Goal: Transaction & Acquisition: Book appointment/travel/reservation

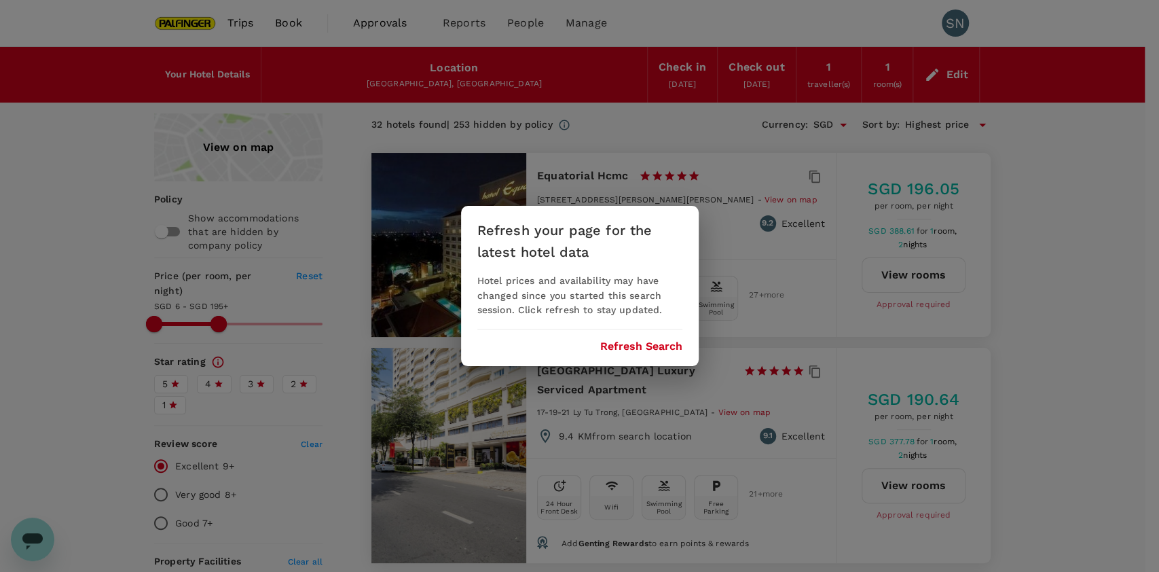
click at [653, 346] on button "Refresh Search" at bounding box center [641, 346] width 82 height 12
click at [621, 347] on button "Refresh Search" at bounding box center [641, 346] width 82 height 12
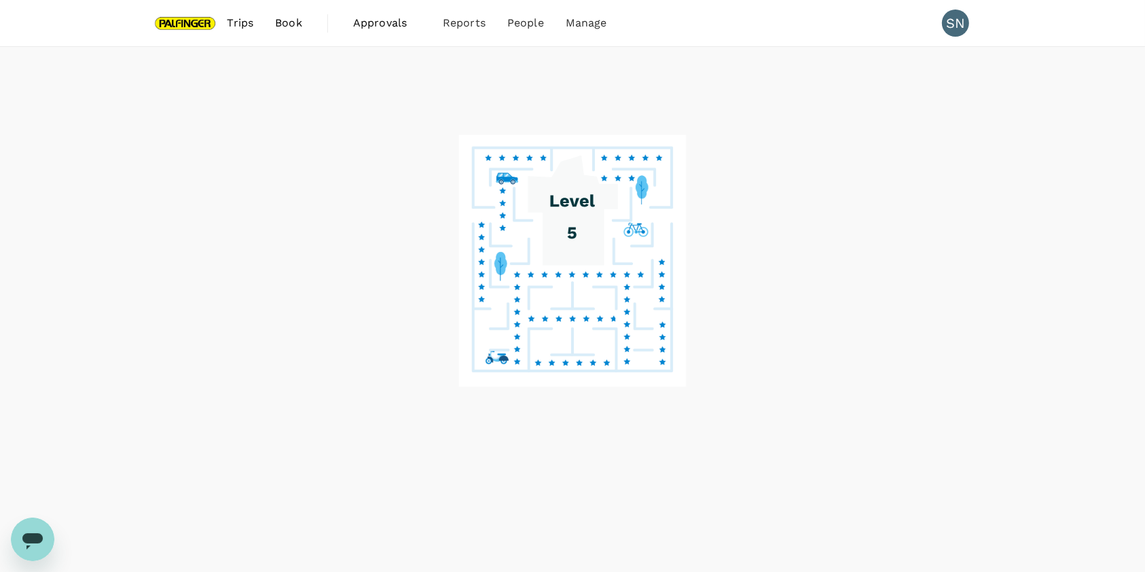
click at [297, 22] on span "Book" at bounding box center [288, 23] width 27 height 16
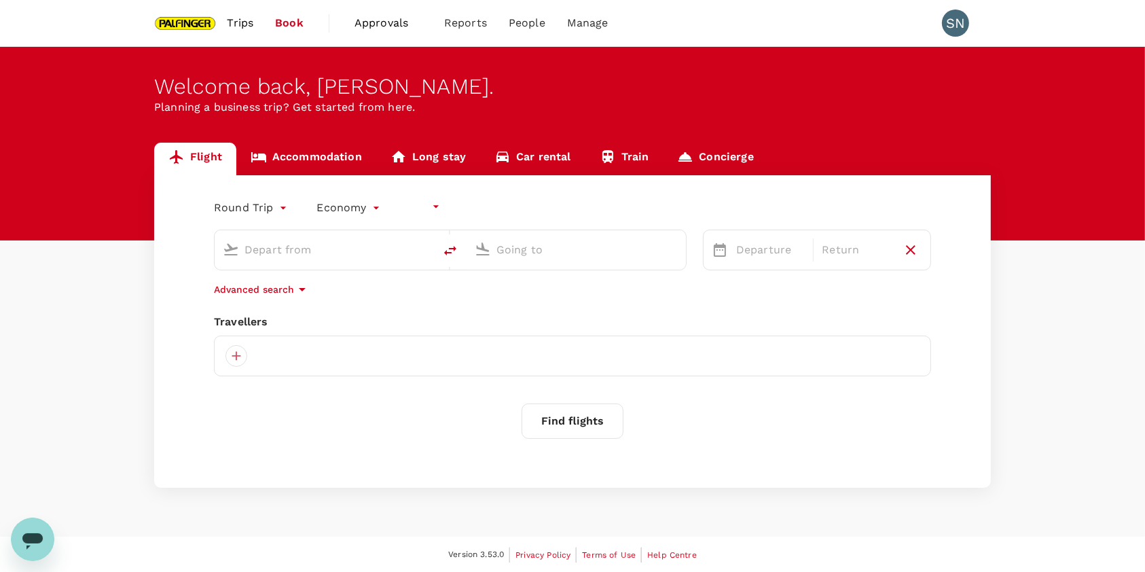
type input "undefined, undefined (any)"
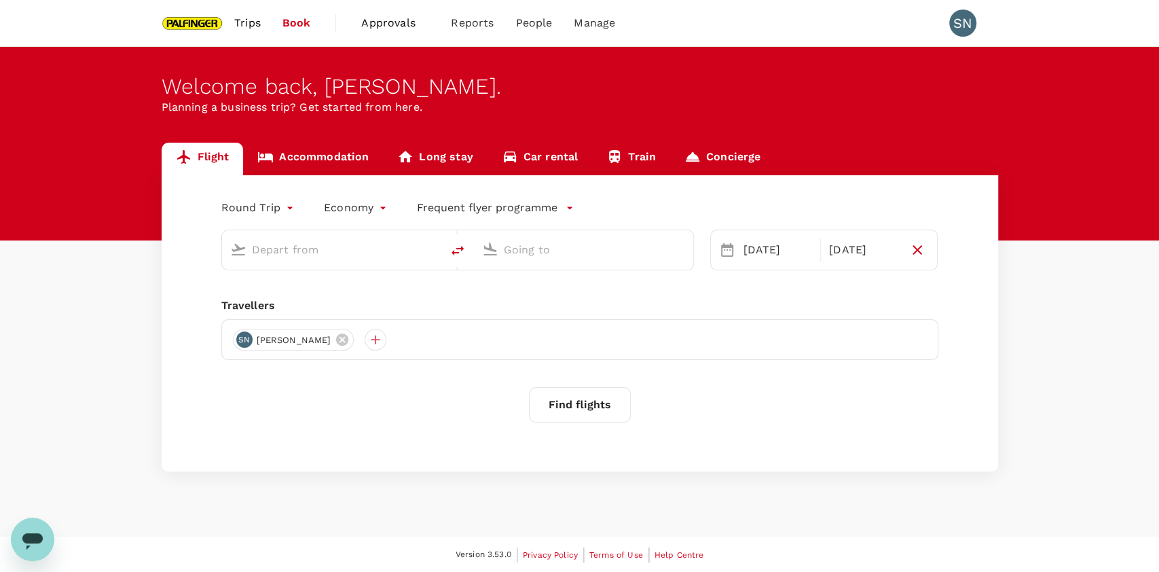
type input "[GEOGRAPHIC_DATA], [GEOGRAPHIC_DATA] (any)"
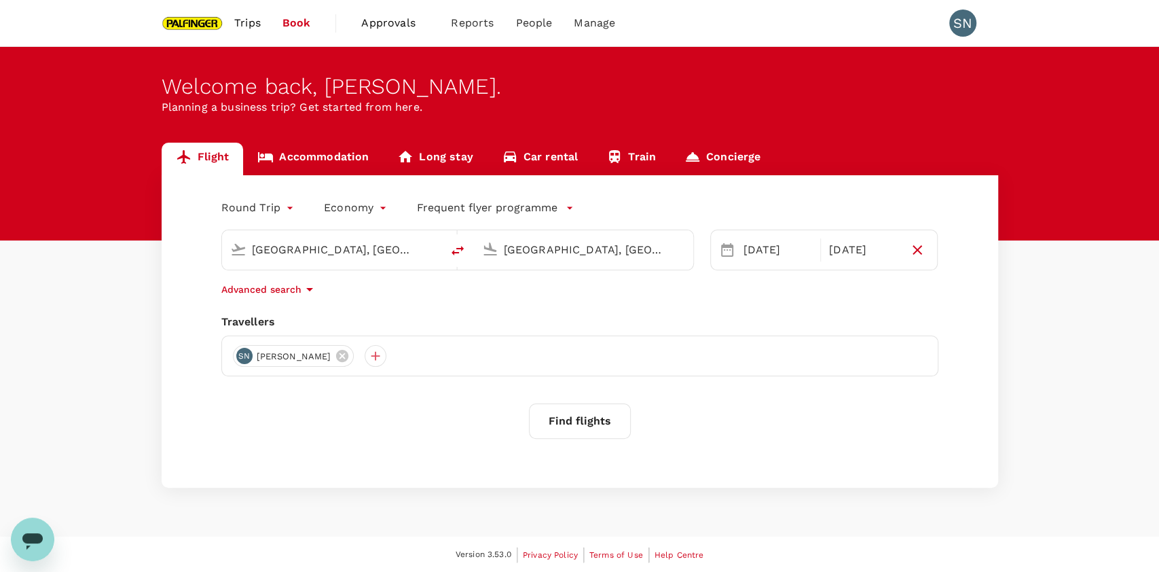
click at [595, 251] on input "[GEOGRAPHIC_DATA], [GEOGRAPHIC_DATA] (any)" at bounding box center [584, 249] width 161 height 21
click at [562, 301] on div "Salzburg SZG" at bounding box center [594, 290] width 312 height 21
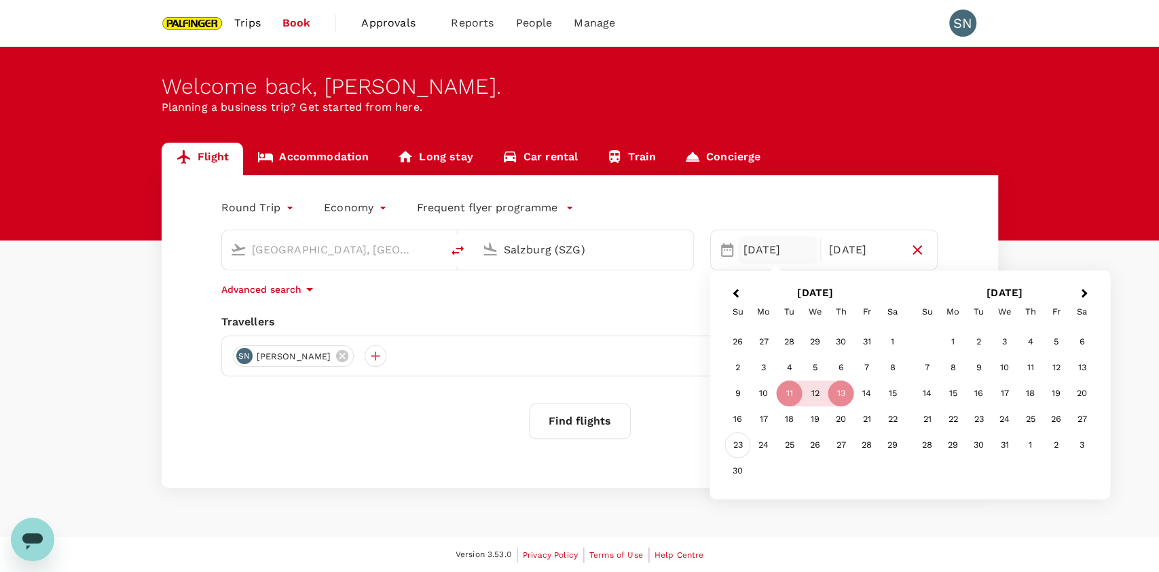
type input "Salzburg (SZG)"
click at [744, 443] on div "23" at bounding box center [738, 446] width 26 height 26
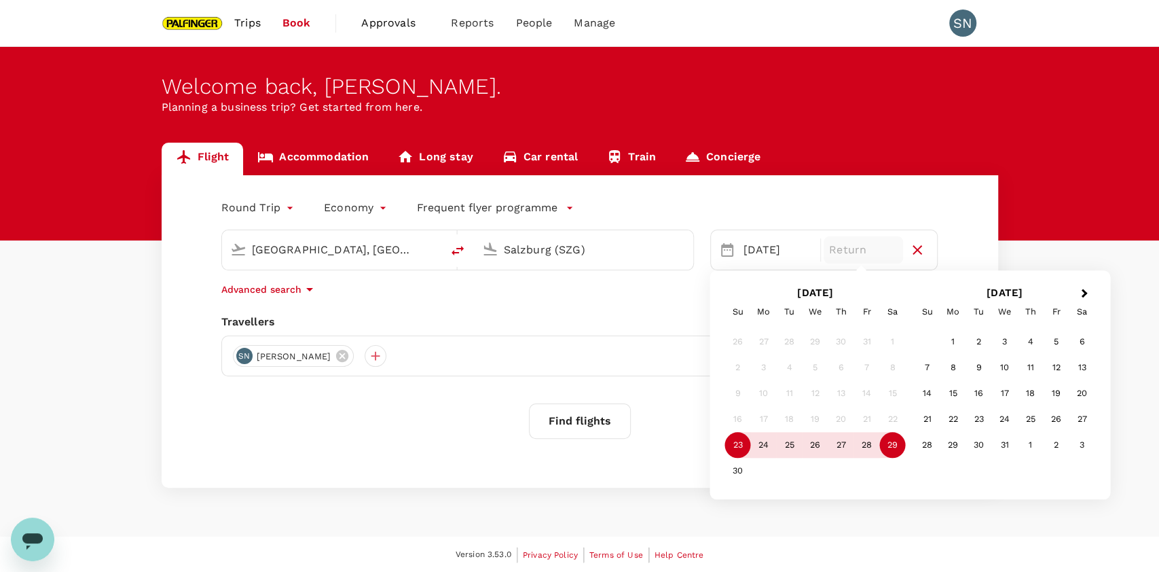
click at [894, 444] on div "29" at bounding box center [893, 446] width 26 height 26
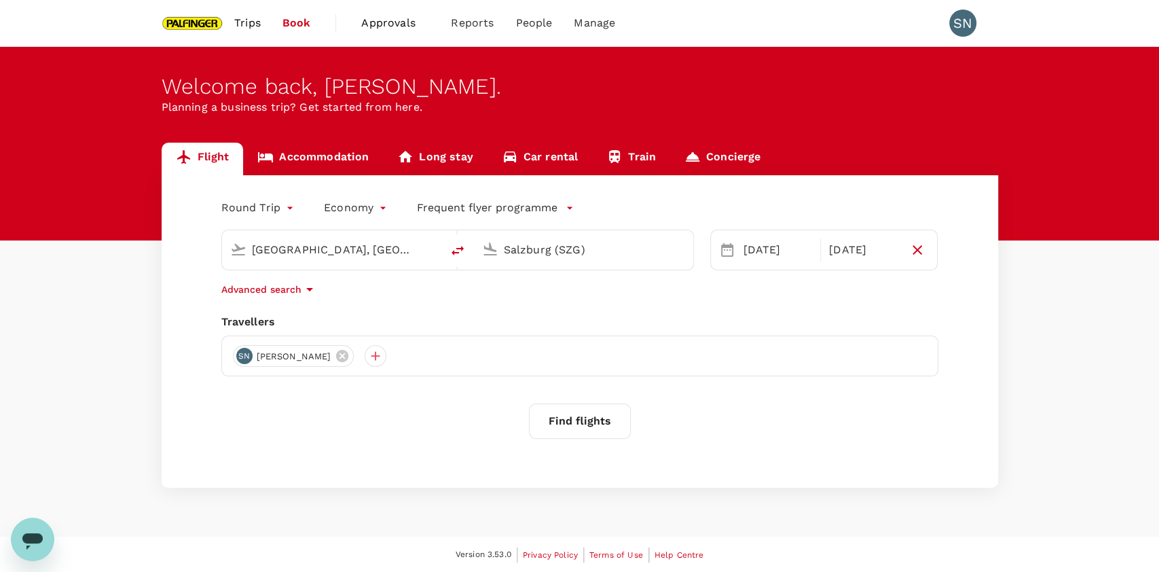
click at [588, 412] on button "Find flights" at bounding box center [580, 420] width 102 height 35
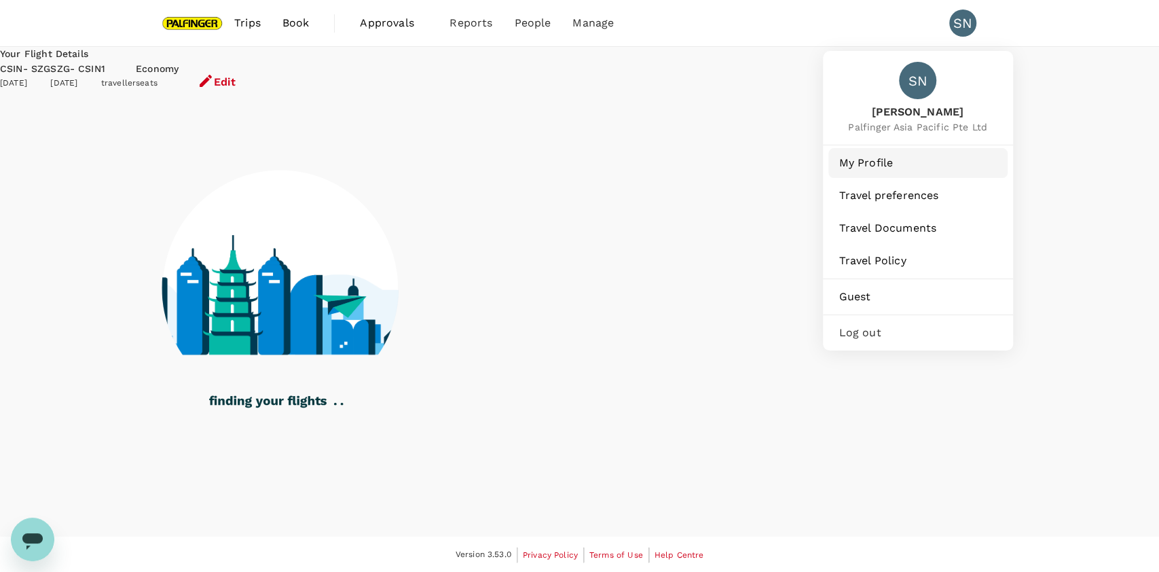
click at [894, 168] on span "My Profile" at bounding box center [918, 163] width 158 height 16
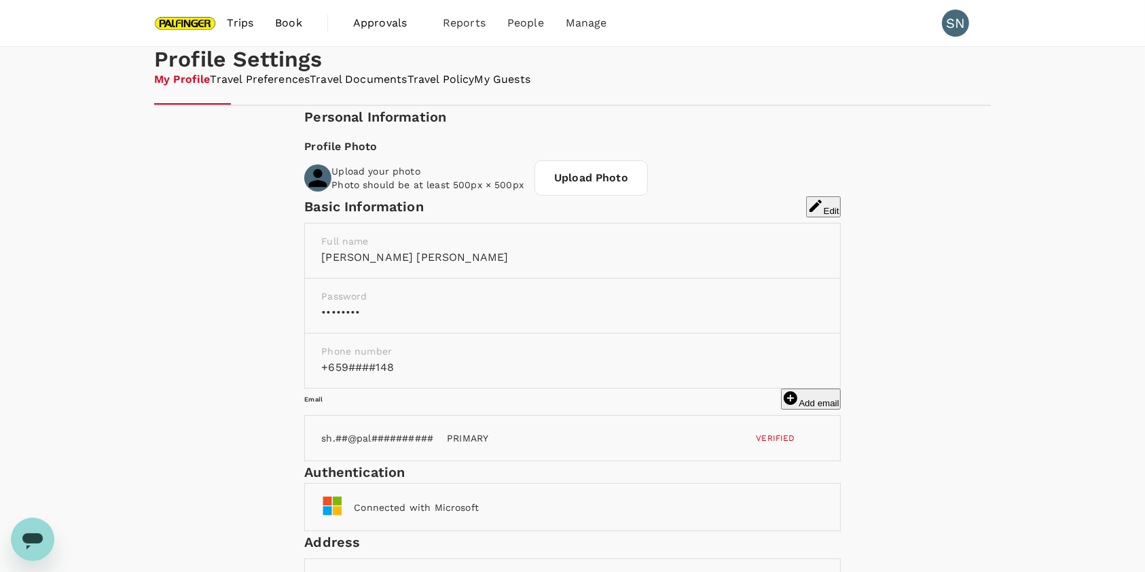
click at [530, 88] on link "My Guests" at bounding box center [503, 80] width 56 height 16
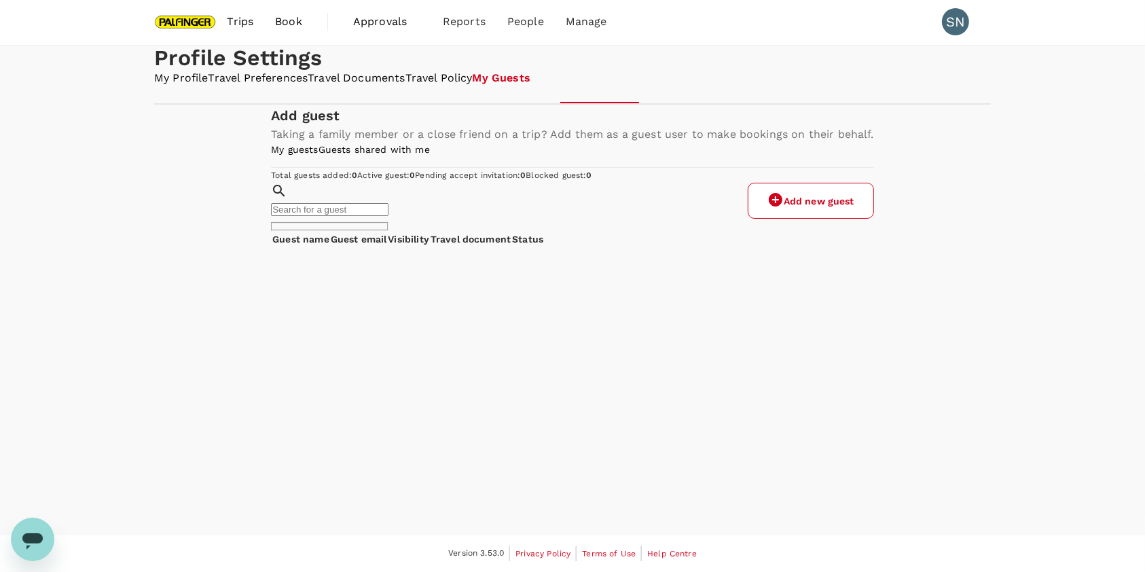
scroll to position [43, 0]
click at [822, 219] on link "Add new guest" at bounding box center [811, 201] width 126 height 36
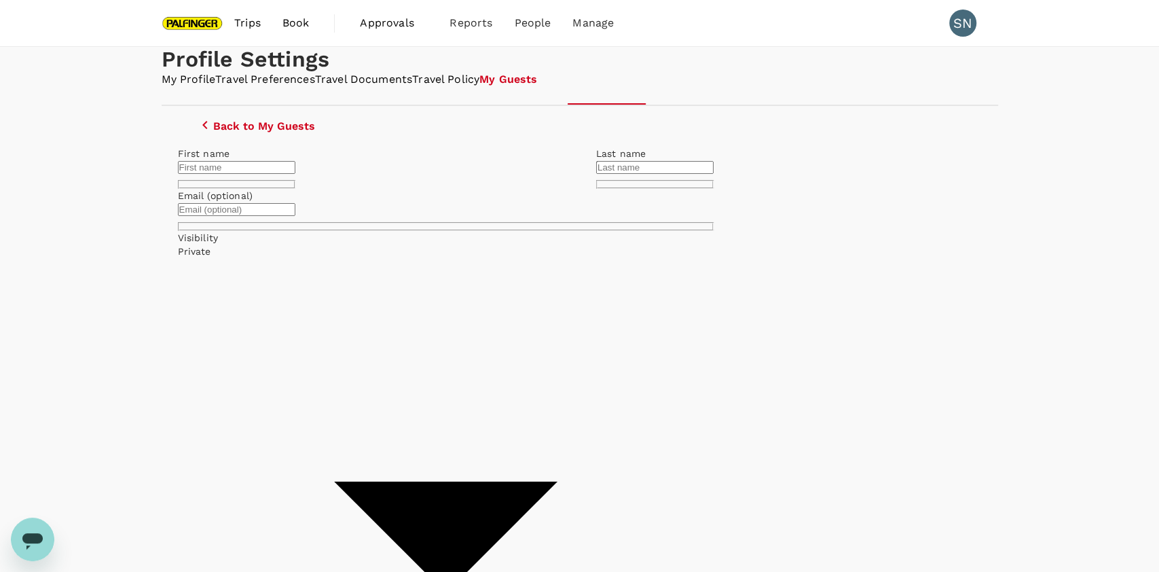
click at [295, 174] on input "text" at bounding box center [236, 167] width 117 height 13
type input "[PERSON_NAME]"
type input "Ong"
drag, startPoint x: 364, startPoint y: 288, endPoint x: 398, endPoint y: 291, distance: 34.1
click at [295, 174] on input "[PERSON_NAME]" at bounding box center [236, 167] width 117 height 13
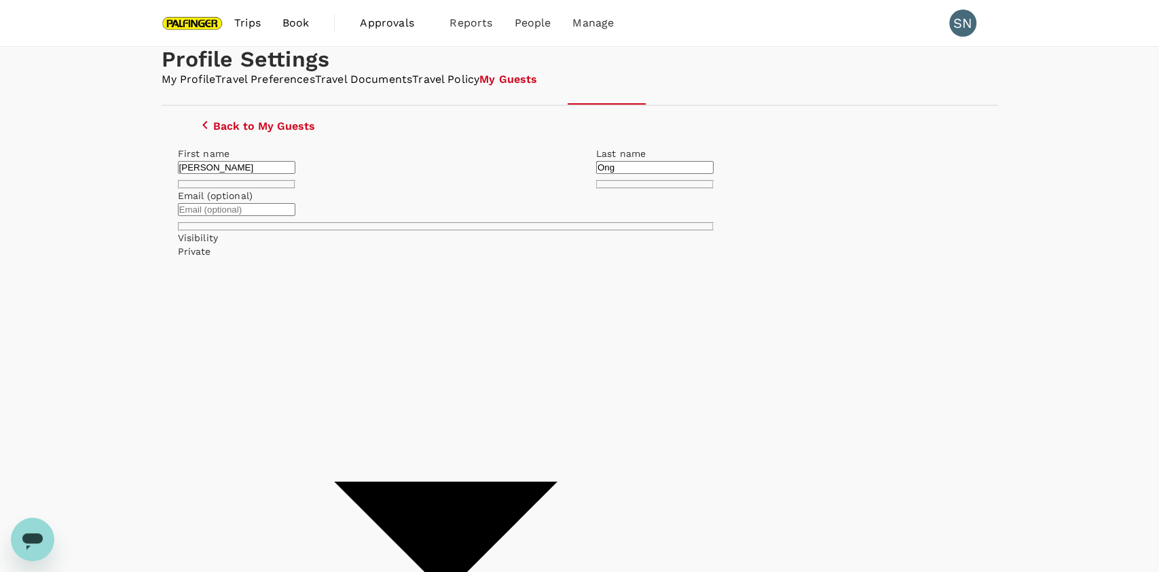
type input "[PERSON_NAME]"
click at [684, 350] on body "Trips Book Approvals 0 Reports People Manage SN Profile Settings My Profile Tra…" at bounding box center [579, 478] width 1159 height 956
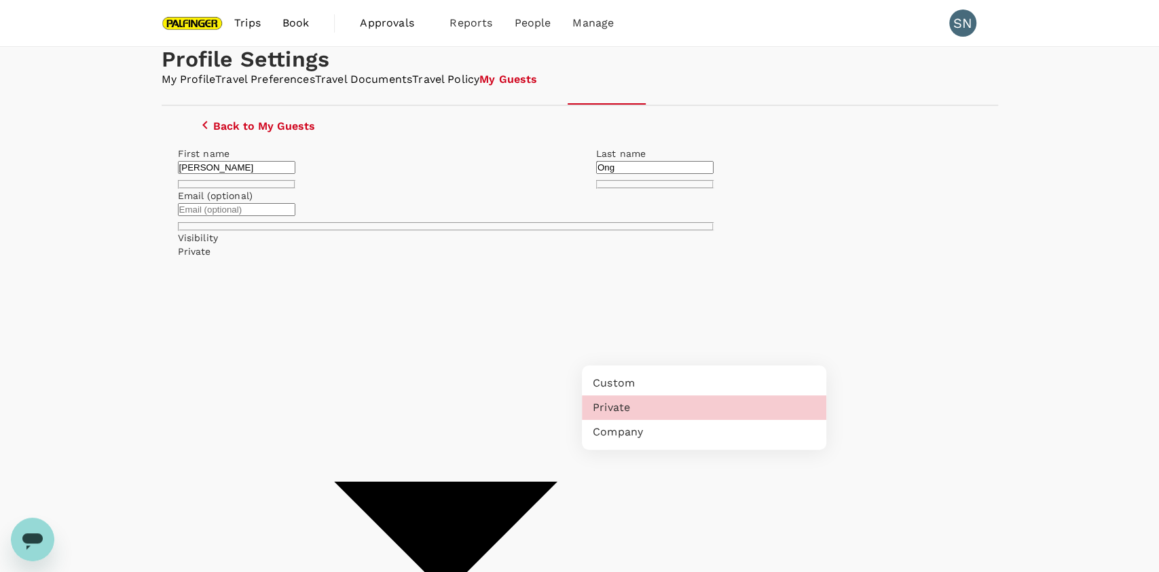
click at [684, 350] on div at bounding box center [579, 286] width 1159 height 572
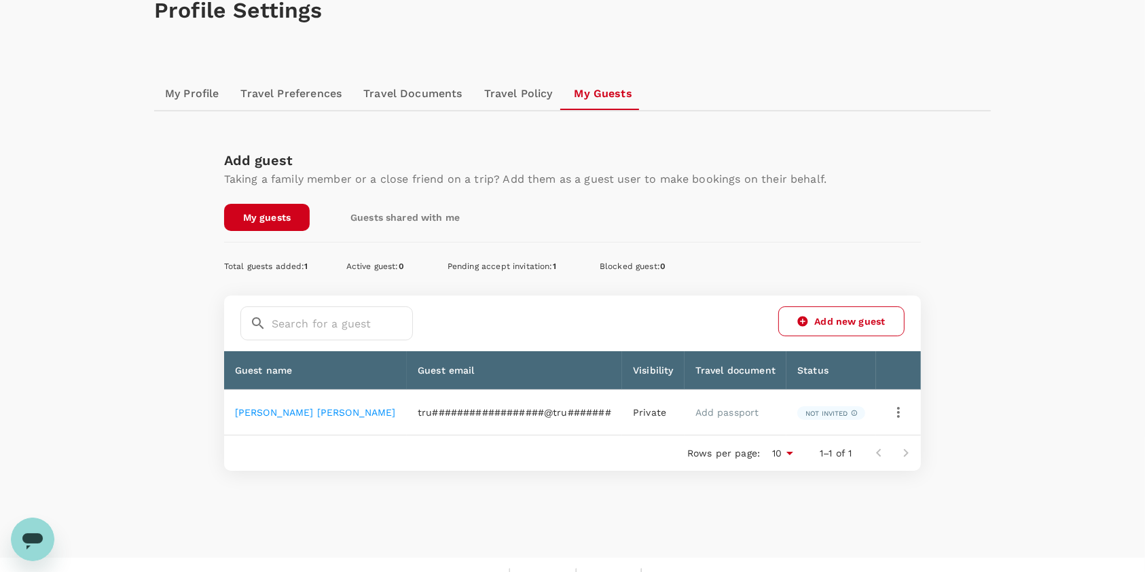
scroll to position [90, 0]
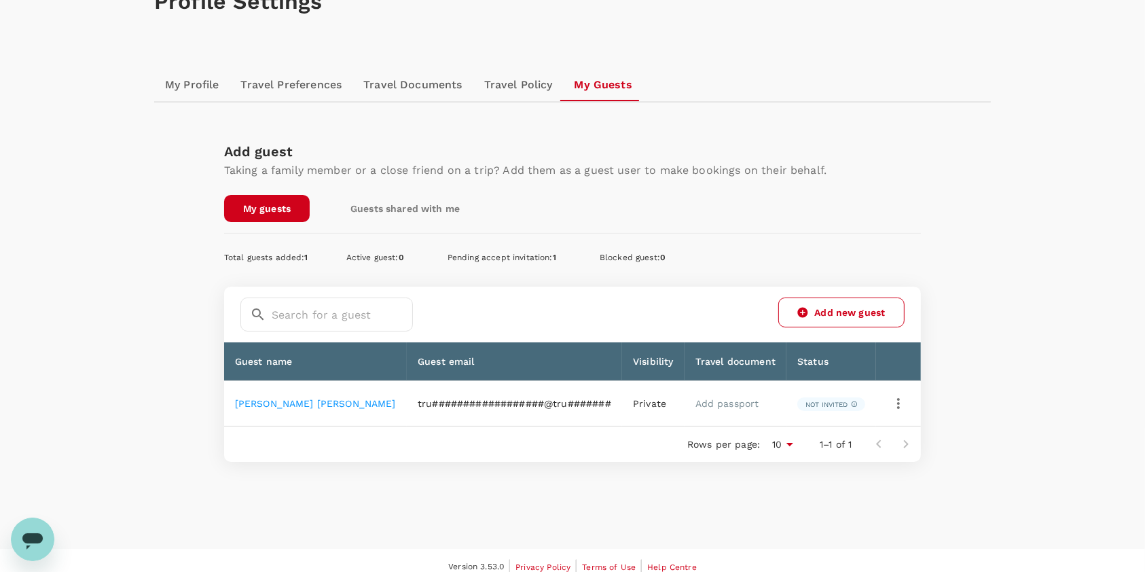
click at [695, 401] on link "Add passport" at bounding box center [727, 403] width 64 height 11
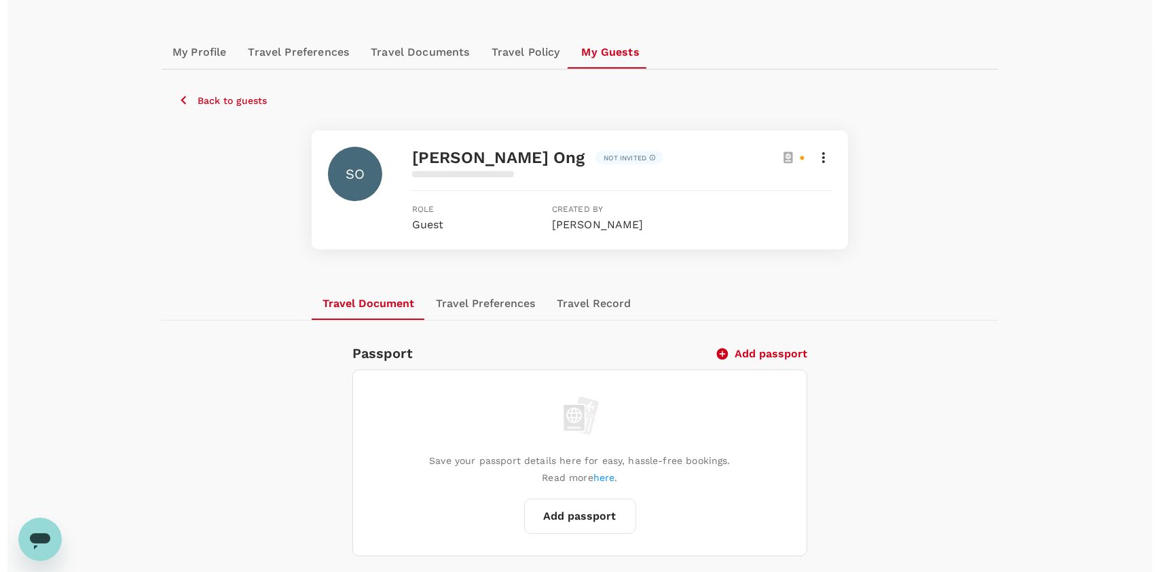
scroll to position [181, 0]
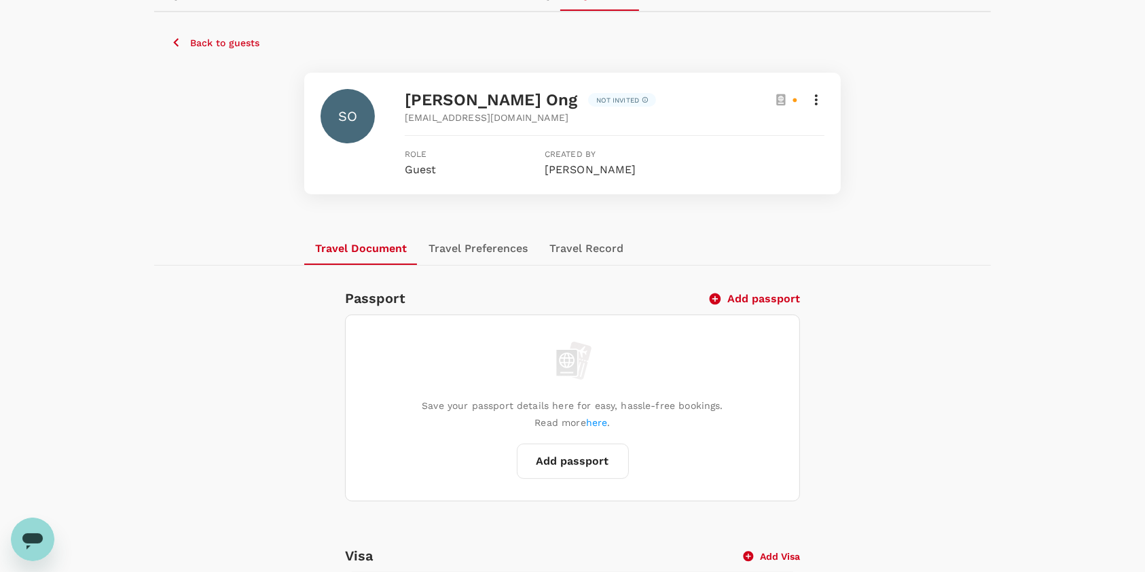
click at [579, 464] on button "Add passport" at bounding box center [573, 460] width 112 height 35
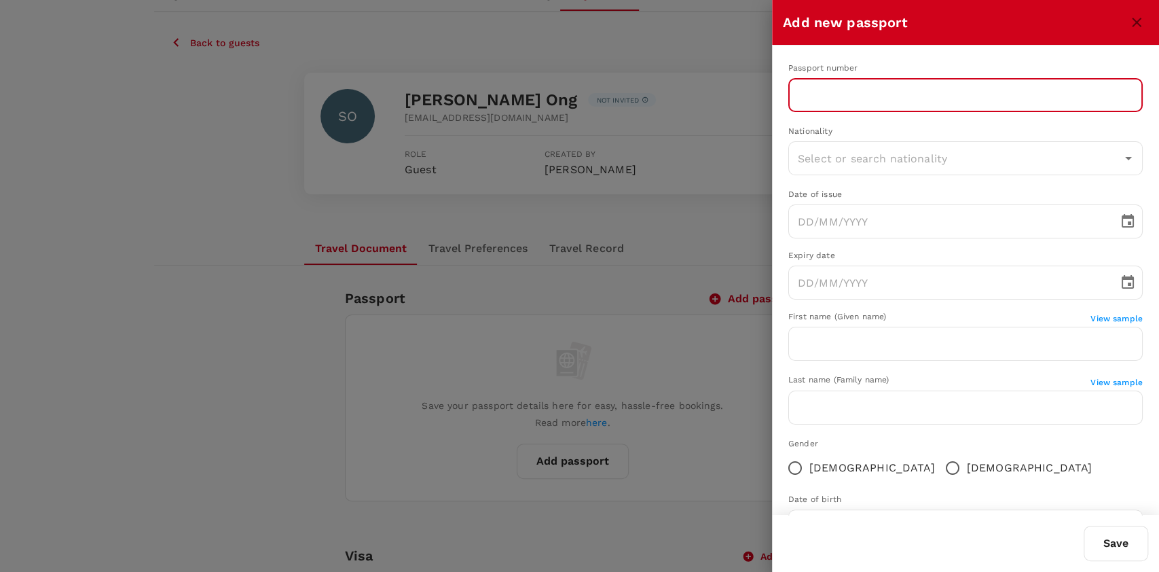
click at [863, 95] on input "text" at bounding box center [965, 95] width 354 height 34
click at [842, 103] on input "text" at bounding box center [965, 95] width 354 height 34
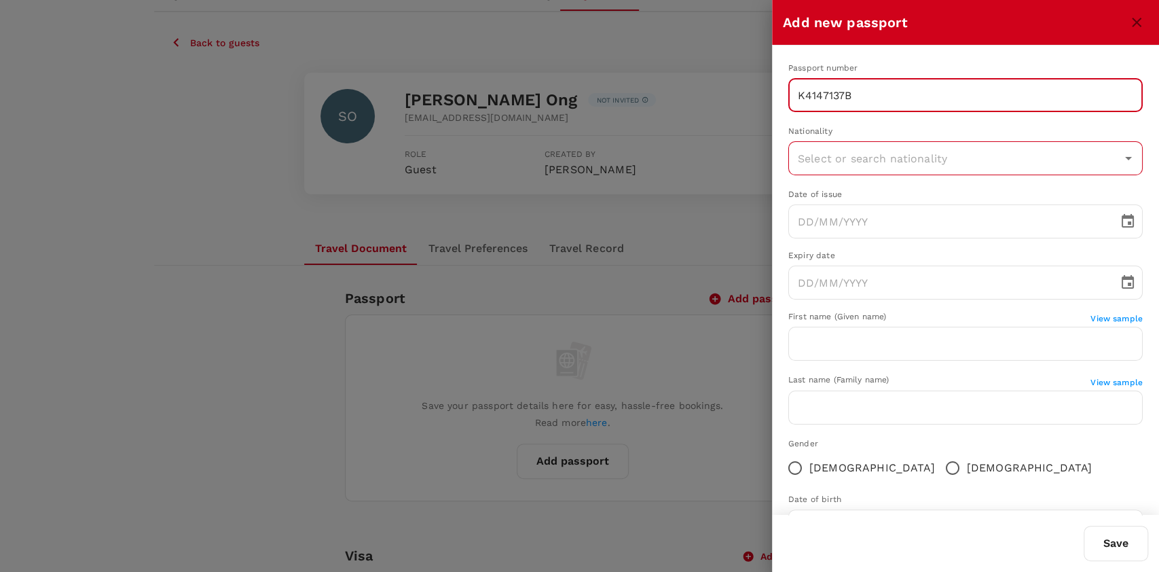
type input "K4147137B"
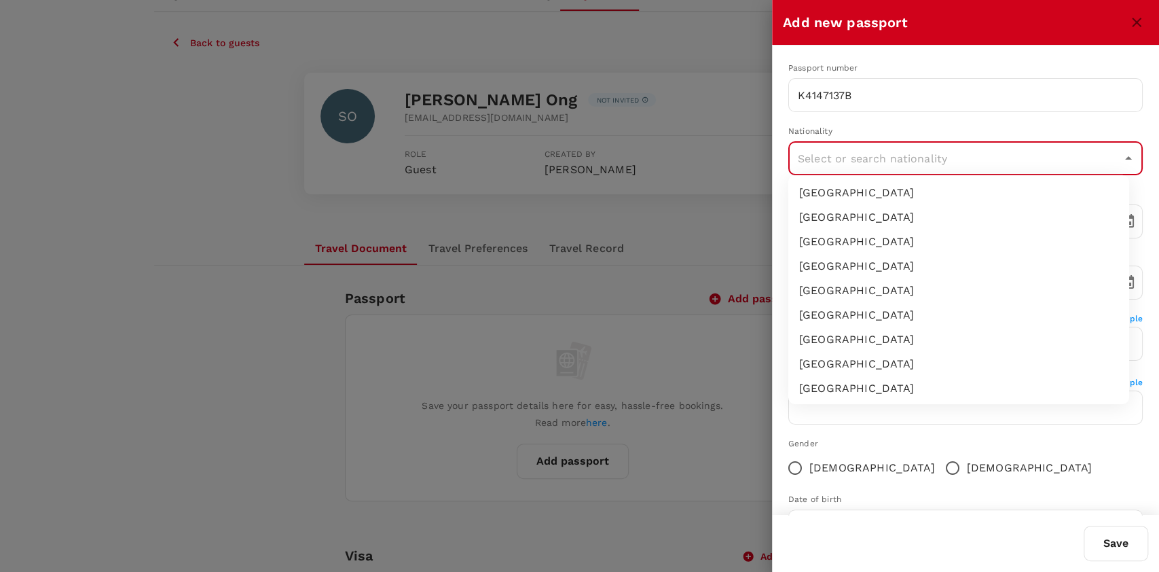
click at [883, 153] on input "text" at bounding box center [955, 158] width 322 height 26
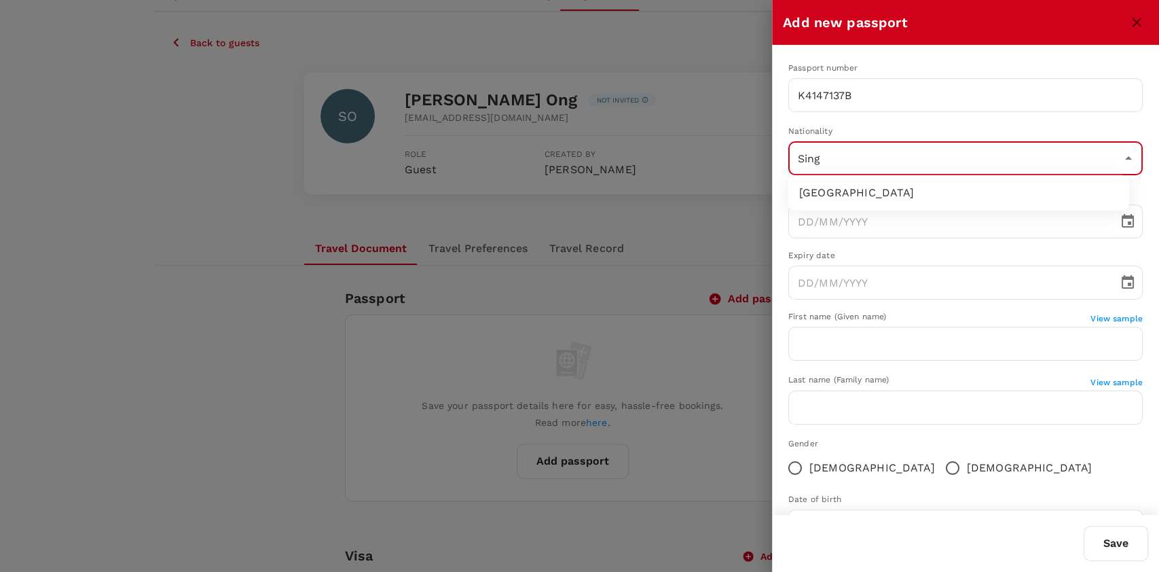
click at [905, 187] on li "Singapore" at bounding box center [958, 193] width 341 height 24
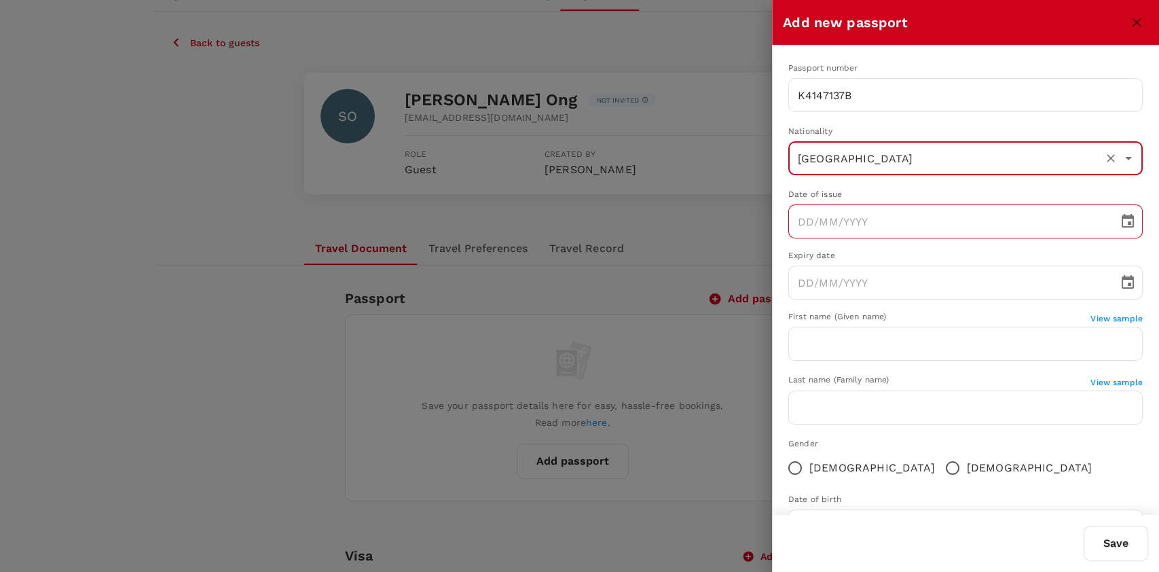
type input "Singapore"
click at [1120, 225] on icon "Choose date" at bounding box center [1128, 221] width 16 height 16
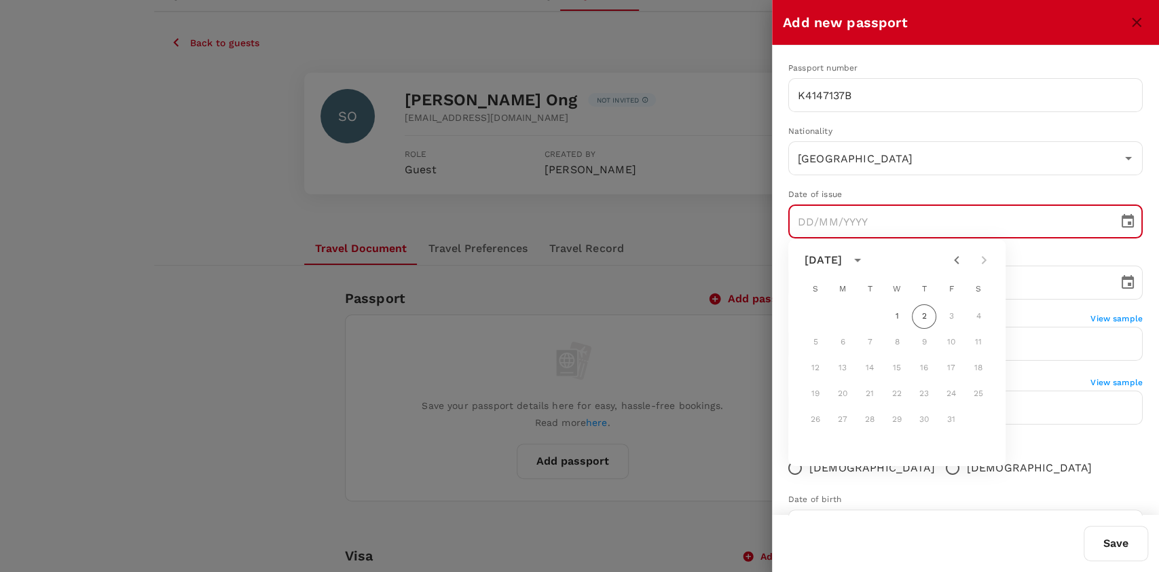
click at [866, 263] on icon "calendar view is open, switch to year view" at bounding box center [857, 260] width 16 height 16
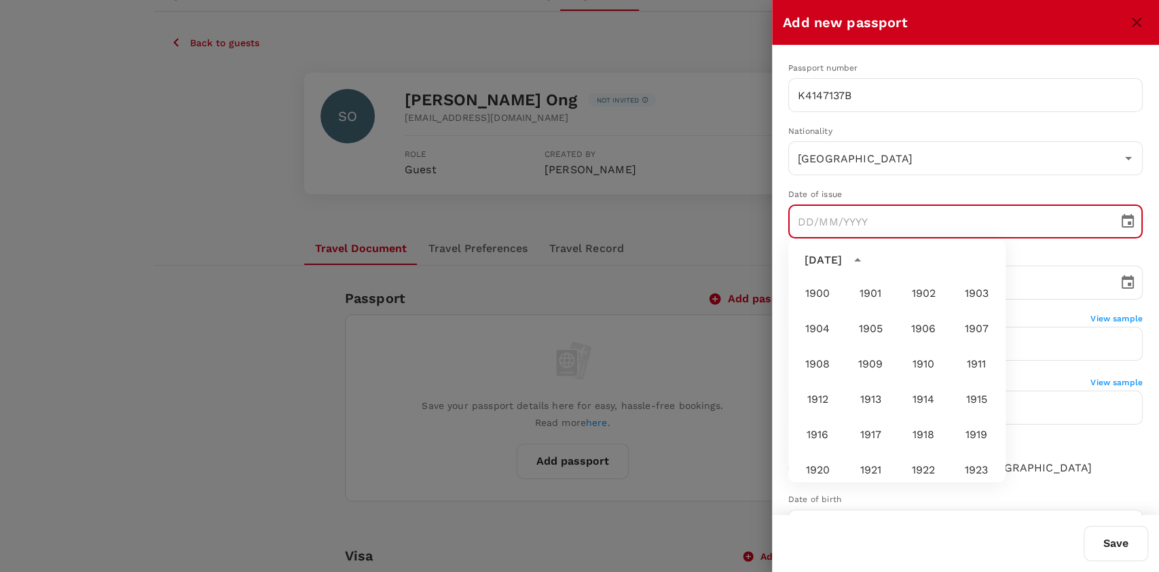
scroll to position [1009, 0]
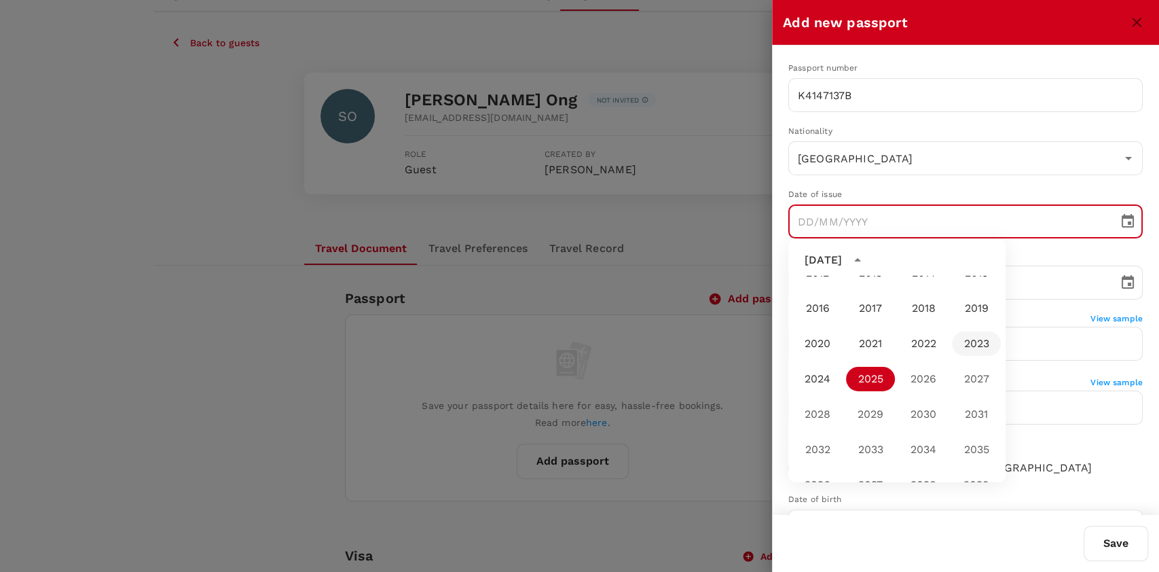
click at [958, 345] on button "2023" at bounding box center [976, 343] width 49 height 24
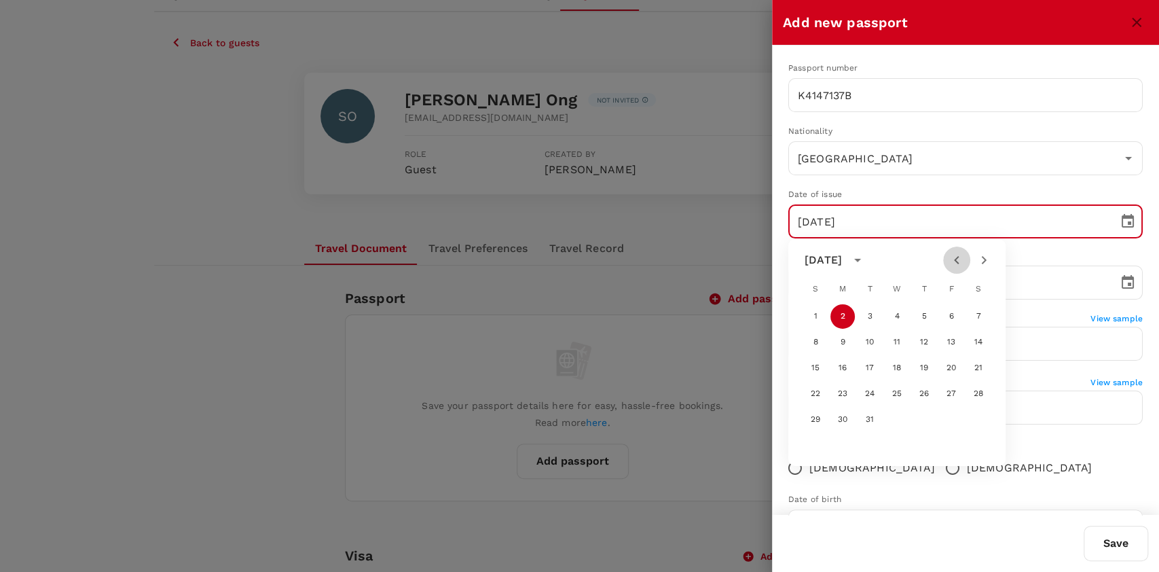
click at [959, 262] on icon "Previous month" at bounding box center [957, 260] width 16 height 16
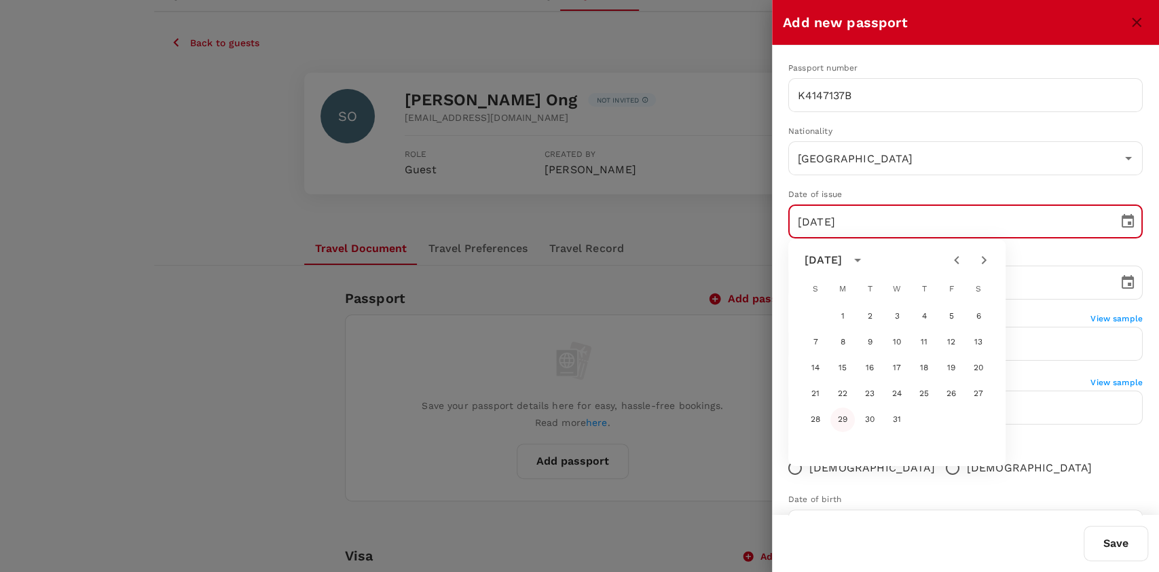
click at [838, 416] on button "29" at bounding box center [842, 419] width 24 height 24
type input "29/05/2023"
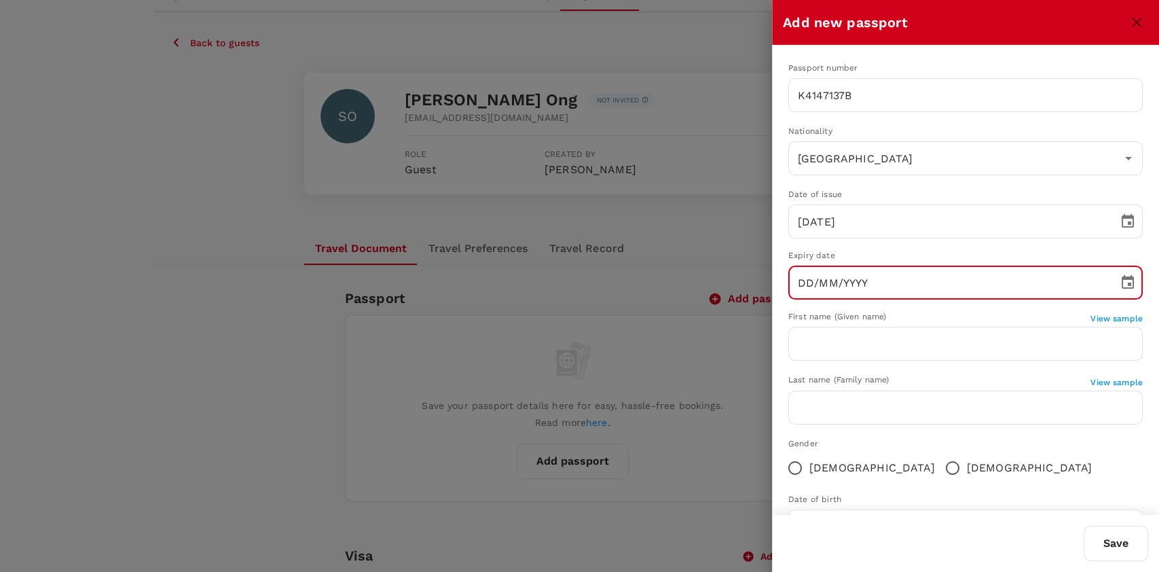
click at [920, 289] on input "DD/MM/YYYY" at bounding box center [948, 282] width 320 height 34
type input "29/05/0020"
type input "Singapore"
type input "29/05/2033"
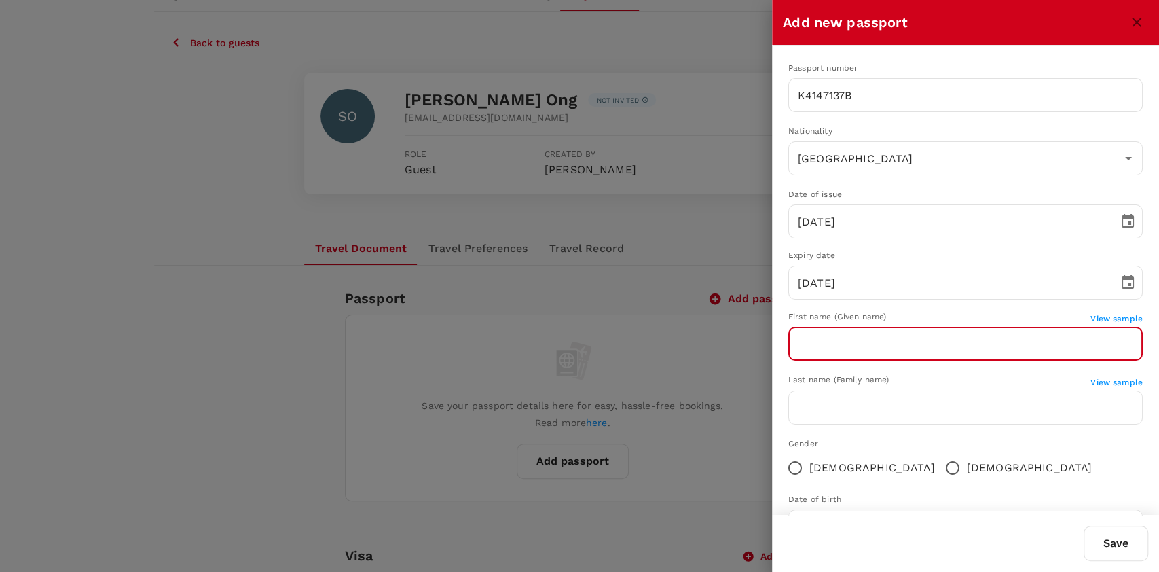
click at [964, 349] on input "text" at bounding box center [965, 344] width 354 height 34
type input "[PERSON_NAME]"
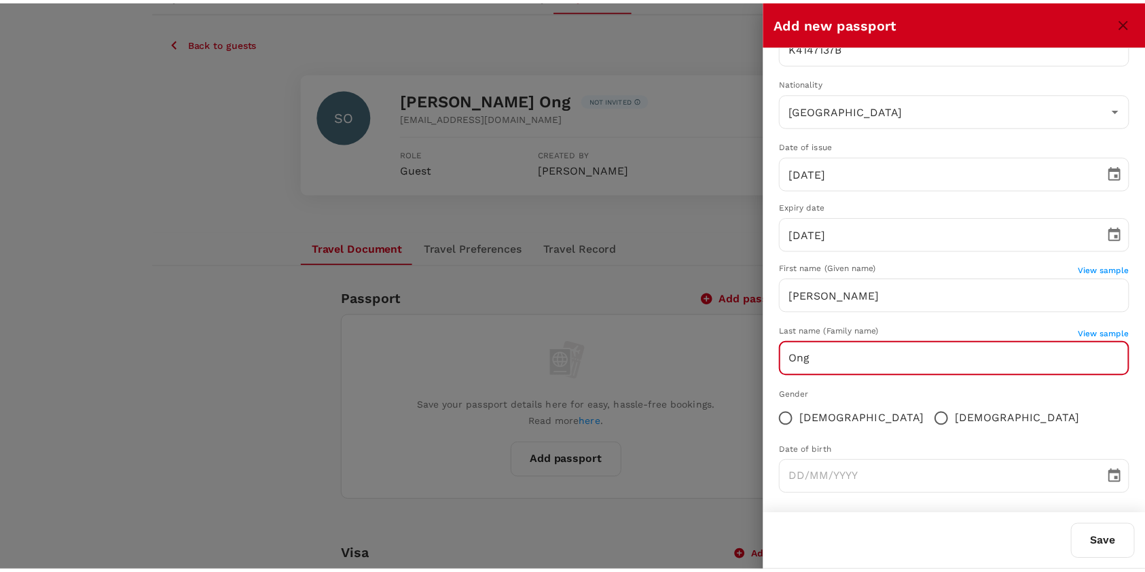
scroll to position [55, 0]
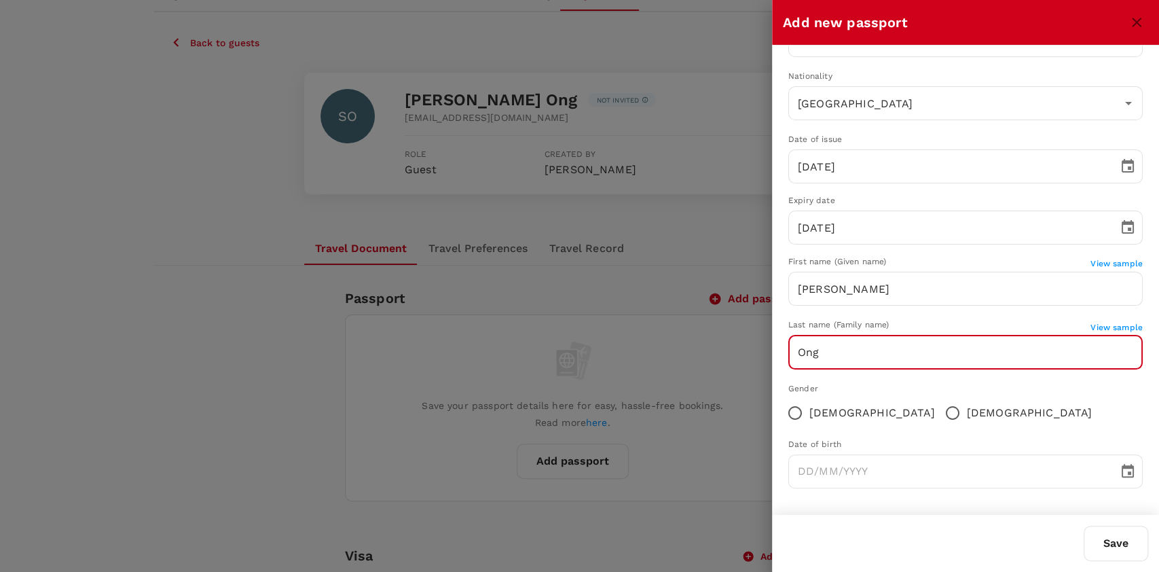
type input "Ong"
click at [829, 416] on span "Female" at bounding box center [872, 413] width 126 height 16
click at [809, 416] on input "Female" at bounding box center [795, 413] width 29 height 29
radio input "true"
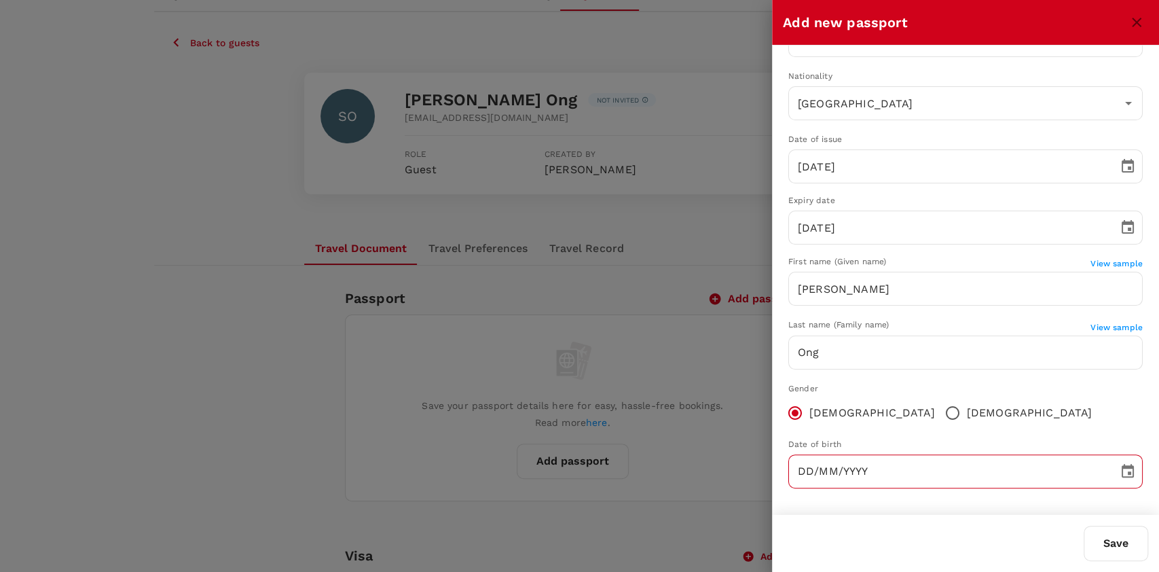
click at [865, 469] on input "DD/MM/YYYY" at bounding box center [948, 471] width 320 height 34
type input "14/12/1994"
click at [1108, 540] on button "Save" at bounding box center [1116, 543] width 65 height 35
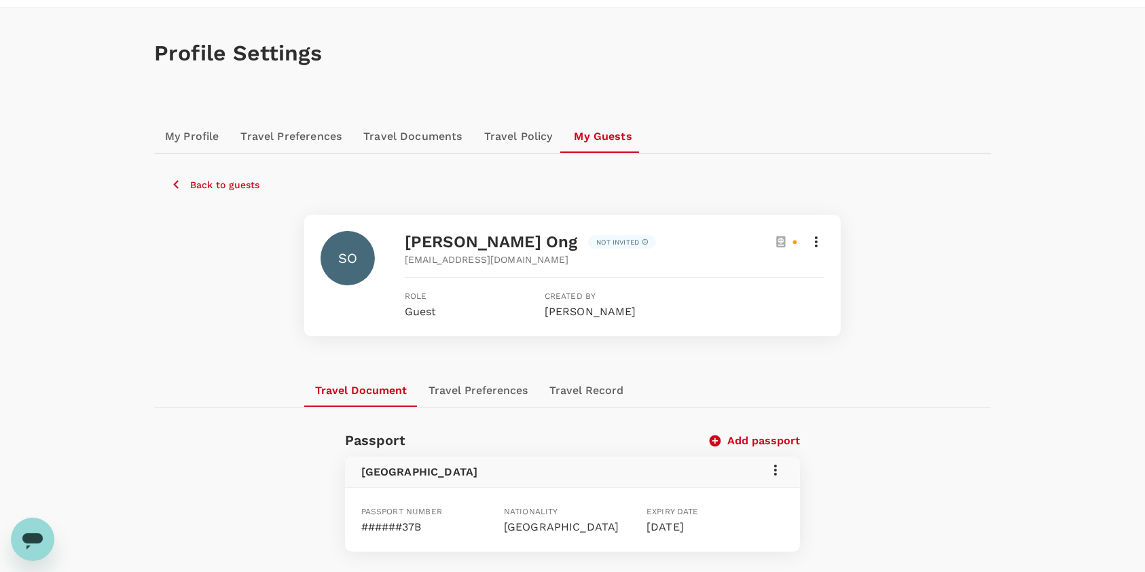
scroll to position [0, 0]
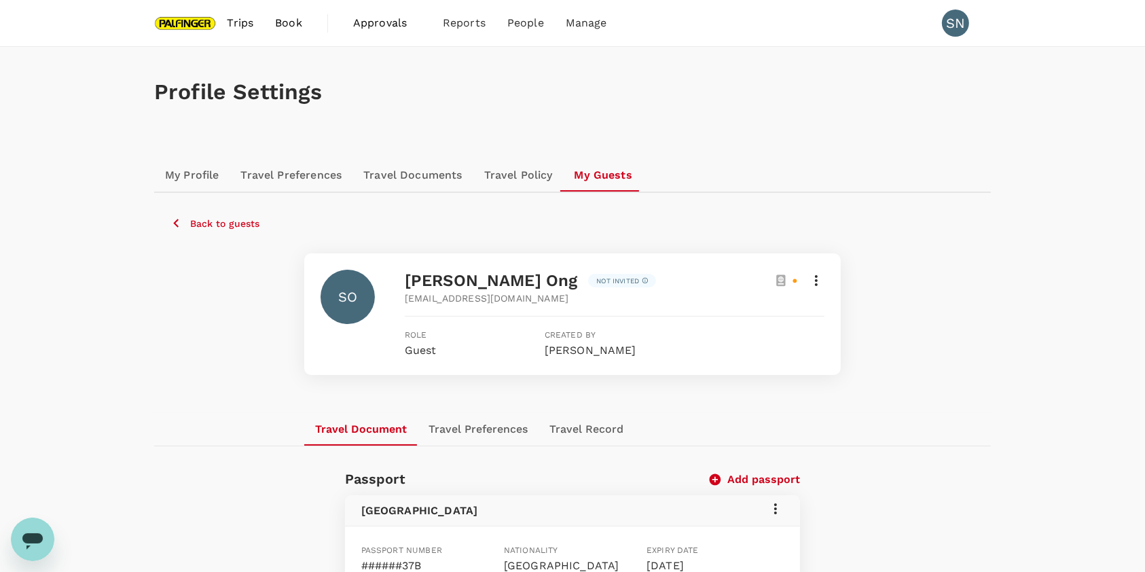
click at [811, 281] on icon at bounding box center [816, 280] width 16 height 16
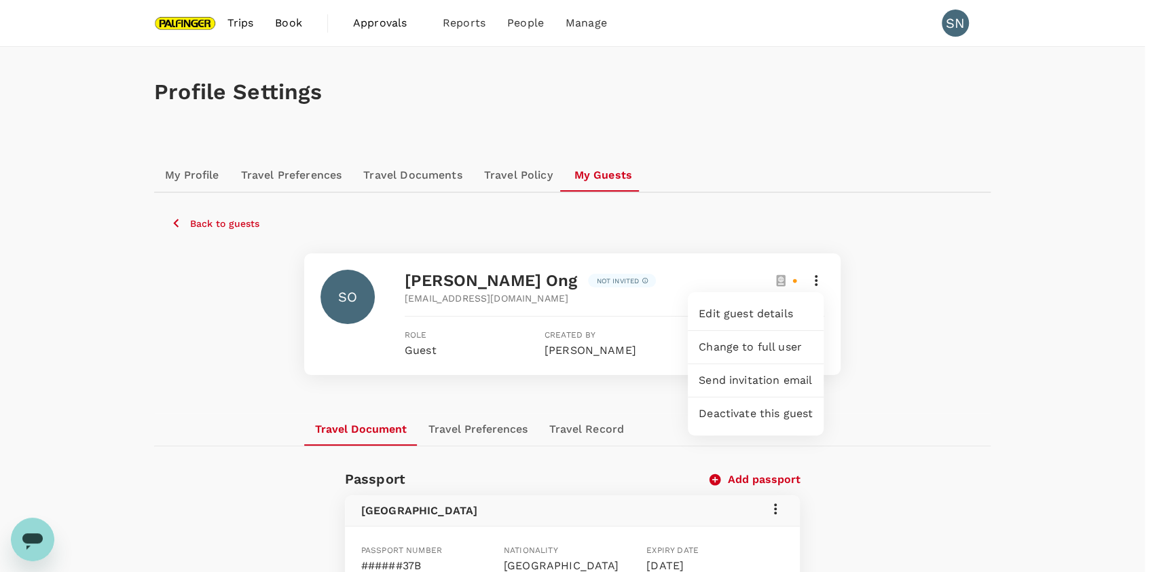
click at [951, 322] on div at bounding box center [579, 286] width 1159 height 572
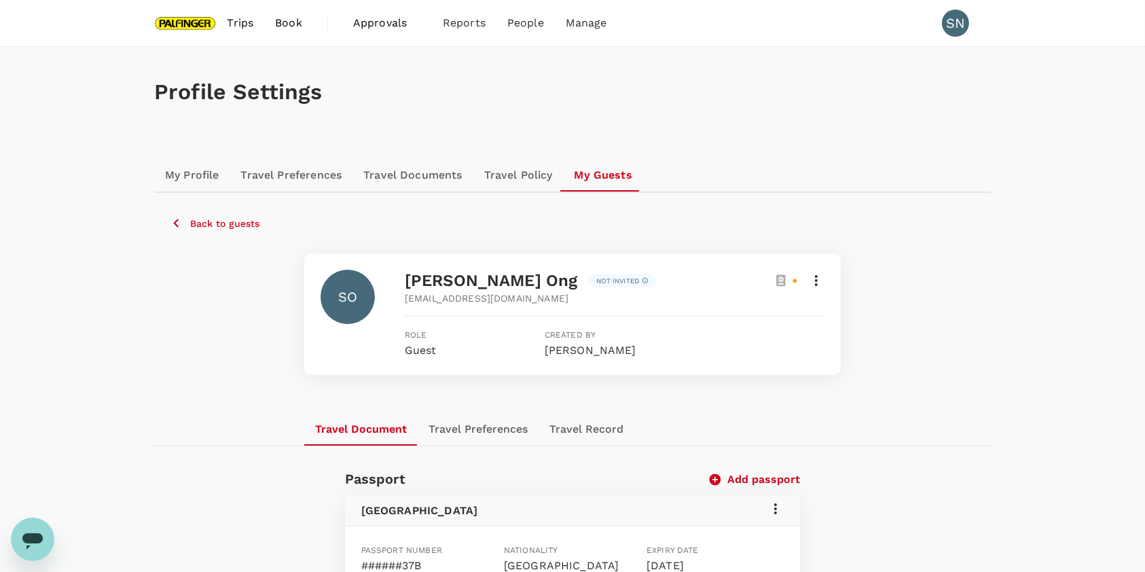
click at [187, 228] on button "Back to guests" at bounding box center [214, 223] width 89 height 17
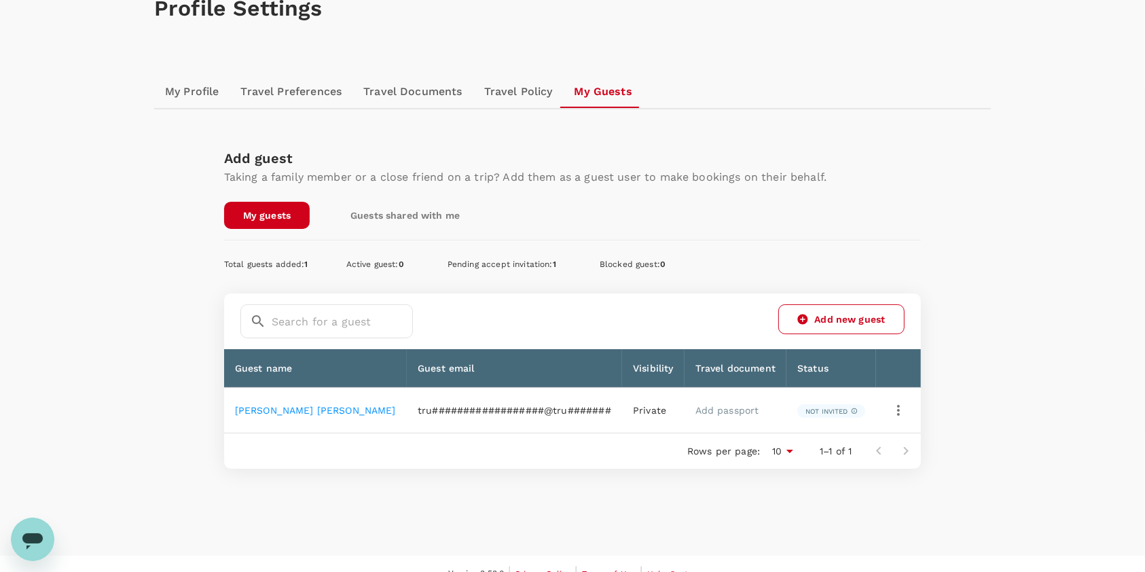
scroll to position [90, 0]
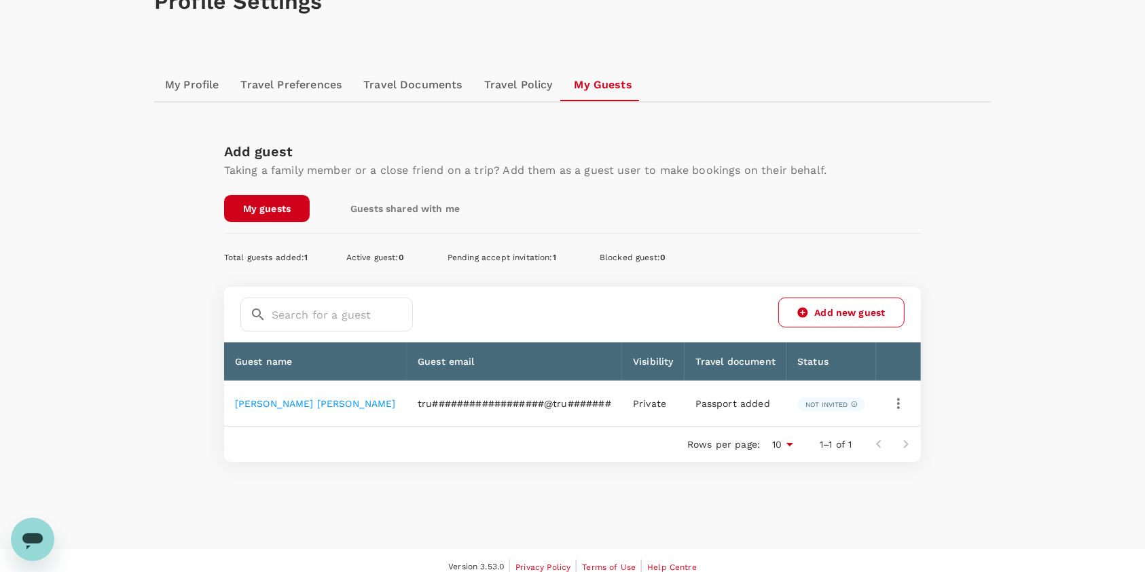
click at [1018, 303] on div "Profile Settings My Profile Travel Preferences Travel Documents Travel Policy M…" at bounding box center [572, 253] width 1145 height 592
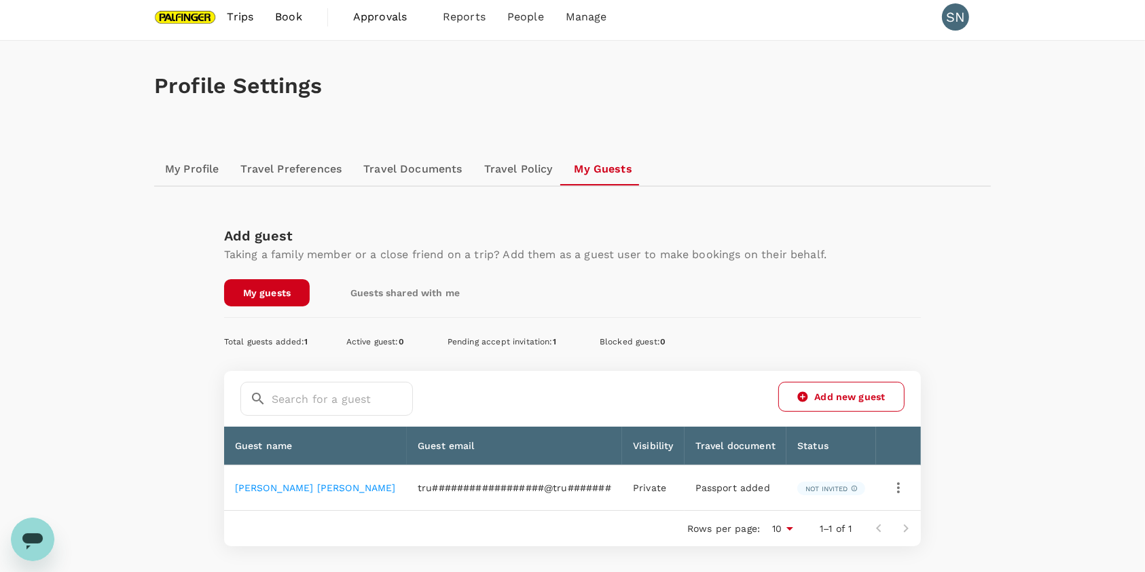
scroll to position [0, 0]
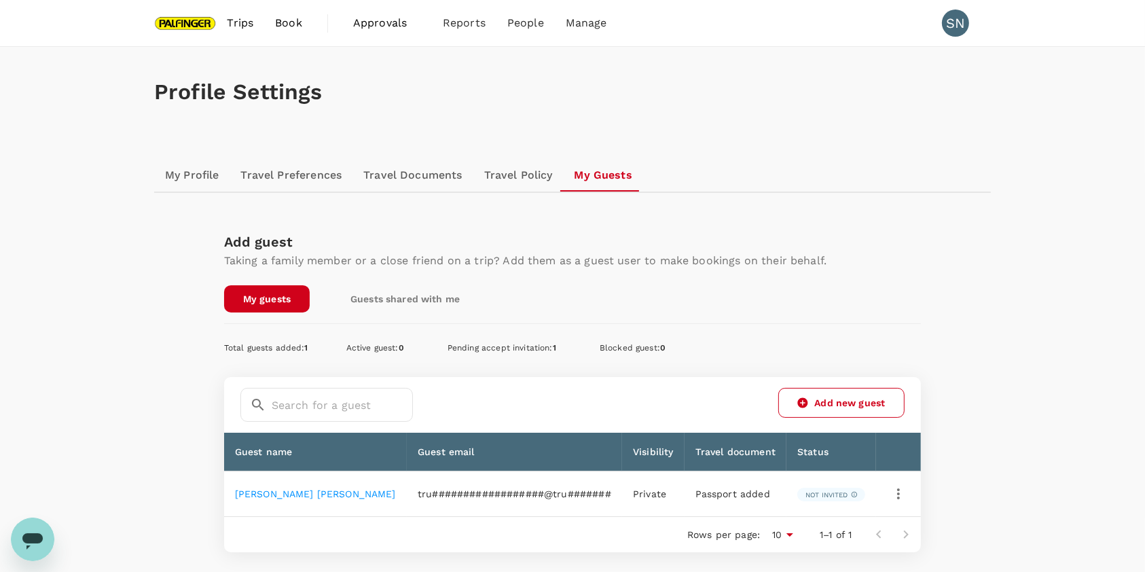
click at [265, 30] on link "Book" at bounding box center [288, 23] width 49 height 46
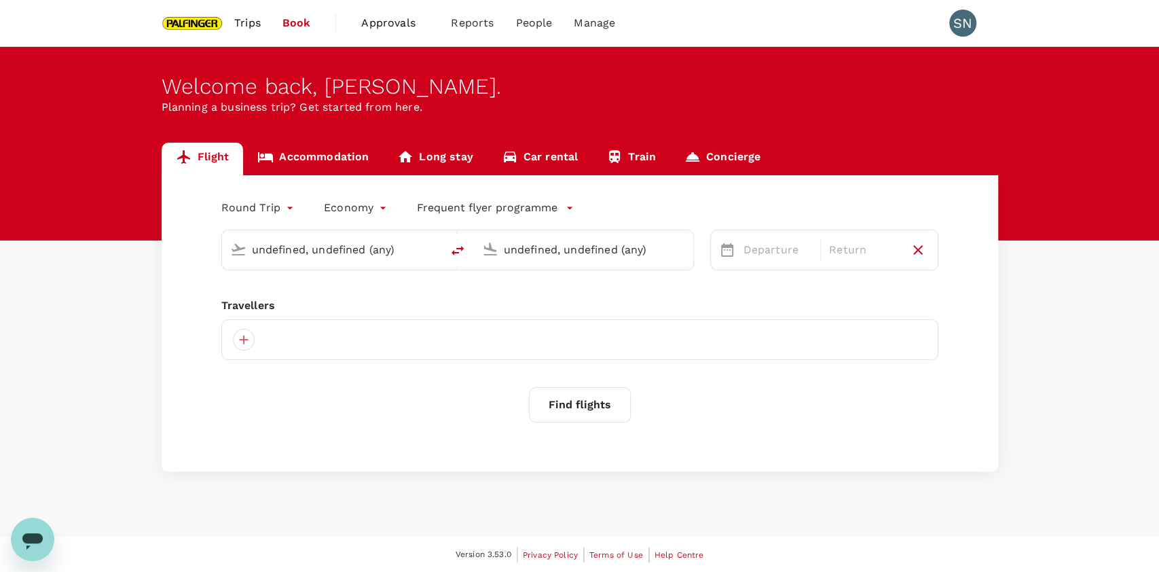
type input "[GEOGRAPHIC_DATA], [GEOGRAPHIC_DATA] (any)"
type input "Salzburg (SZG)"
type input "[GEOGRAPHIC_DATA], [GEOGRAPHIC_DATA] (any)"
type input "Salzburg (SZG)"
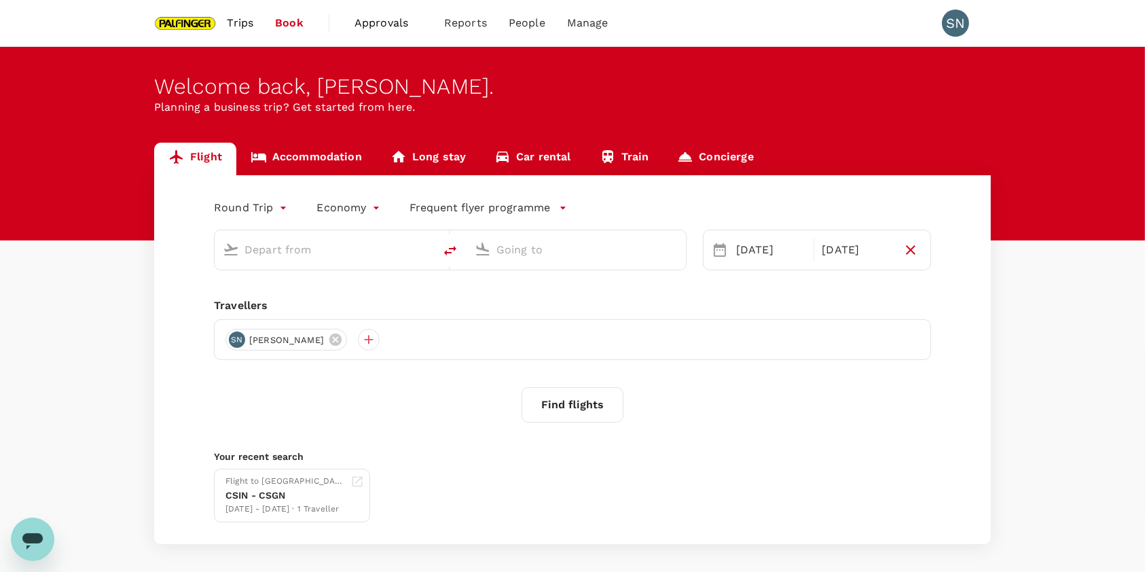
type input "[GEOGRAPHIC_DATA], [GEOGRAPHIC_DATA] (any)"
type input "Salzburg (SZG)"
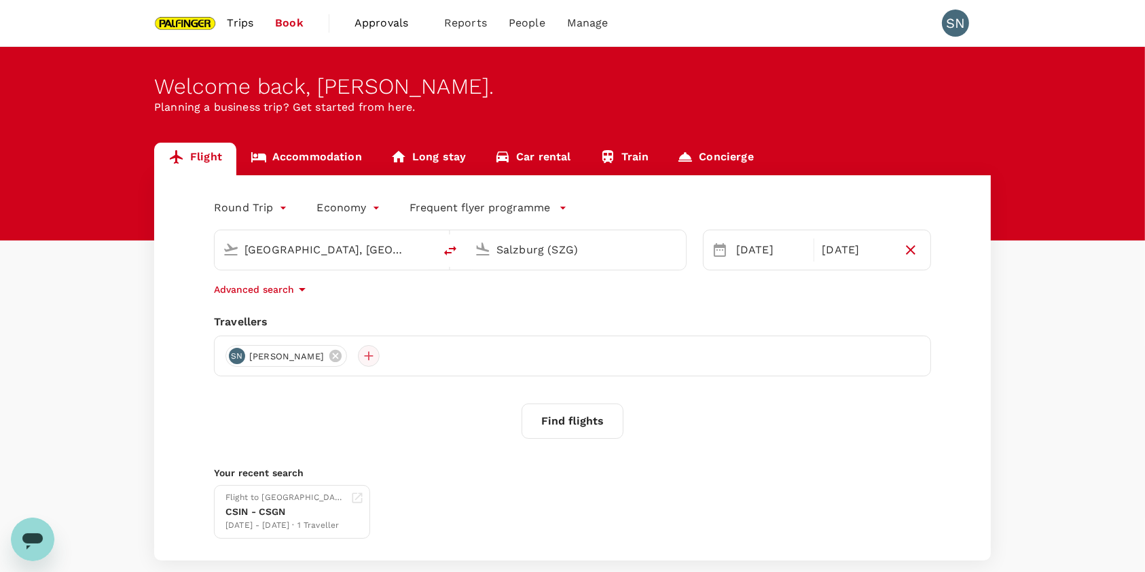
click at [358, 359] on div at bounding box center [369, 356] width 22 height 22
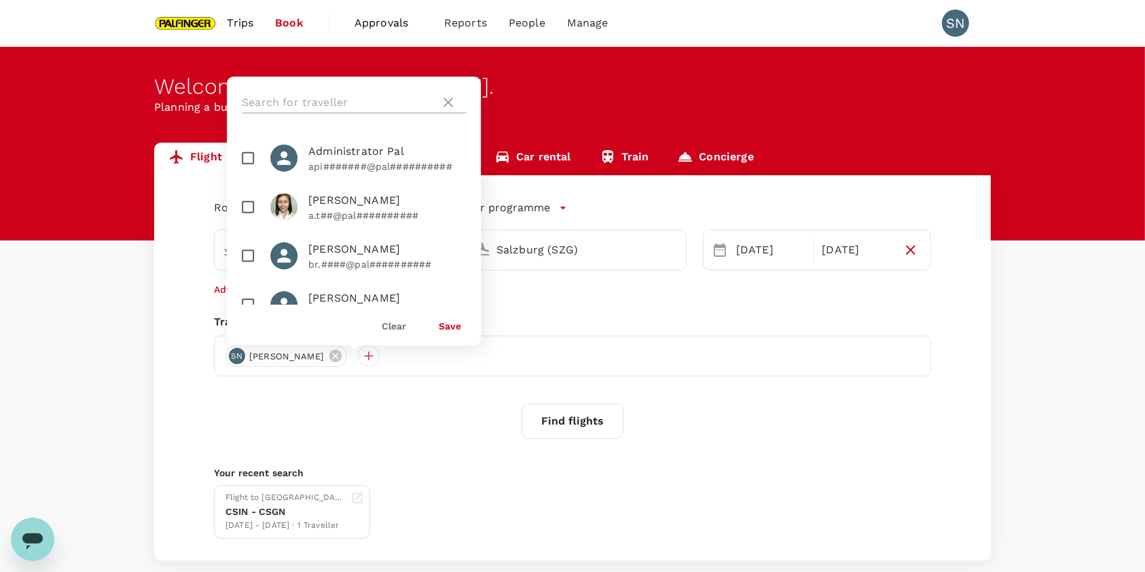
click at [359, 96] on input "text" at bounding box center [338, 103] width 193 height 22
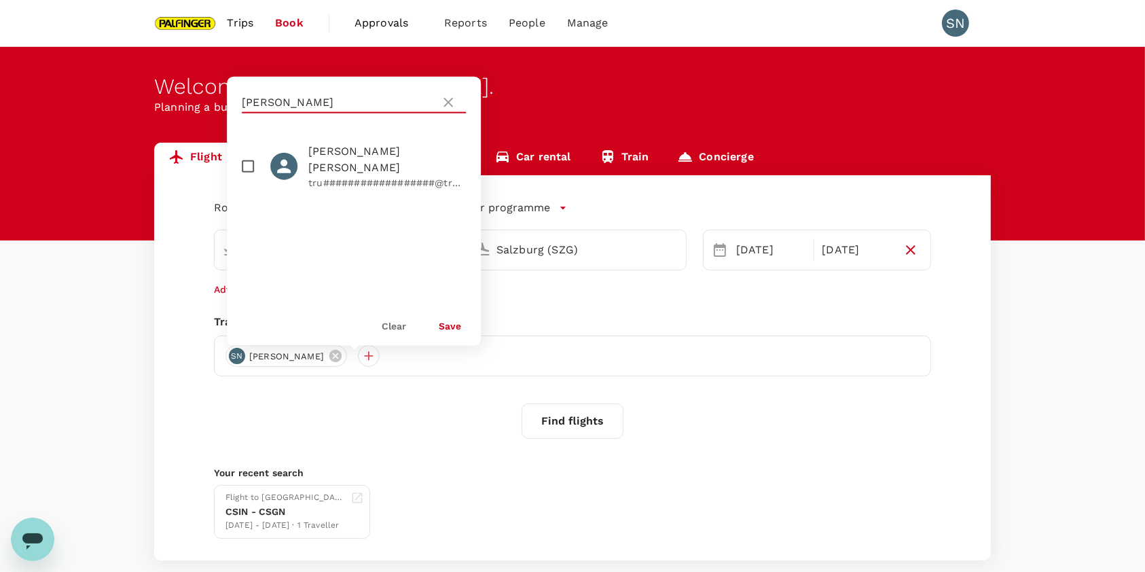
type input "sin yee"
click at [249, 160] on input "checkbox" at bounding box center [248, 166] width 29 height 29
checkbox input "true"
click at [451, 326] on button "Save" at bounding box center [450, 325] width 22 height 11
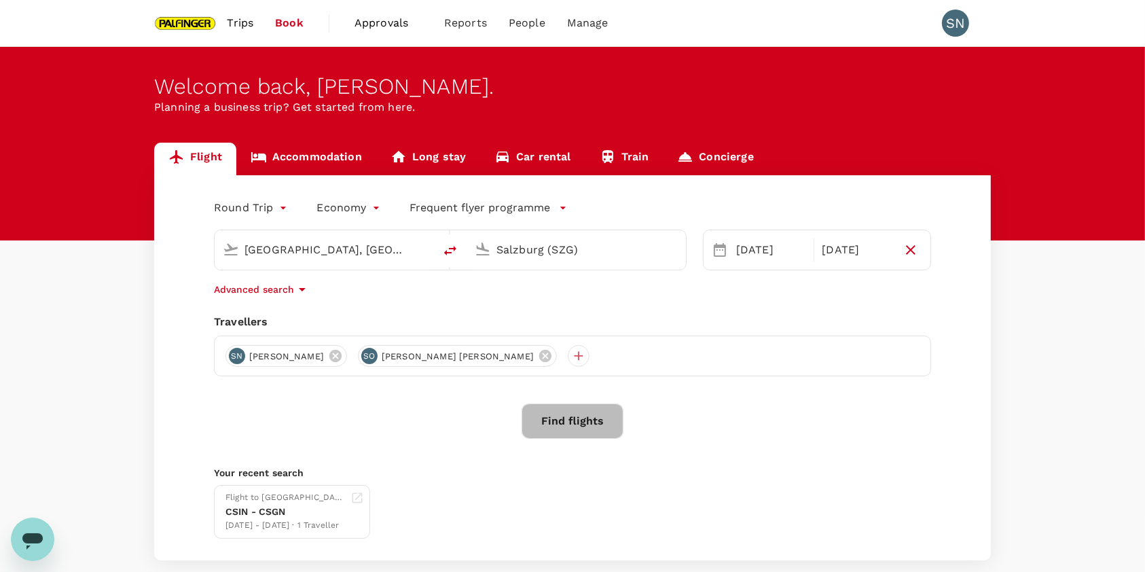
click at [564, 426] on button "Find flights" at bounding box center [572, 420] width 102 height 35
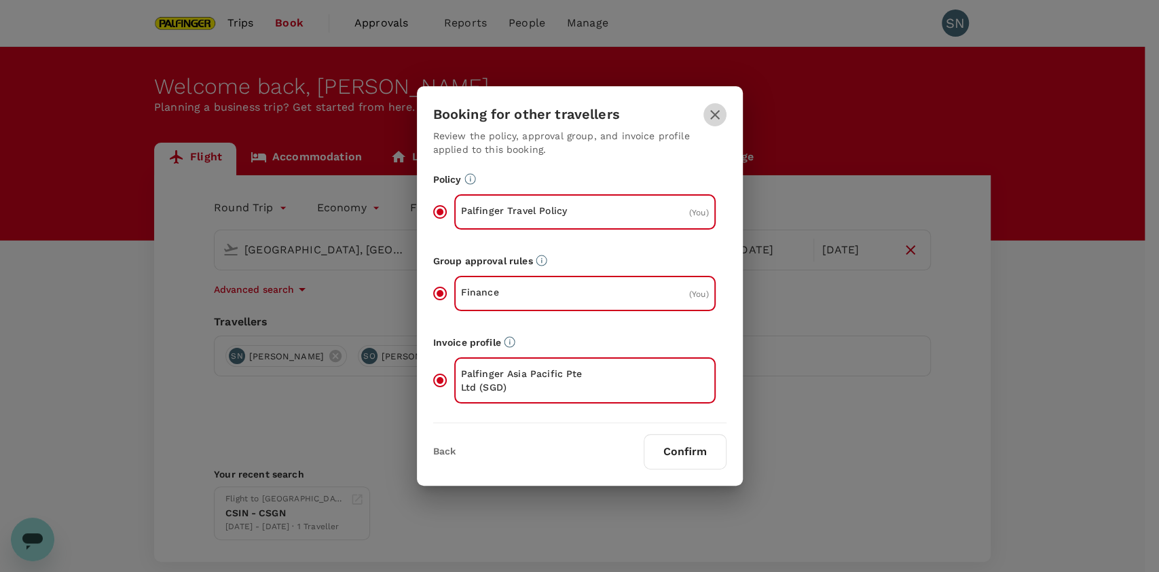
click at [716, 119] on icon "button" at bounding box center [715, 115] width 16 height 16
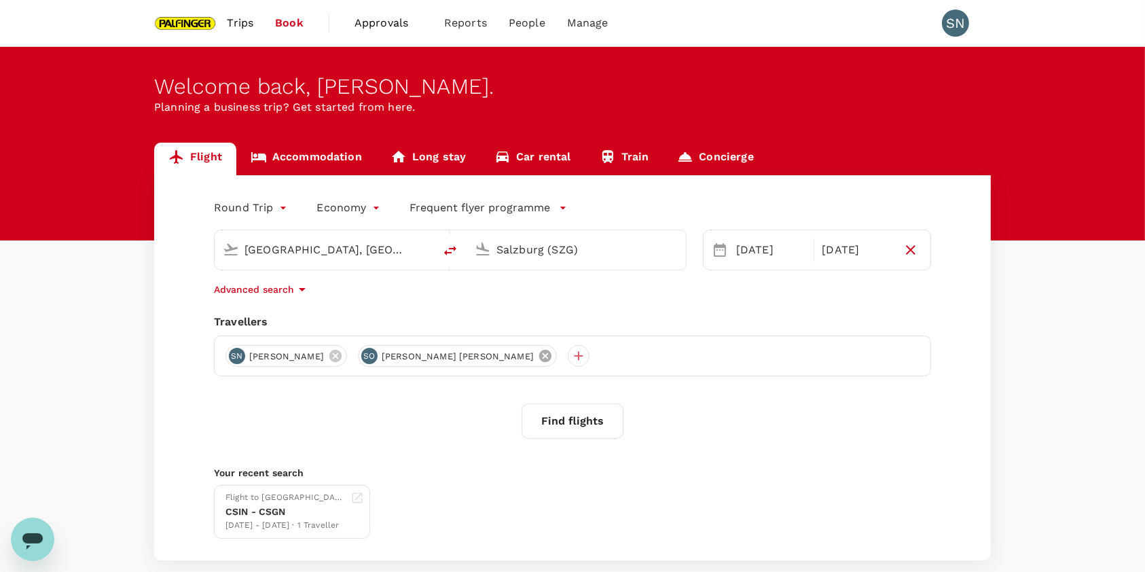
click at [538, 358] on icon at bounding box center [545, 355] width 15 height 15
click at [535, 406] on button "Find flights" at bounding box center [572, 420] width 102 height 35
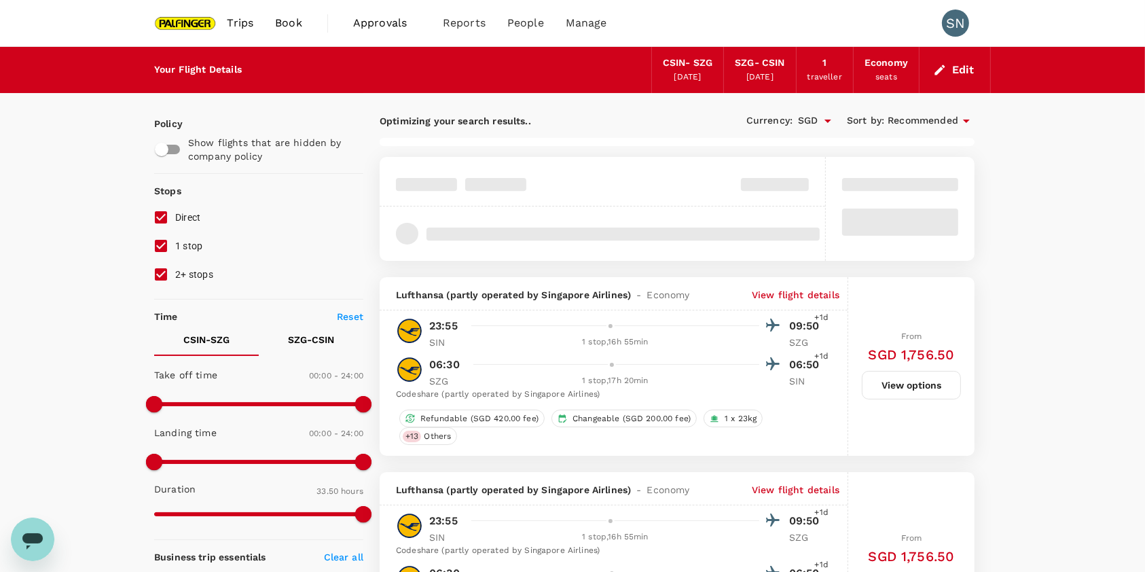
click at [158, 248] on input "1 stop" at bounding box center [161, 246] width 29 height 29
checkbox input "false"
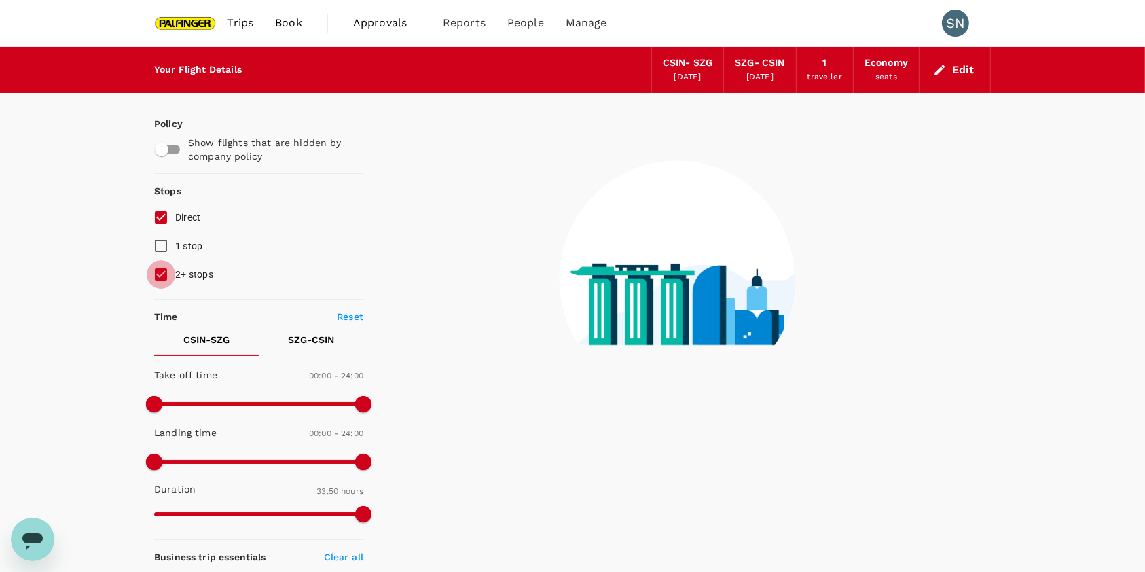
click at [156, 274] on input "2+ stops" at bounding box center [161, 274] width 29 height 29
checkbox input "false"
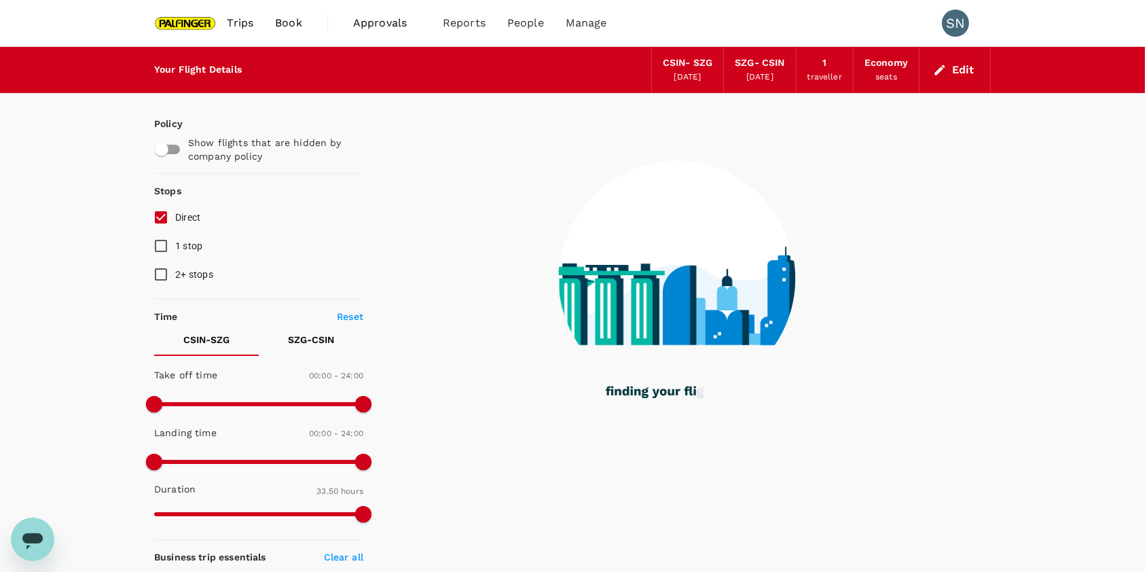
click at [841, 62] on div "1 traveller" at bounding box center [824, 70] width 57 height 46
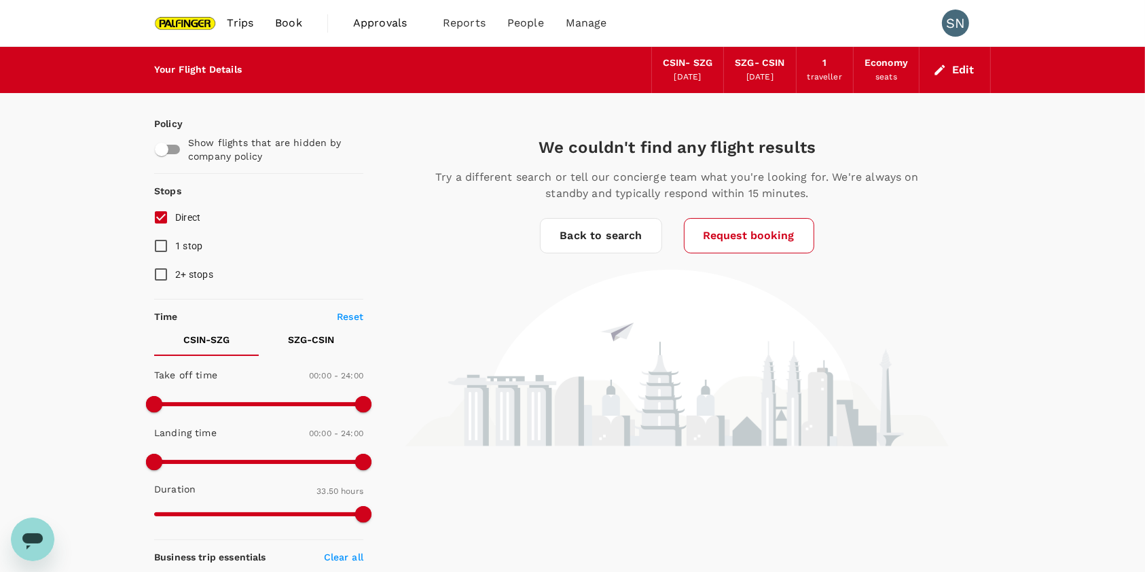
click at [947, 75] on button "Edit" at bounding box center [954, 70] width 49 height 22
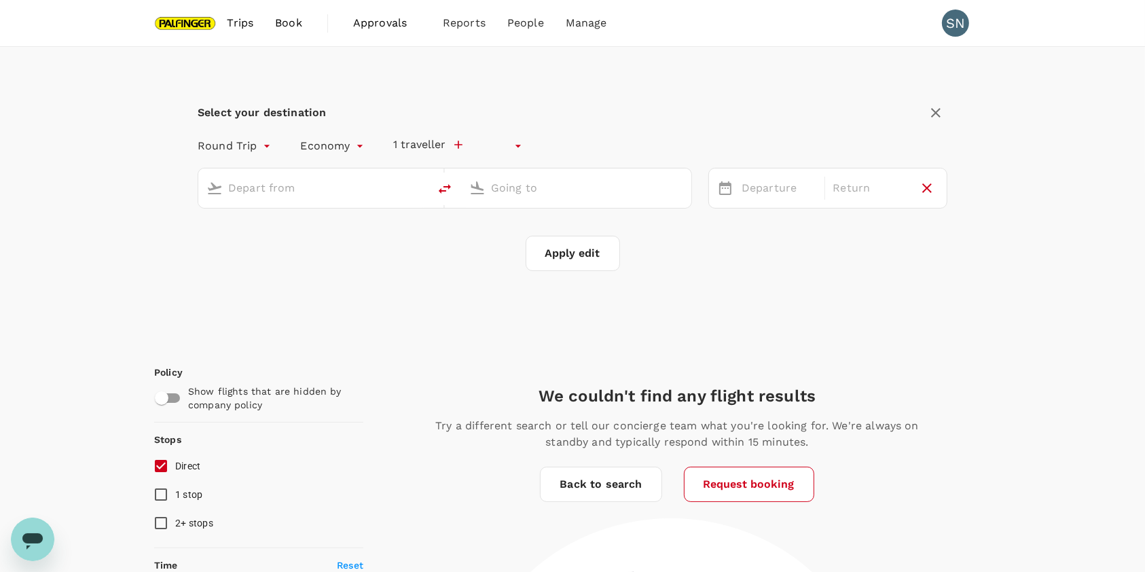
type input "undefined, undefined (any)"
type input "[GEOGRAPHIC_DATA], [GEOGRAPHIC_DATA] (any)"
type input "Salzburg (SZG)"
click at [607, 191] on input "Salzburg (SZG)" at bounding box center [577, 187] width 172 height 21
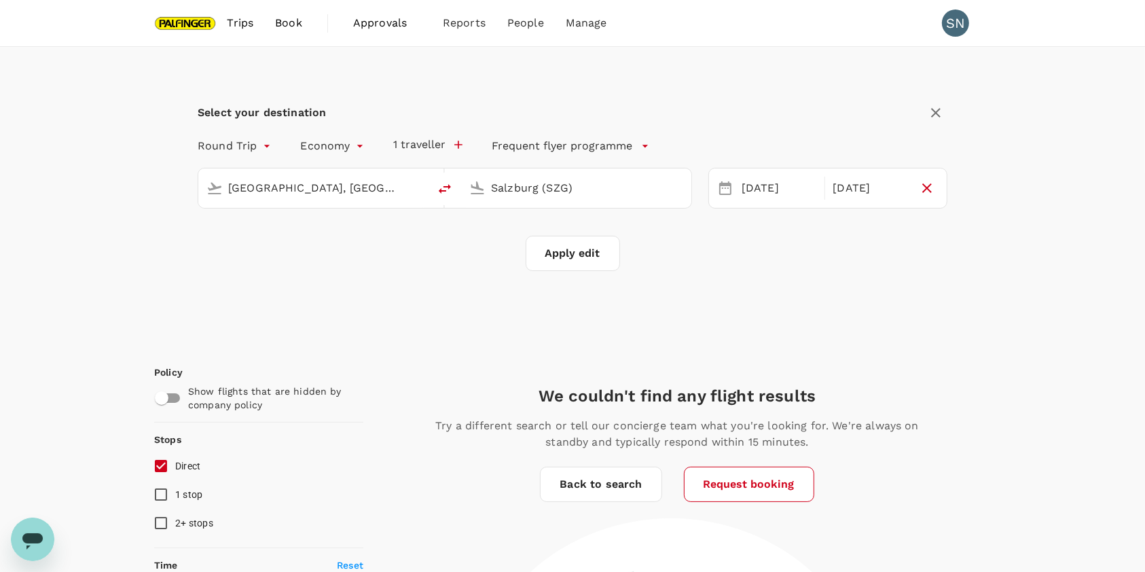
click at [1002, 305] on div "Select your destination Round Trip roundtrip Economy economy 1 traveller Freque…" at bounding box center [572, 194] width 869 height 295
click at [448, 147] on button "1 traveller" at bounding box center [428, 145] width 69 height 14
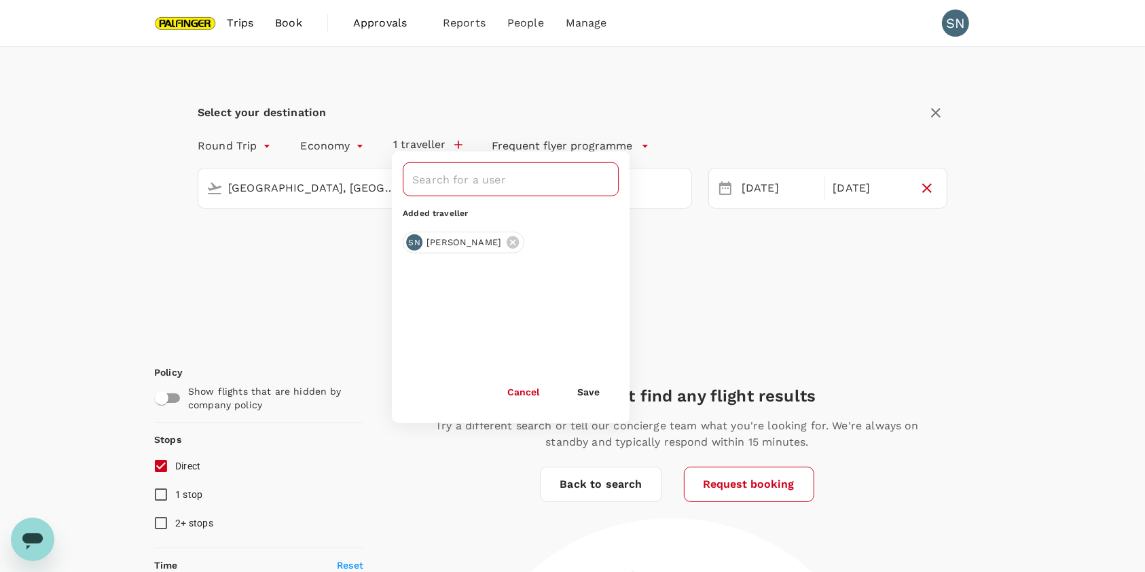
click at [478, 176] on input "text" at bounding box center [500, 179] width 183 height 26
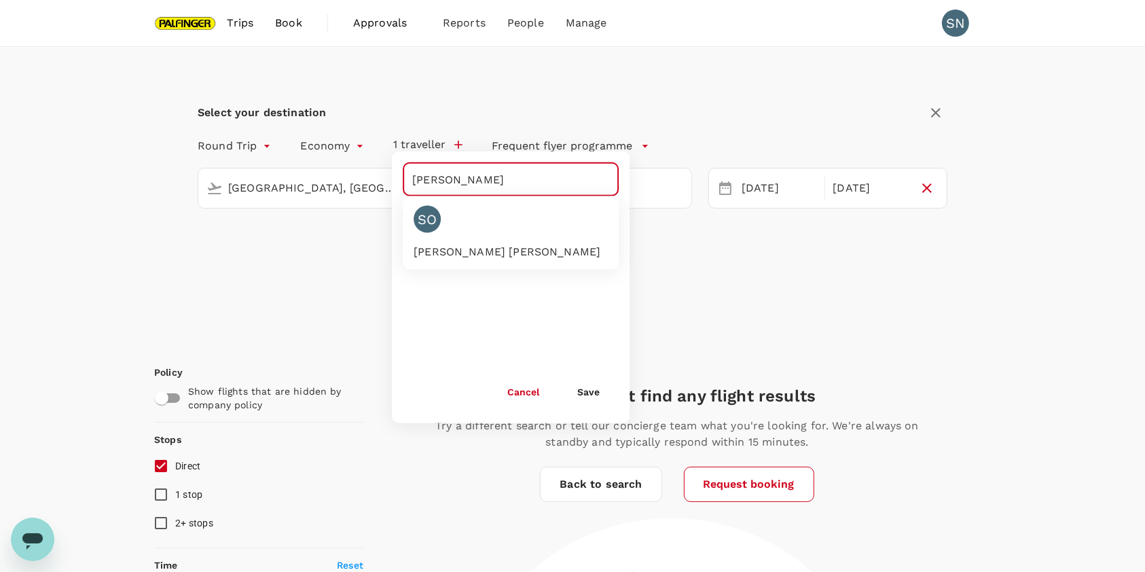
click at [485, 244] on div "Sin Yee Ong" at bounding box center [507, 252] width 187 height 16
type input "Sin Yee Ong"
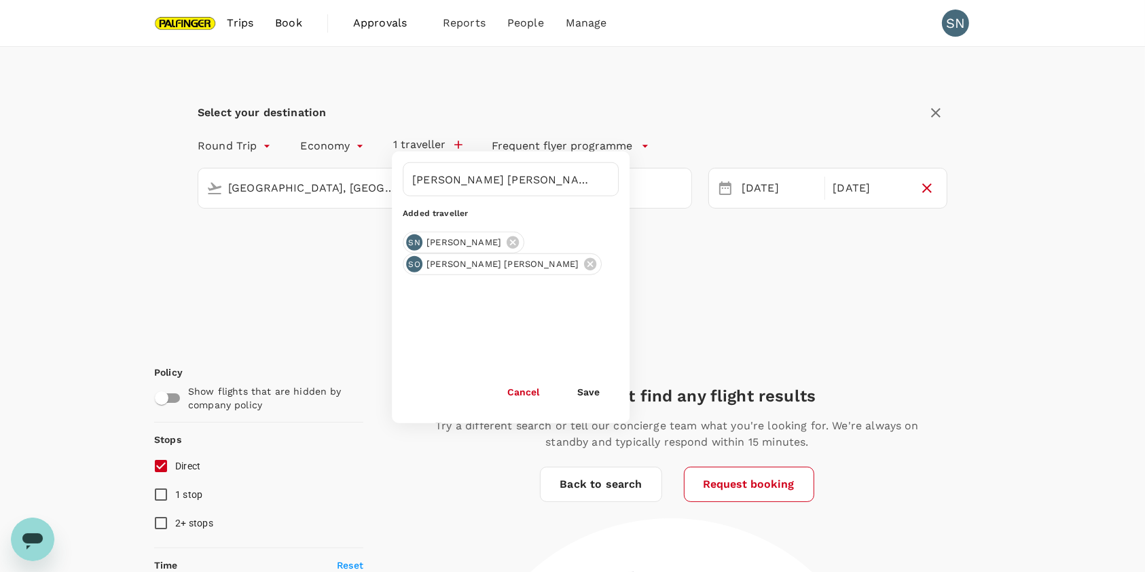
click at [581, 394] on button "Save" at bounding box center [588, 391] width 60 height 27
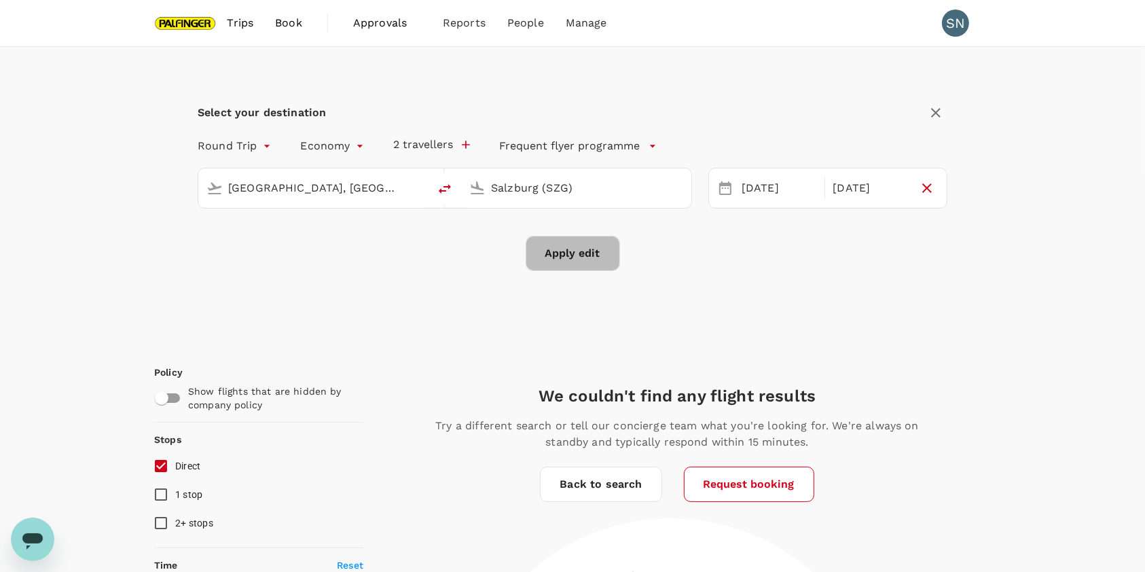
click at [565, 253] on button "Apply edit" at bounding box center [573, 253] width 94 height 35
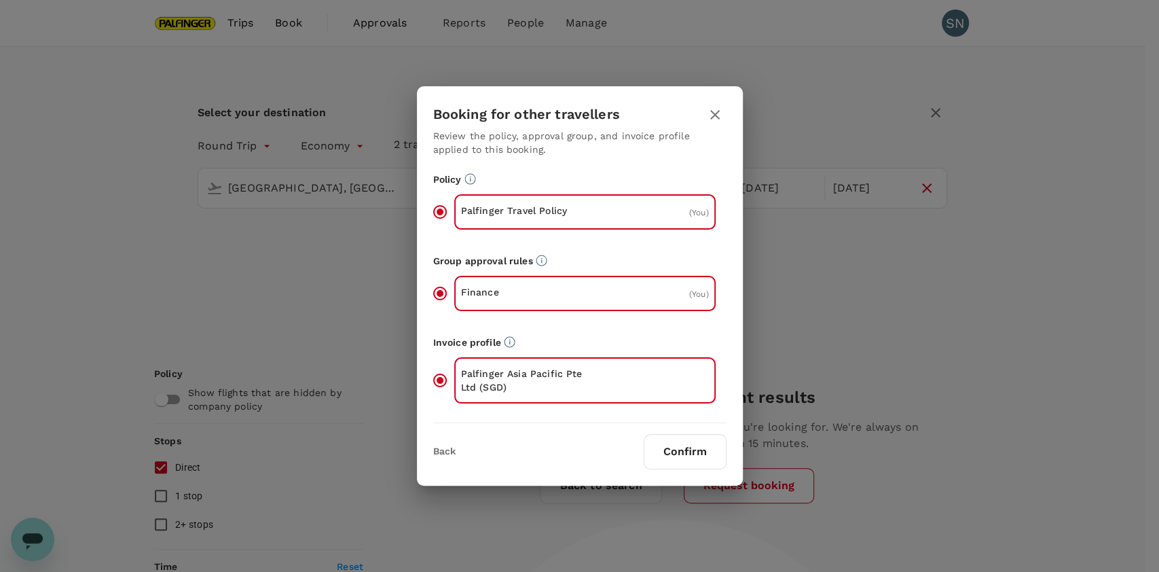
click at [696, 452] on button "Confirm" at bounding box center [685, 451] width 83 height 35
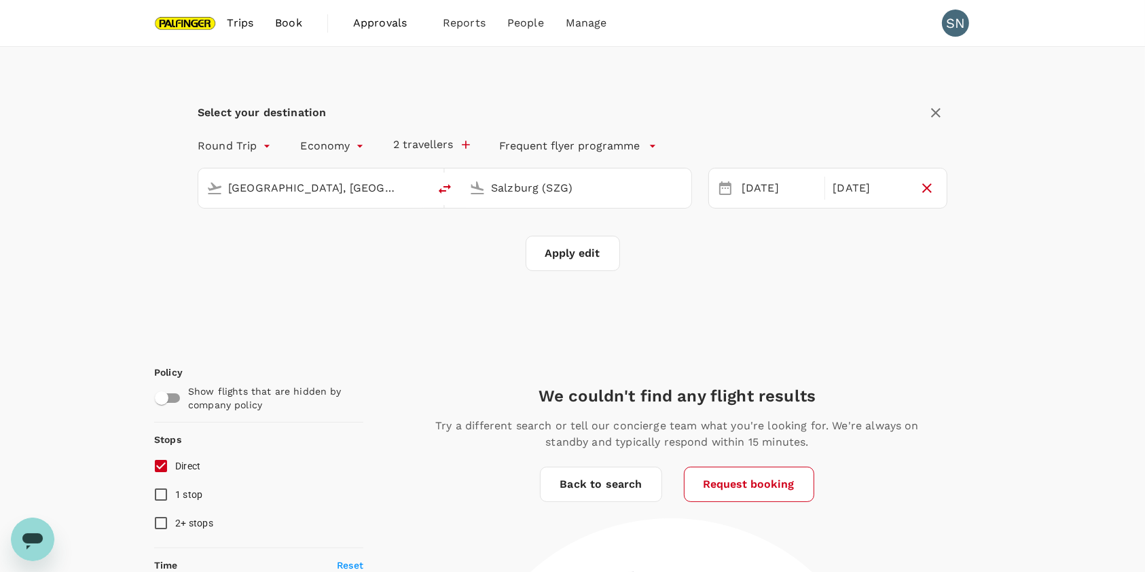
checkbox input "false"
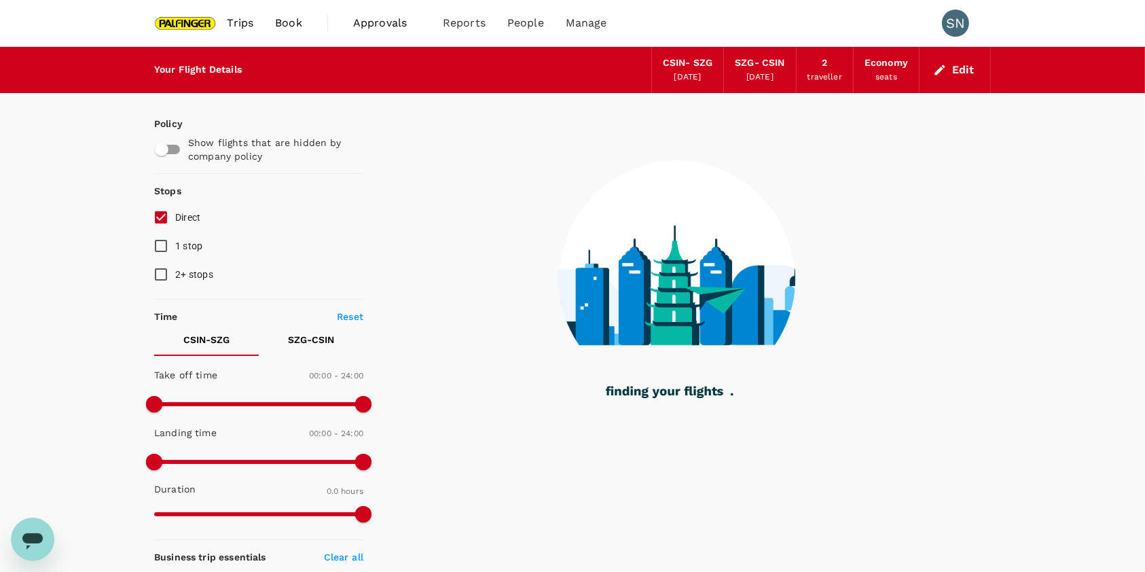
type input "1785"
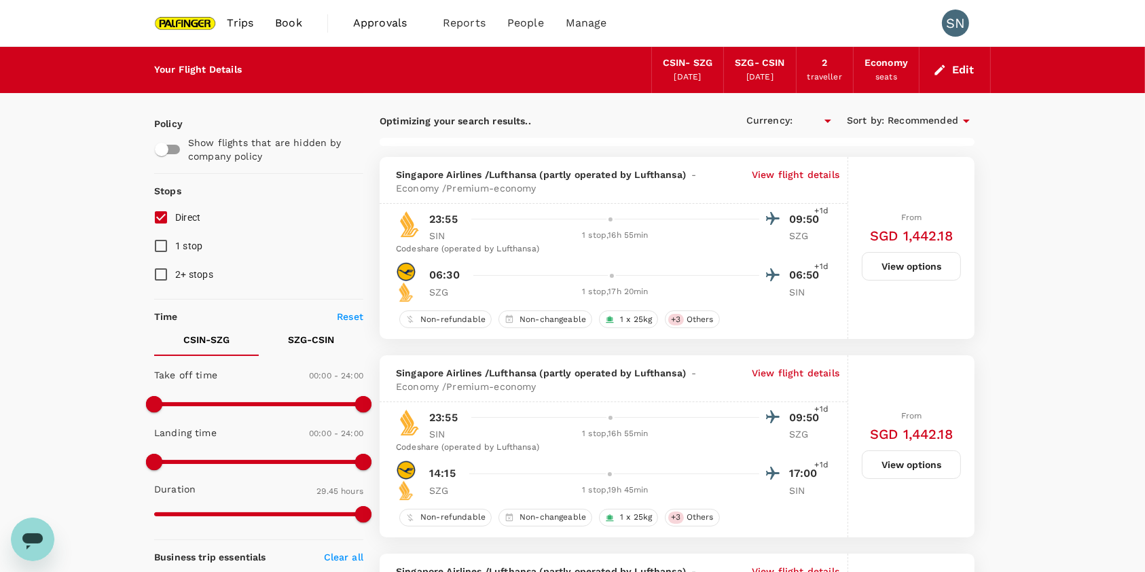
checkbox input "true"
type input "SGD"
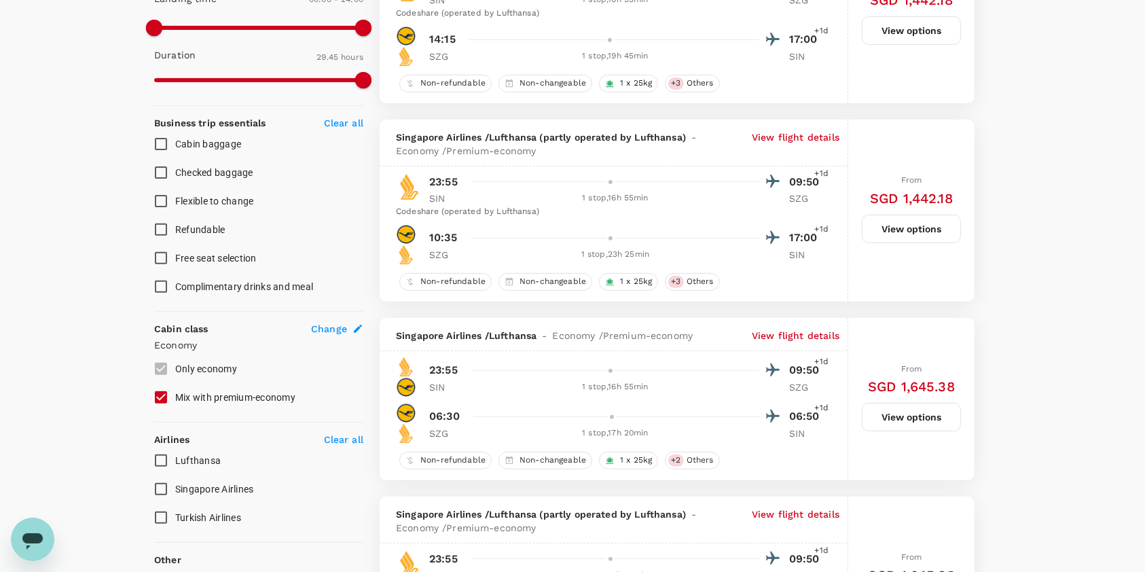
scroll to position [452, 0]
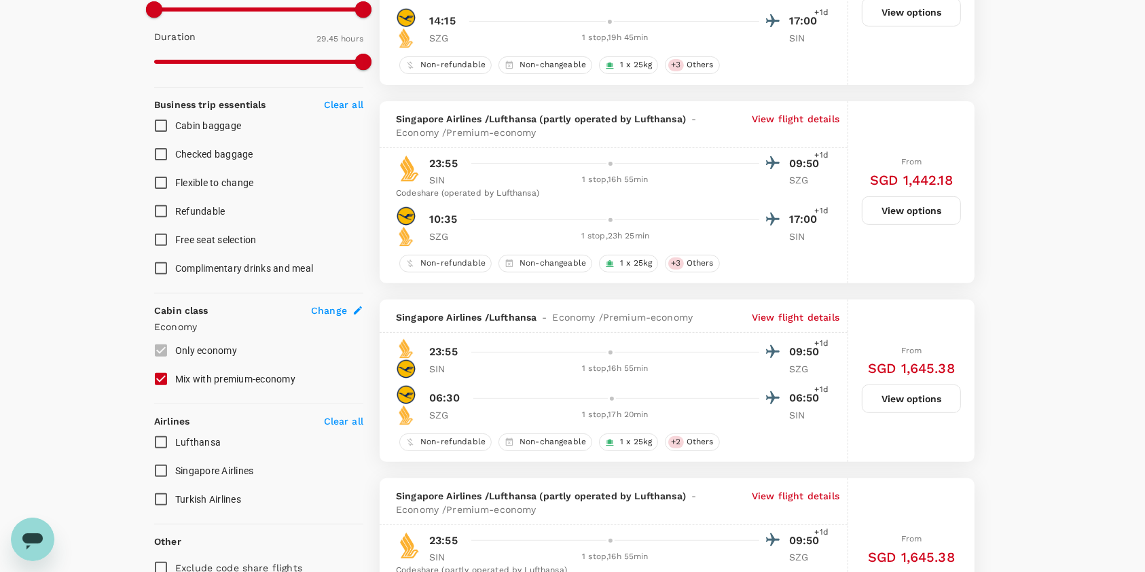
click at [329, 309] on span "Change" at bounding box center [329, 311] width 36 height 14
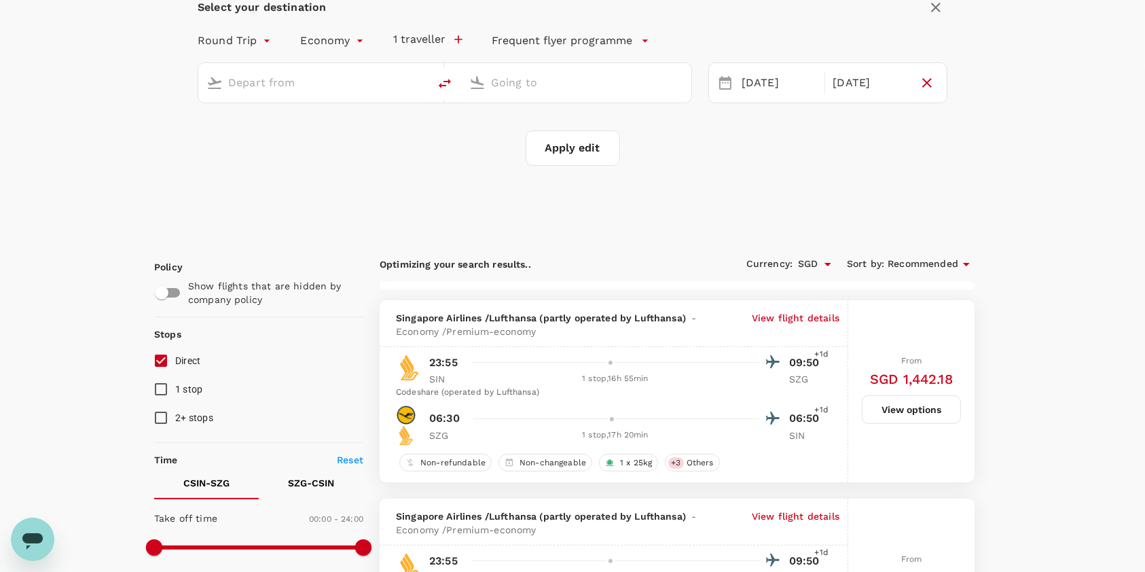
type input "[GEOGRAPHIC_DATA], [GEOGRAPHIC_DATA] (any)"
type input "Salzburg (SZG)"
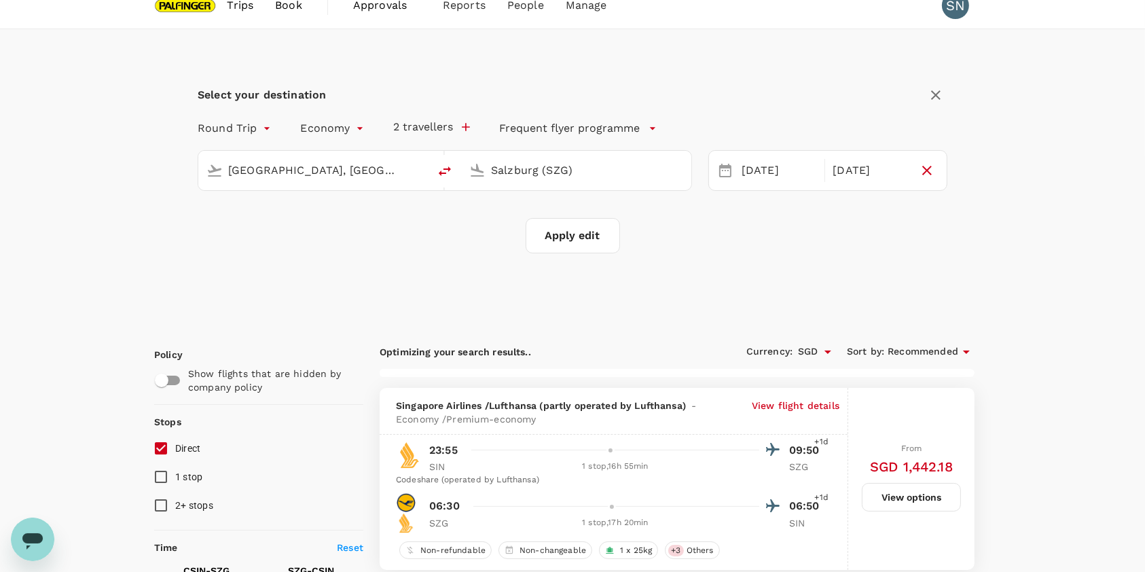
type input "2030"
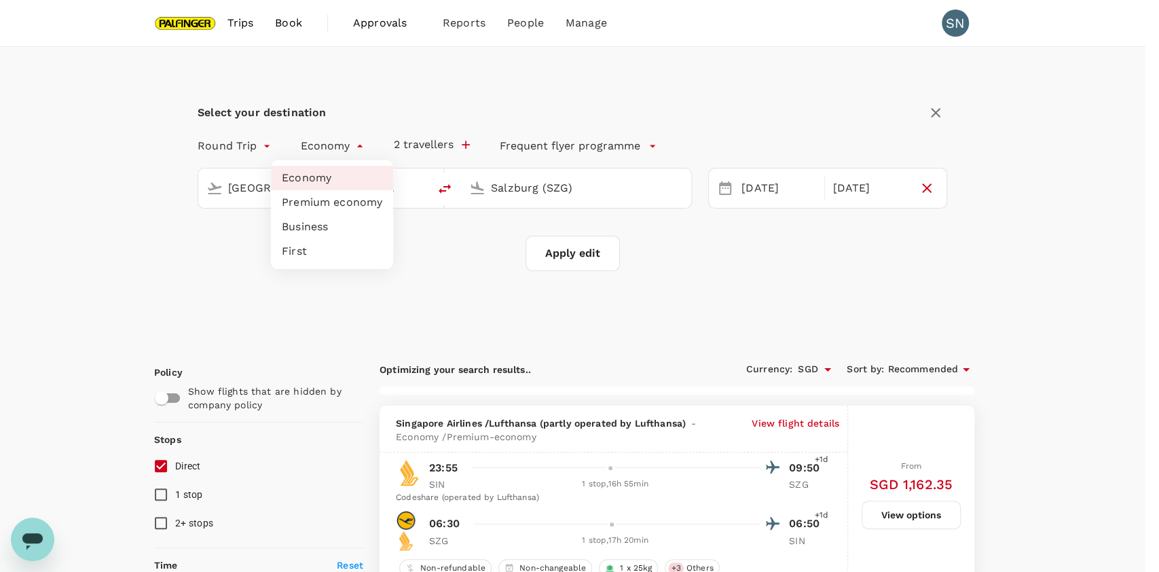
click at [342, 197] on li "Premium economy" at bounding box center [332, 202] width 122 height 24
type input "premium-economy"
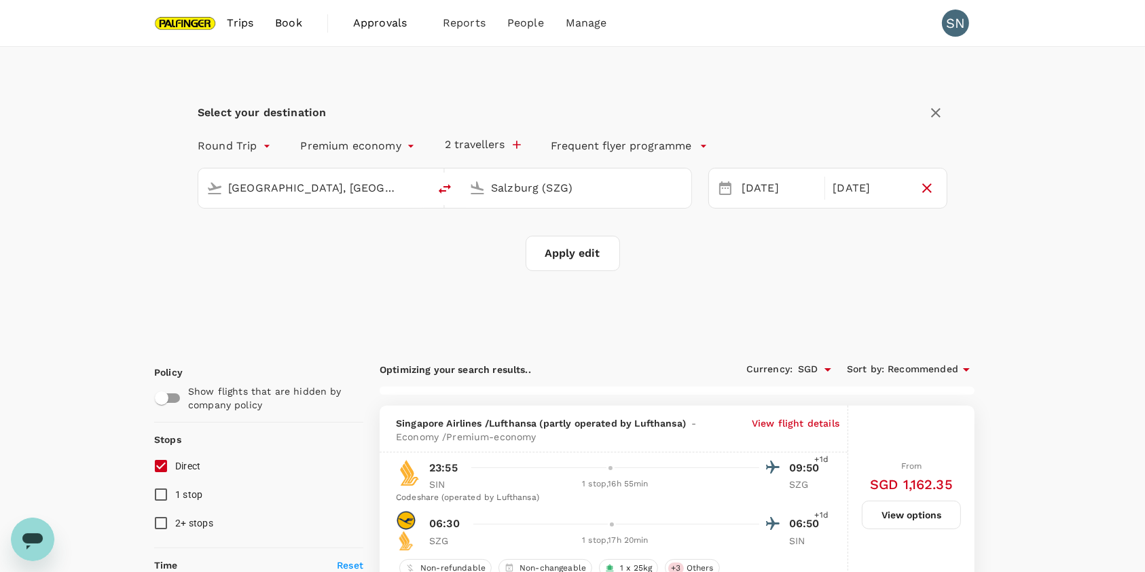
click at [571, 246] on button "Apply edit" at bounding box center [573, 253] width 94 height 35
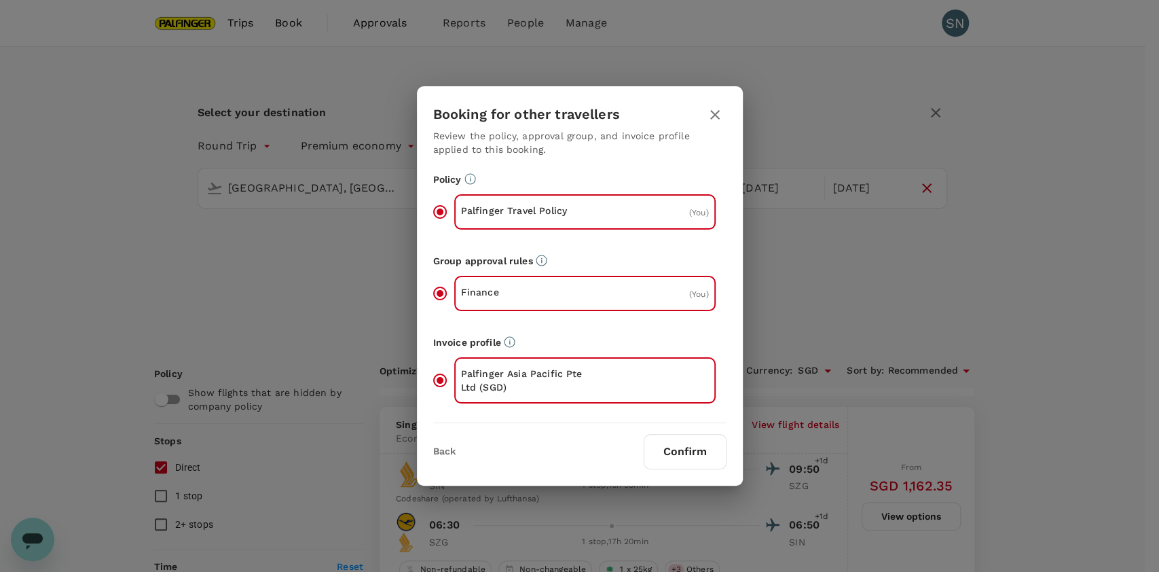
click at [688, 459] on button "Confirm" at bounding box center [685, 451] width 83 height 35
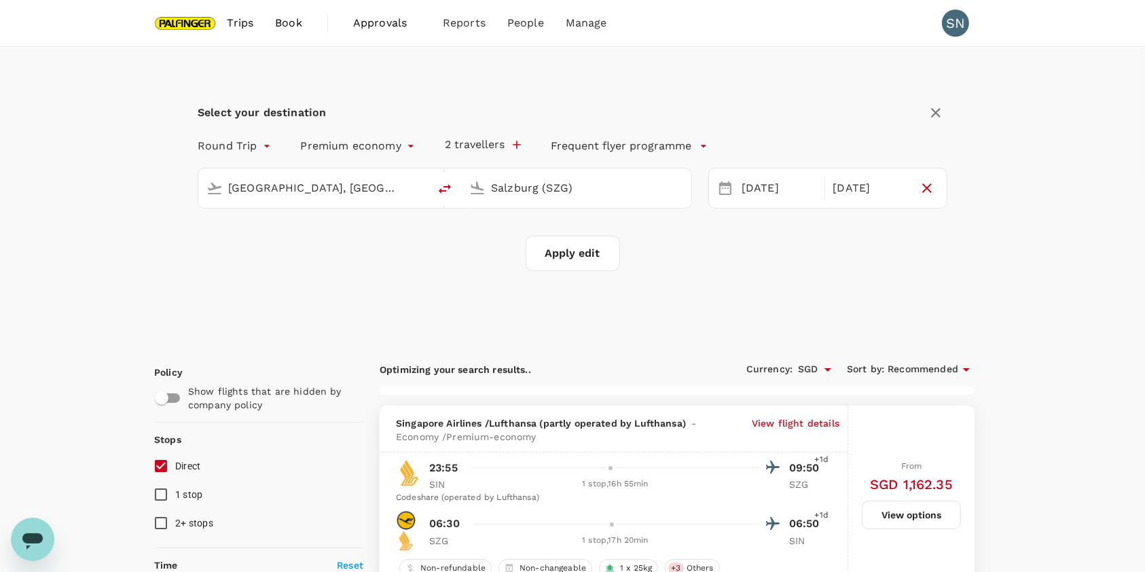
checkbox input "false"
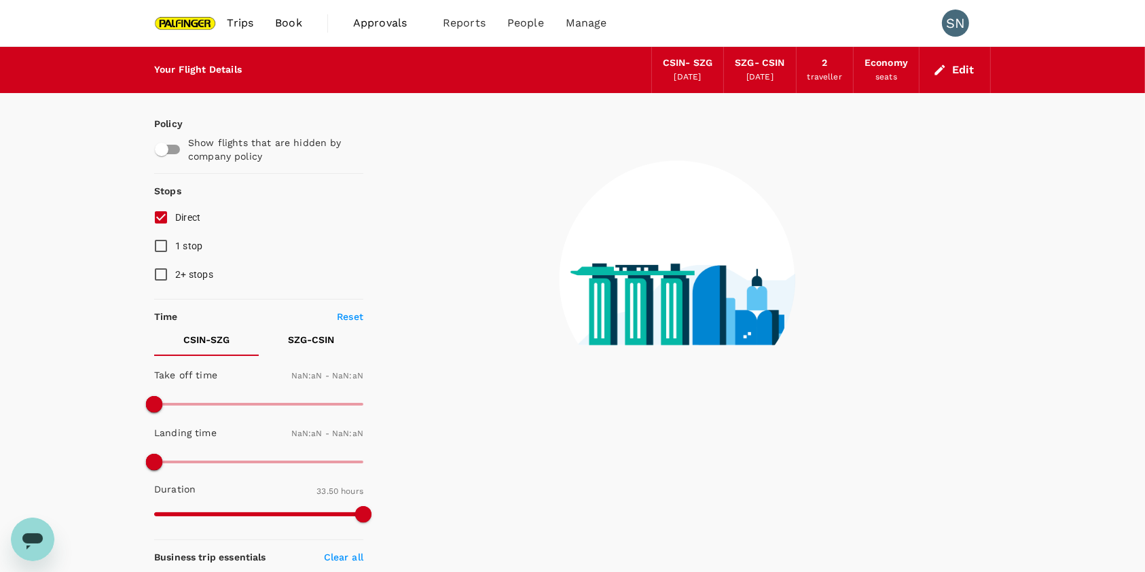
type input "1440"
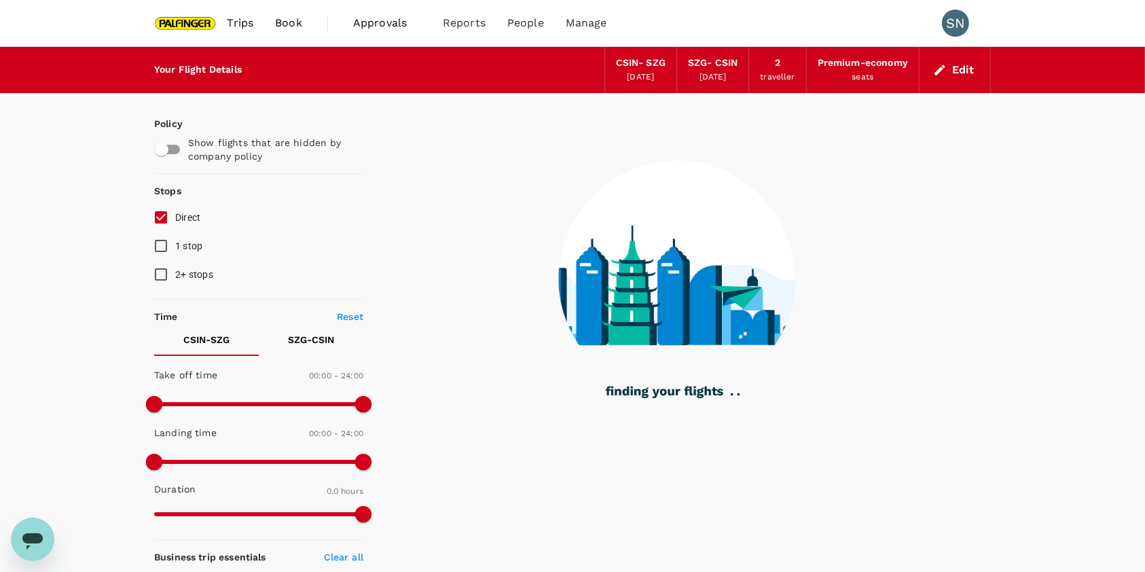
type input "1745"
checkbox input "true"
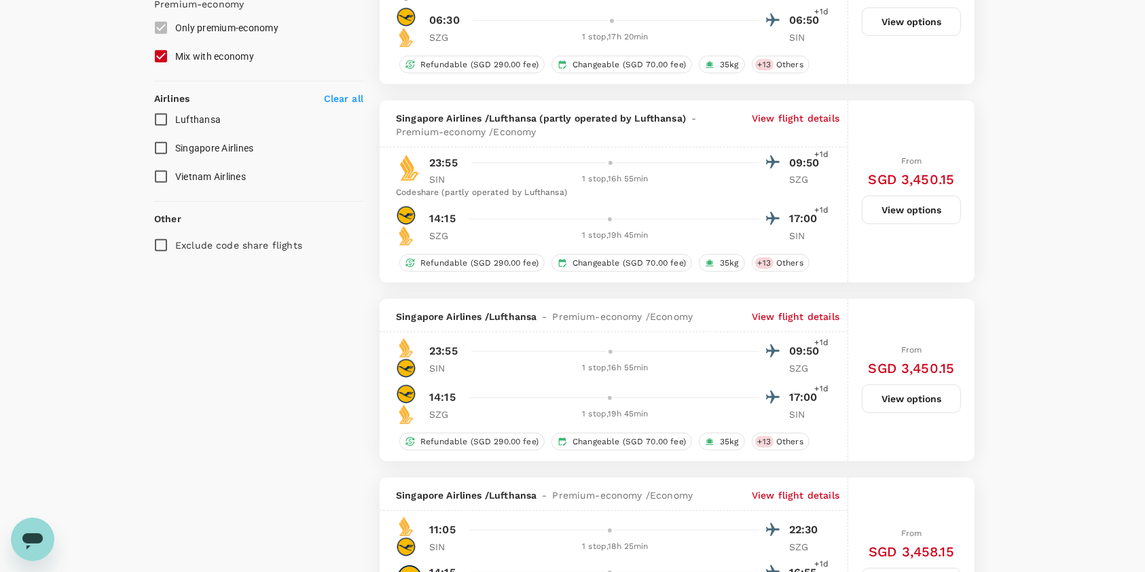
scroll to position [724, 0]
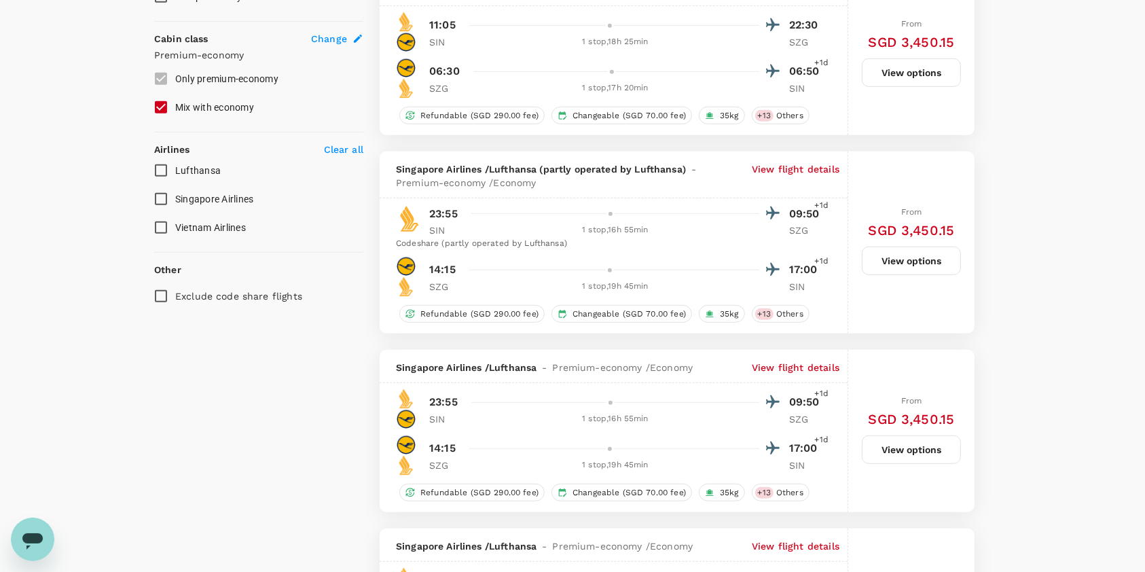
click at [190, 195] on span "Singapore Airlines" at bounding box center [214, 199] width 79 height 11
click at [175, 195] on input "Singapore Airlines" at bounding box center [161, 199] width 29 height 29
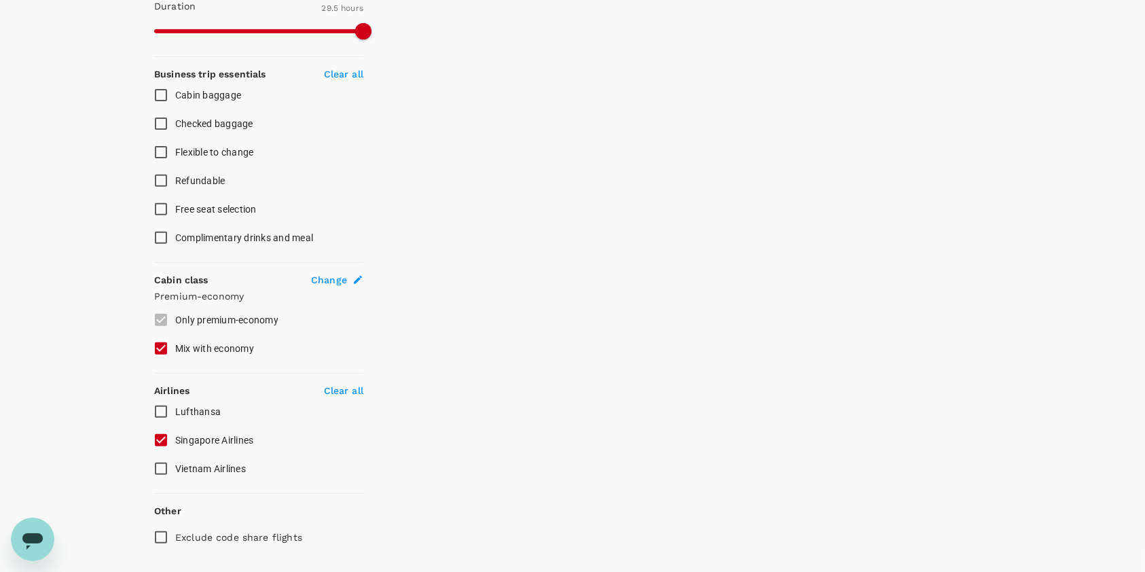
scroll to position [0, 0]
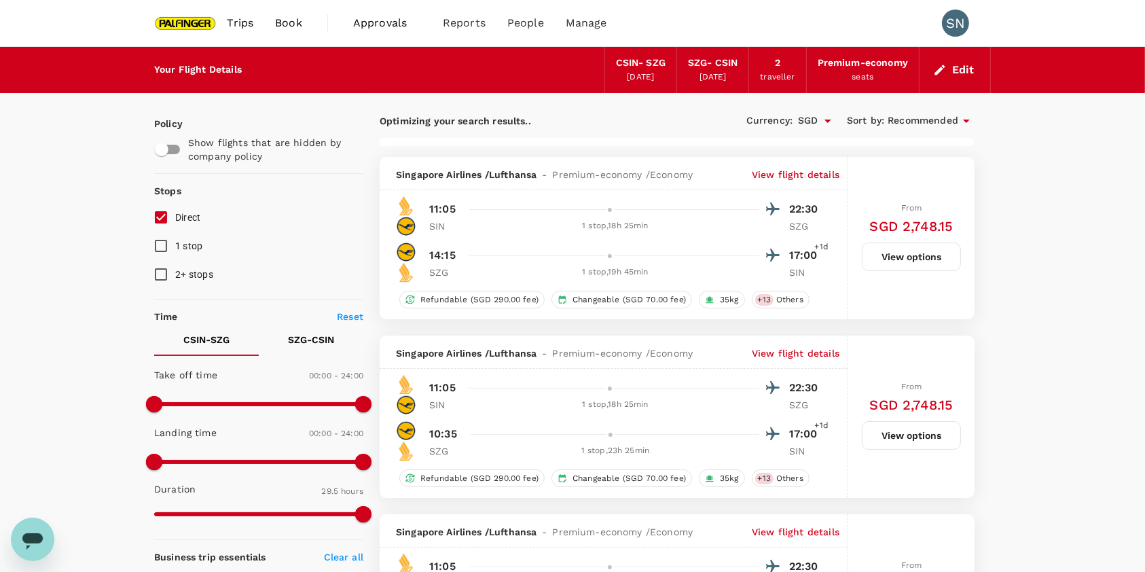
checkbox input "false"
checkbox input "true"
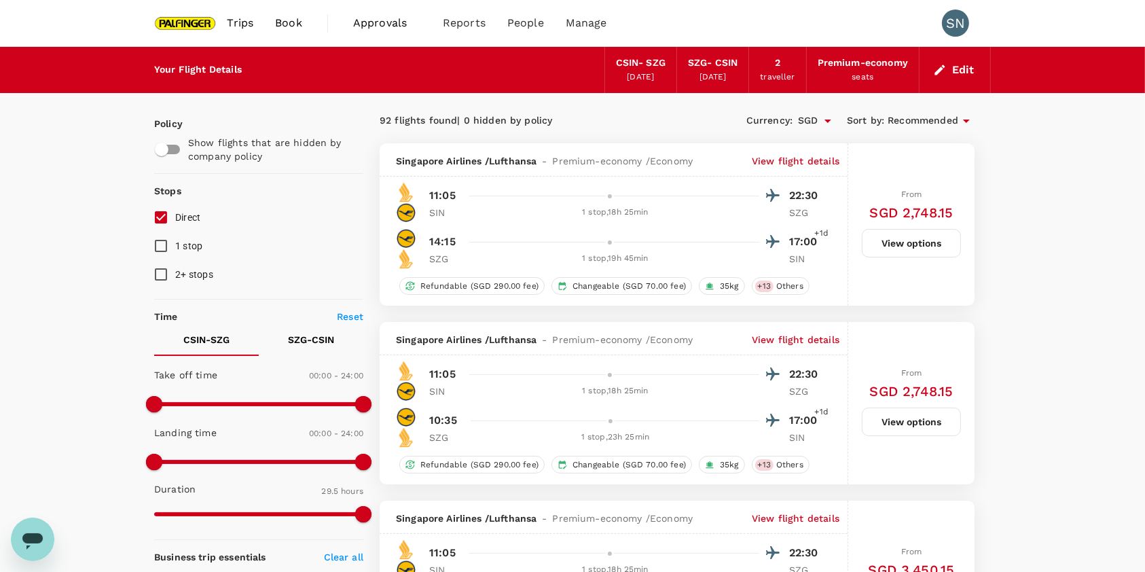
click at [904, 242] on button "View options" at bounding box center [911, 243] width 99 height 29
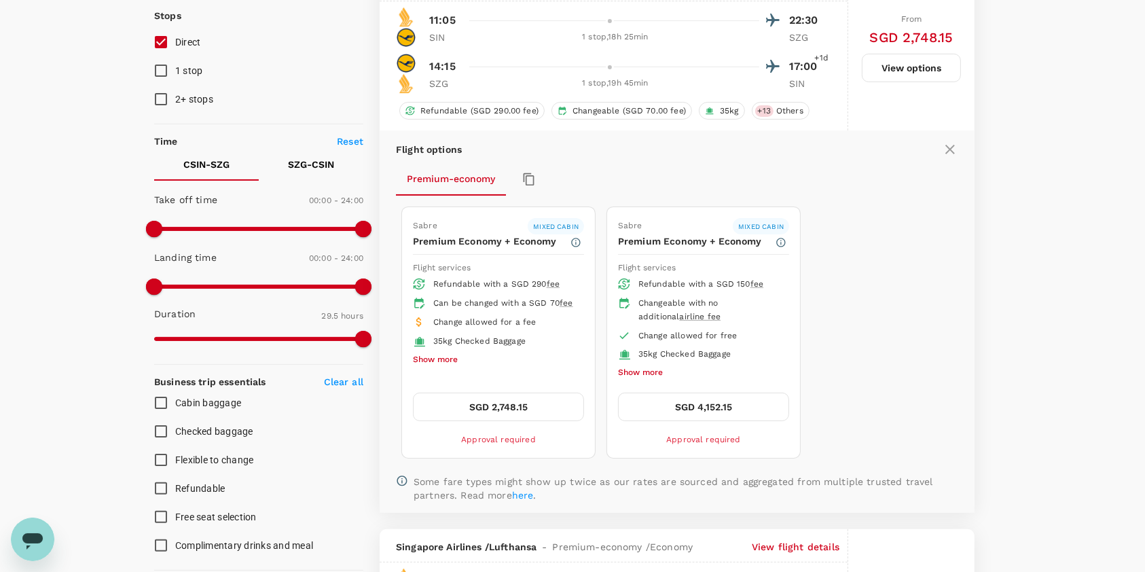
scroll to position [234, 0]
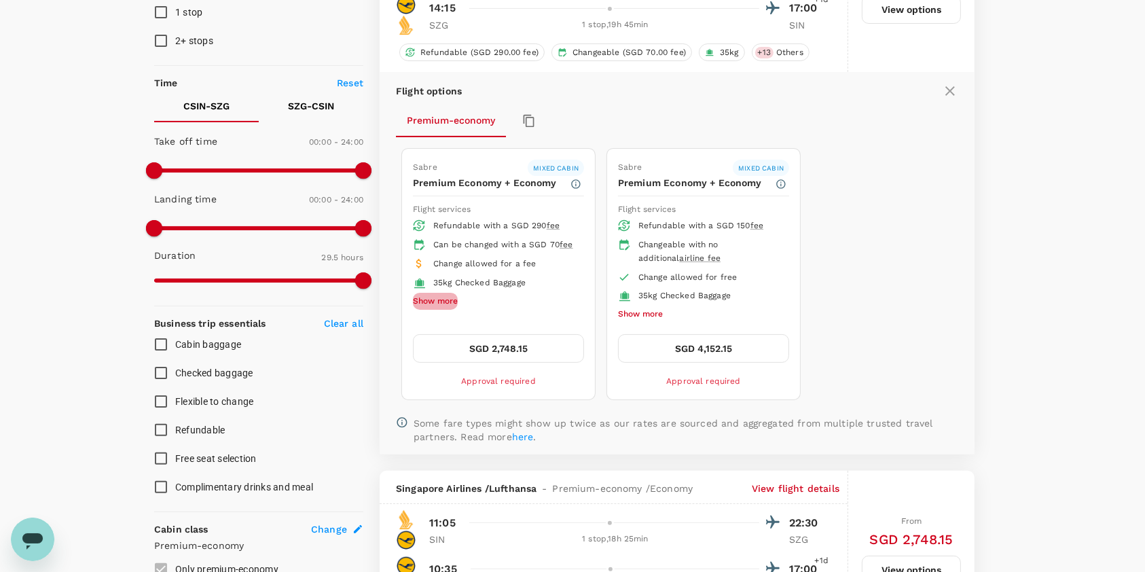
click at [440, 310] on button "Show more" at bounding box center [435, 302] width 45 height 18
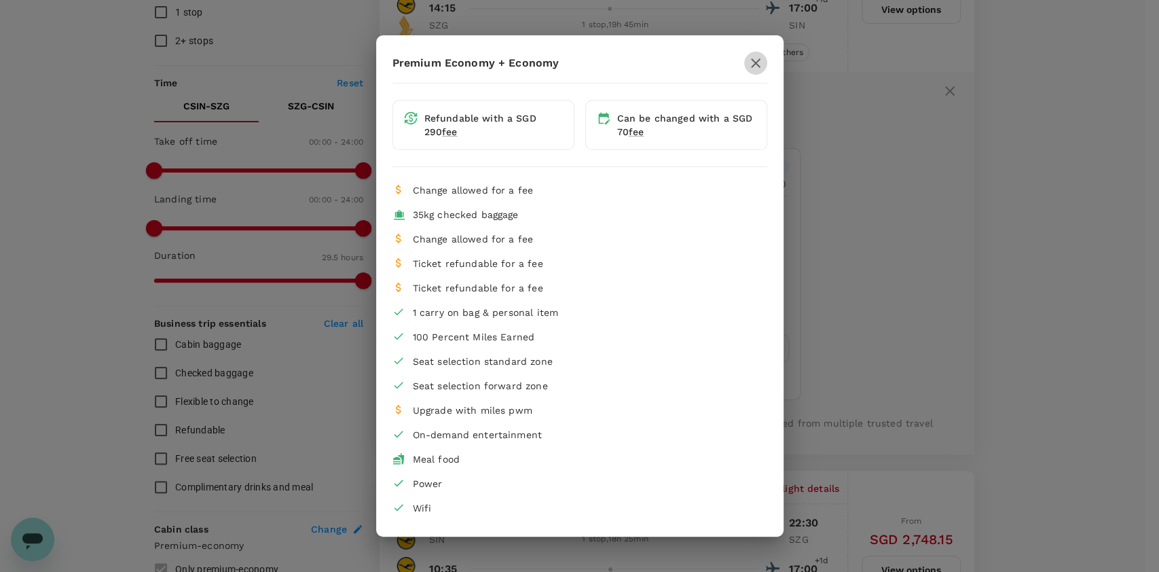
click at [755, 62] on icon "button" at bounding box center [756, 63] width 16 height 16
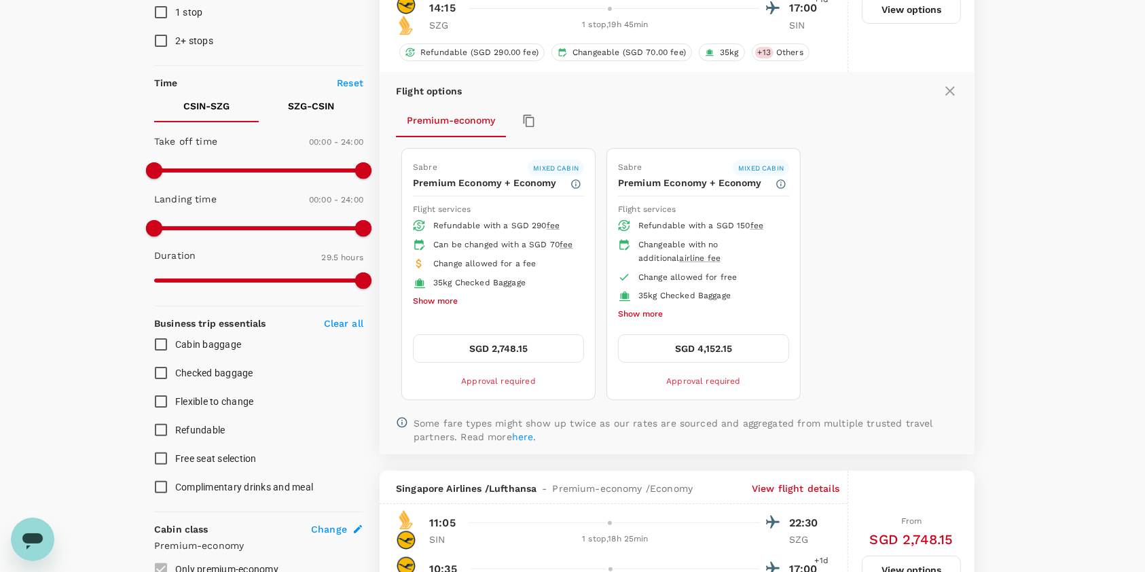
click at [631, 311] on button "Show more" at bounding box center [640, 315] width 45 height 18
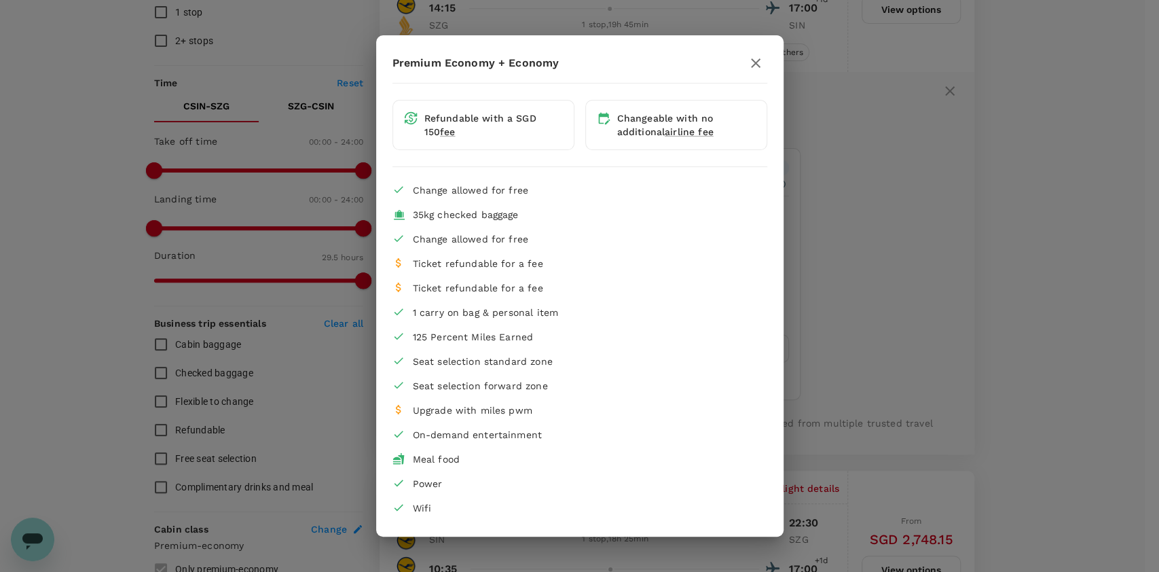
click at [758, 62] on icon "button" at bounding box center [756, 63] width 16 height 16
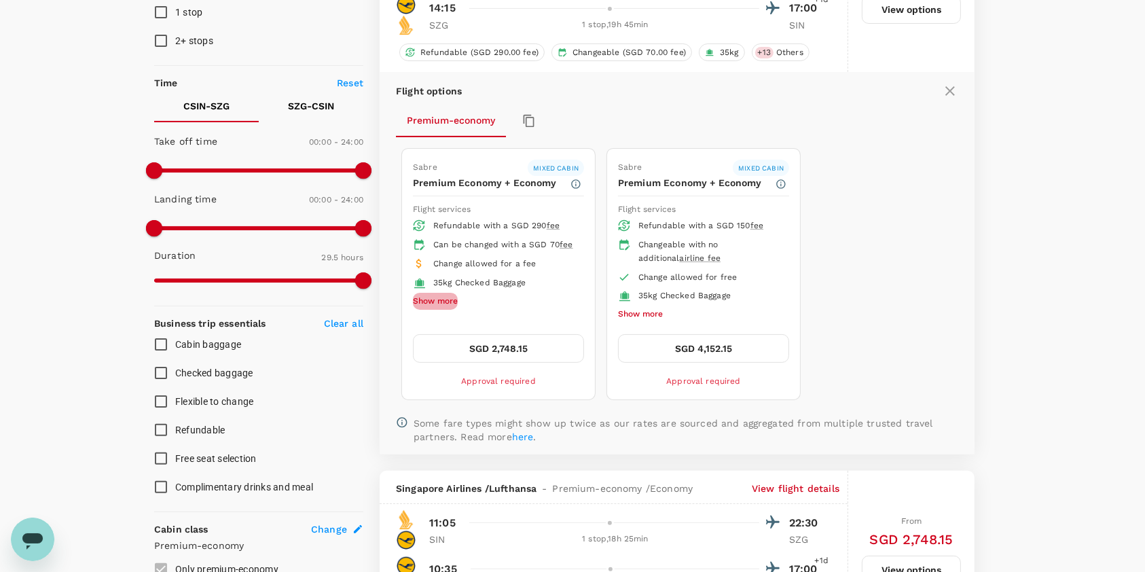
click at [440, 310] on button "Show more" at bounding box center [435, 302] width 45 height 18
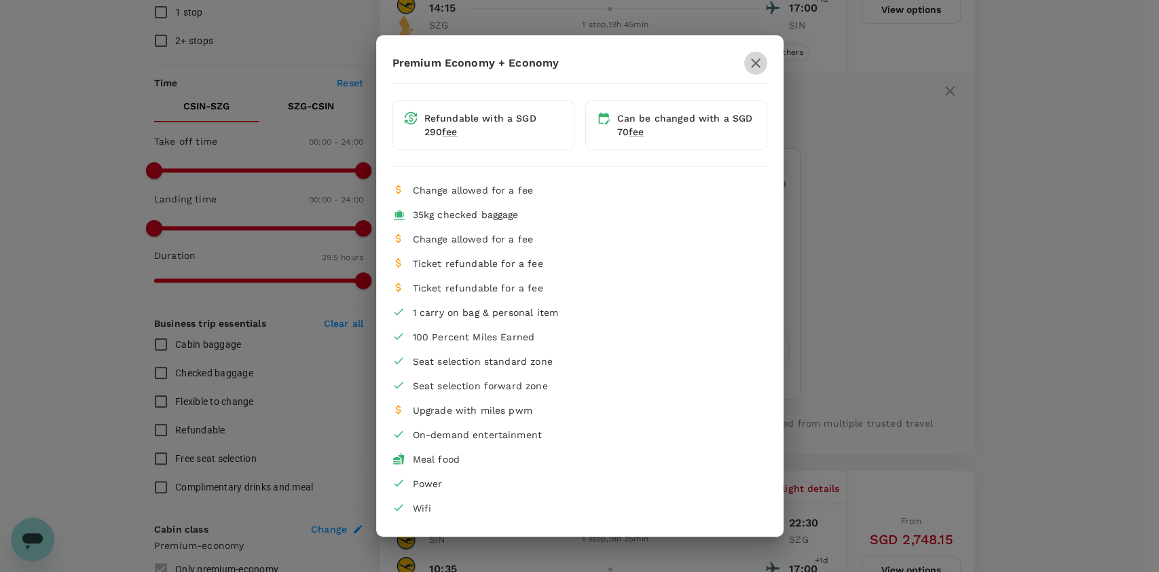
click at [758, 67] on icon "button" at bounding box center [756, 63] width 10 height 10
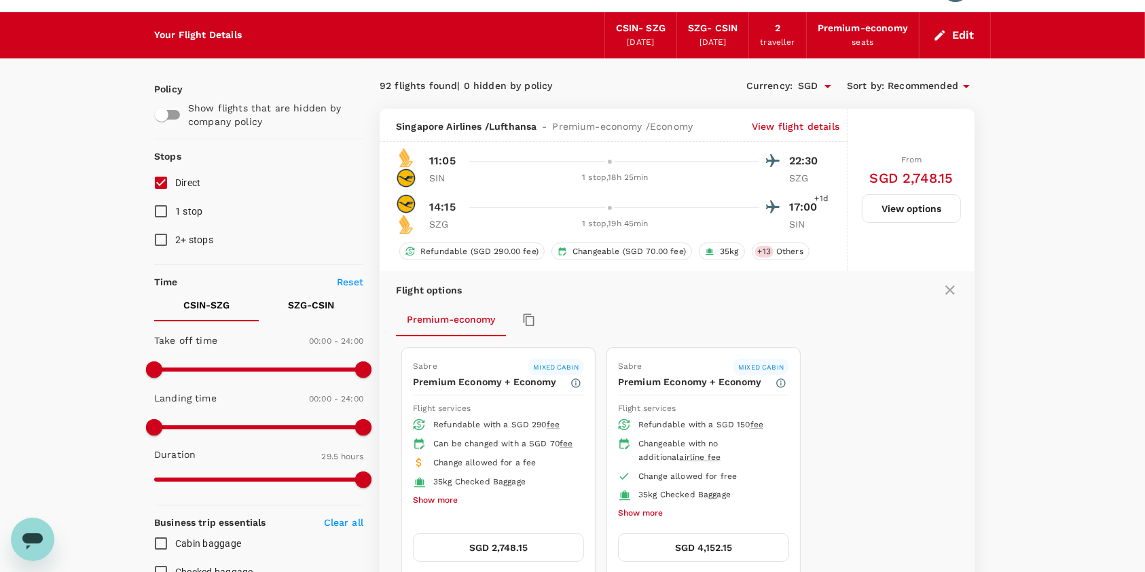
scroll to position [0, 0]
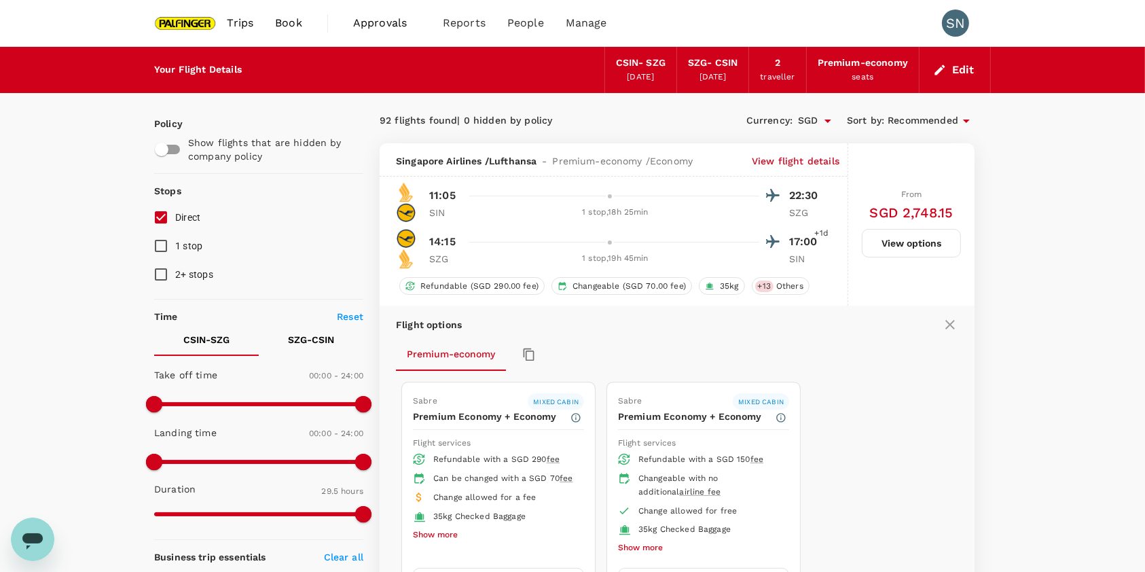
click at [953, 73] on button "Edit" at bounding box center [954, 70] width 49 height 22
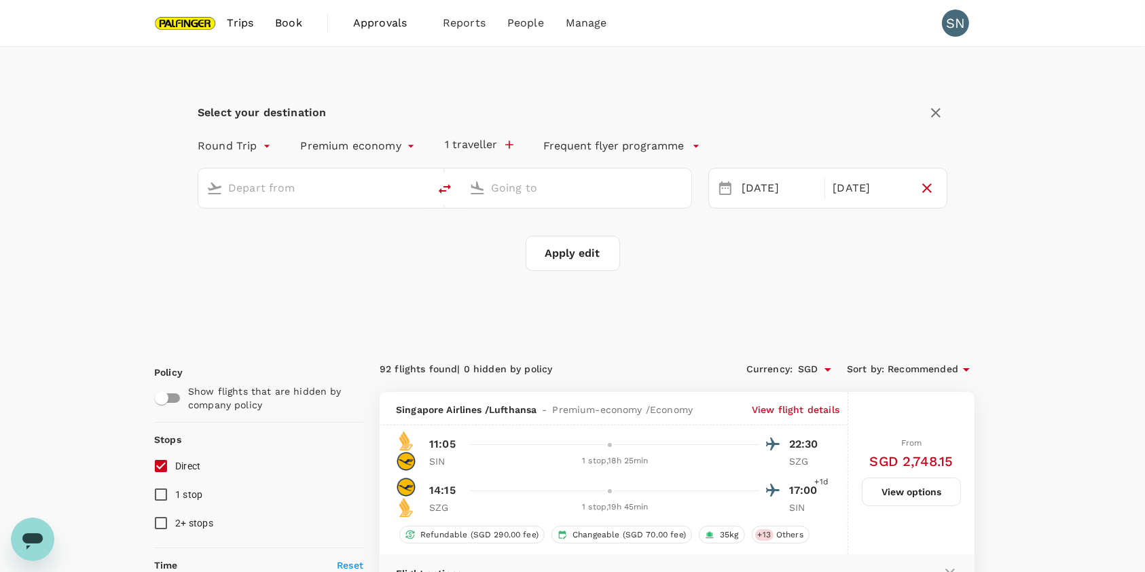
type input "[GEOGRAPHIC_DATA], [GEOGRAPHIC_DATA] (any)"
type input "Salzburg (SZG)"
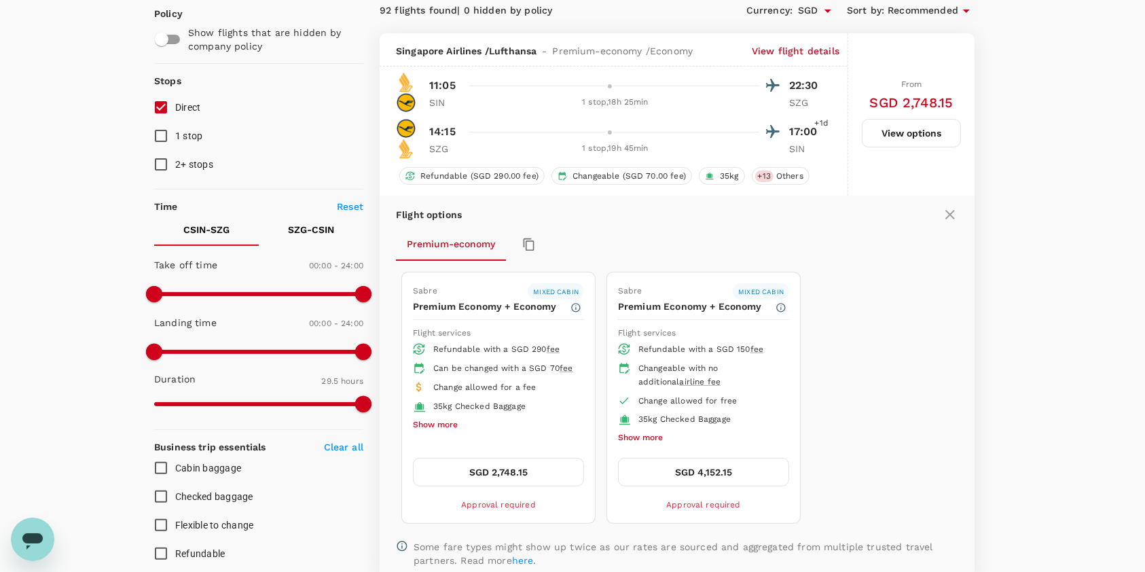
scroll to position [362, 0]
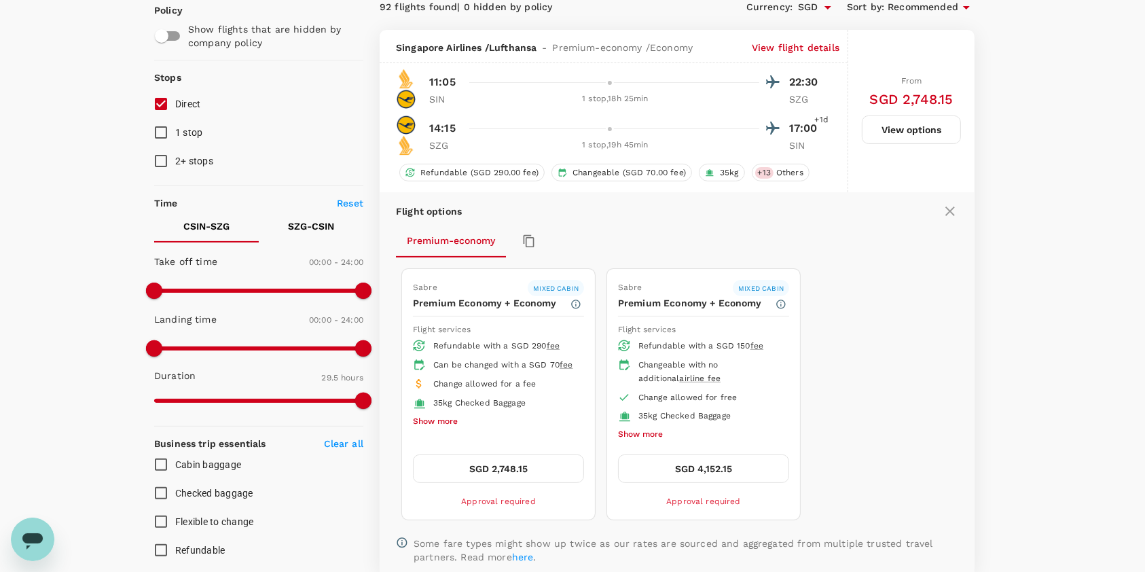
click at [516, 470] on button "SGD 2,748.15" at bounding box center [498, 468] width 171 height 29
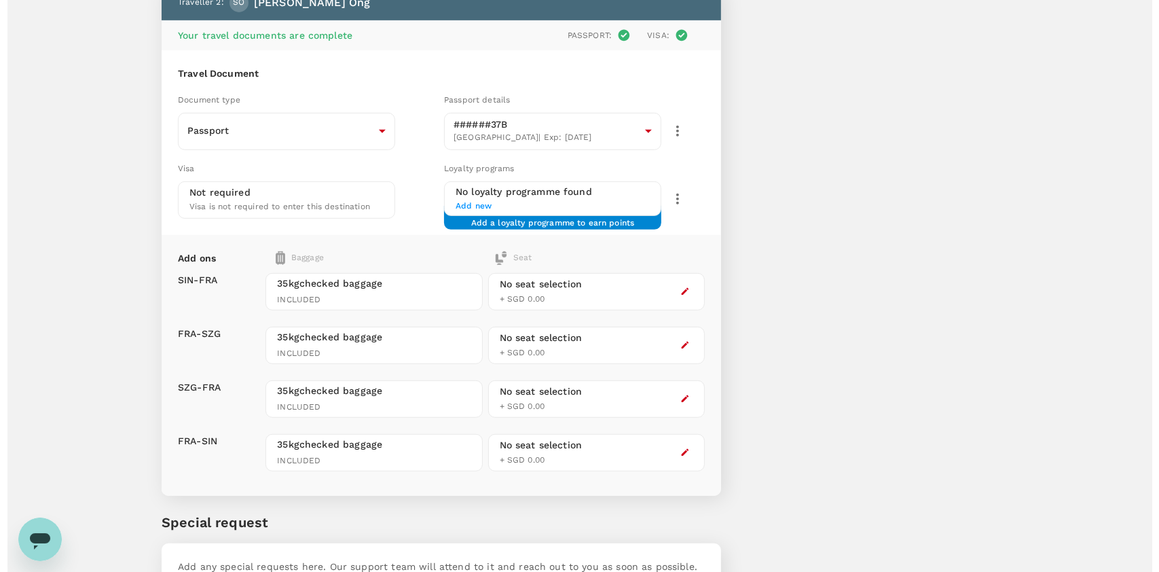
scroll to position [634, 0]
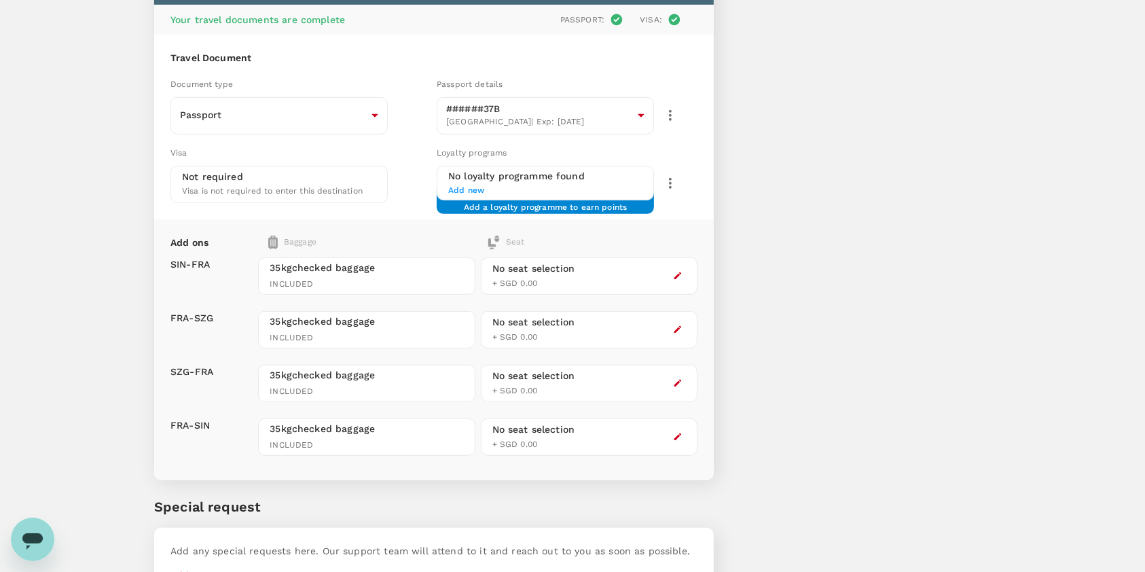
click at [679, 271] on icon "button" at bounding box center [678, 276] width 10 height 10
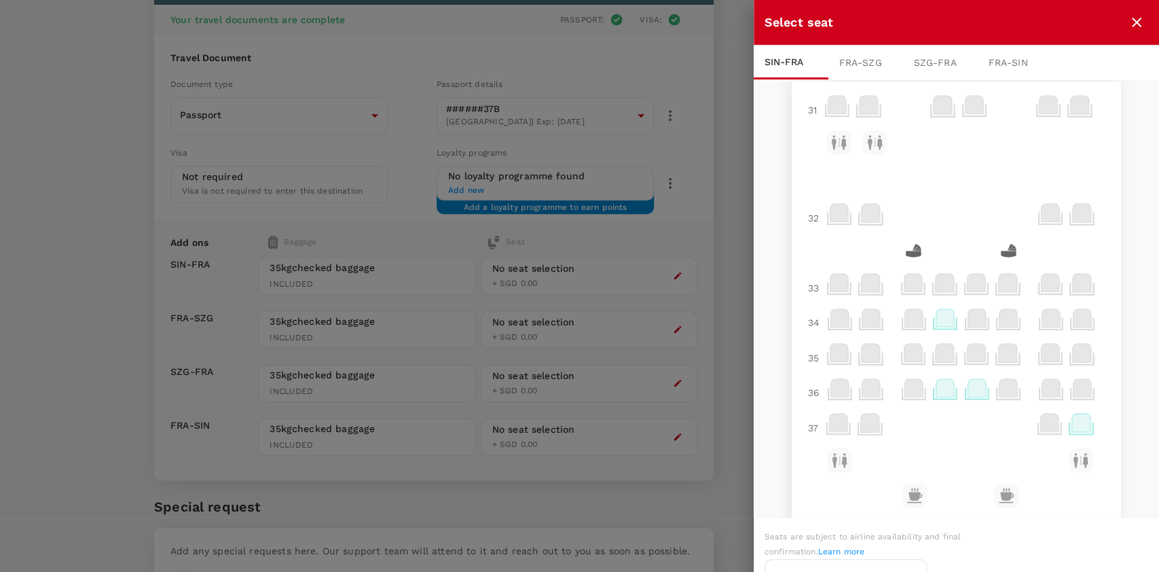
scroll to position [0, 0]
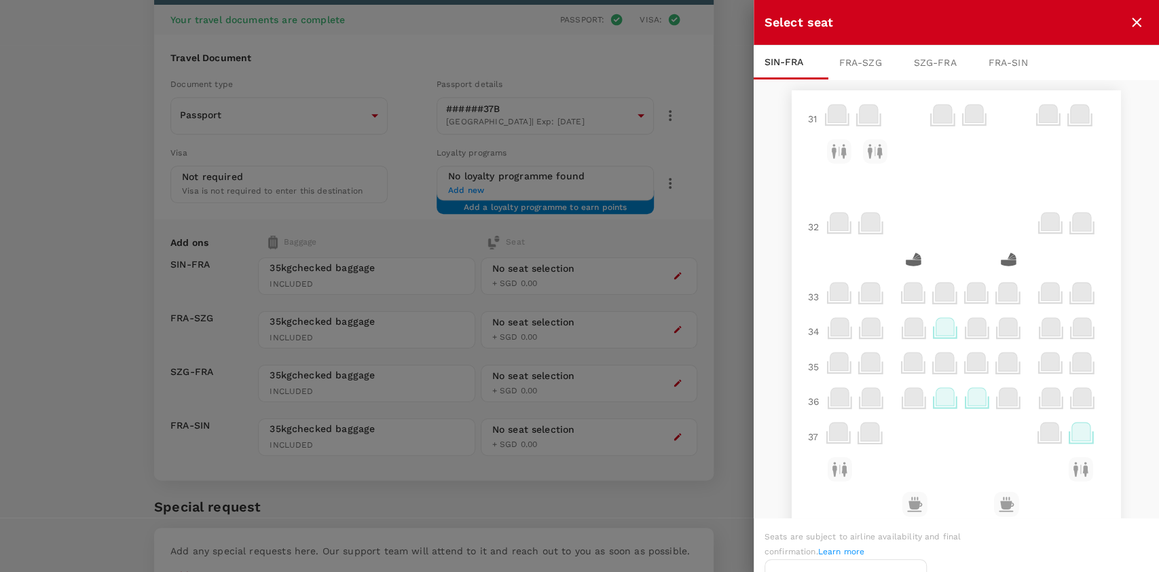
click at [936, 405] on icon at bounding box center [945, 397] width 18 height 18
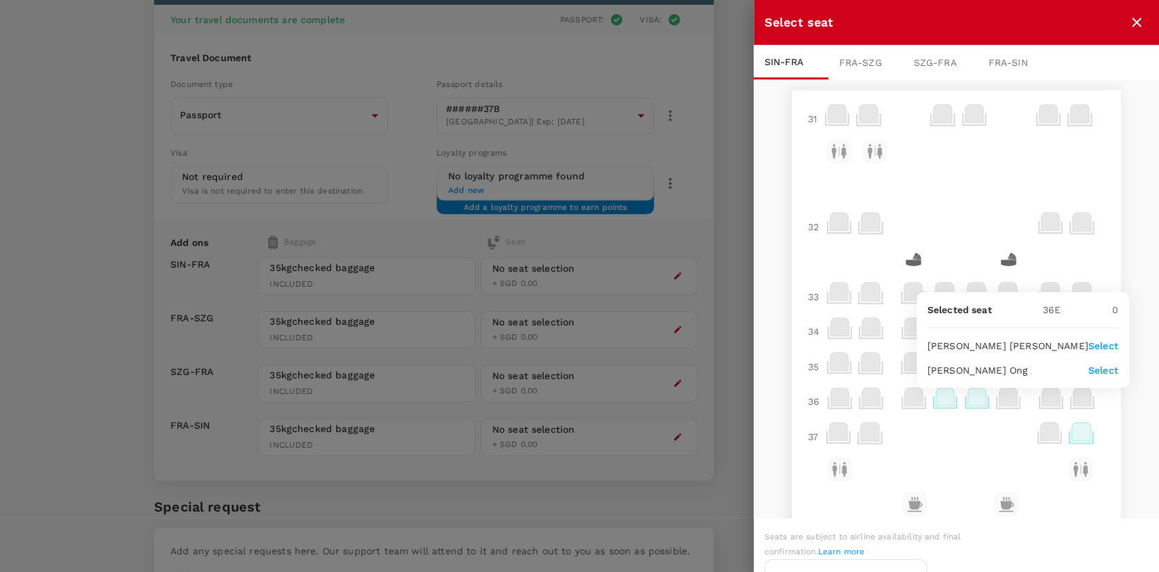
click at [1094, 348] on p "Select" at bounding box center [1103, 346] width 30 height 14
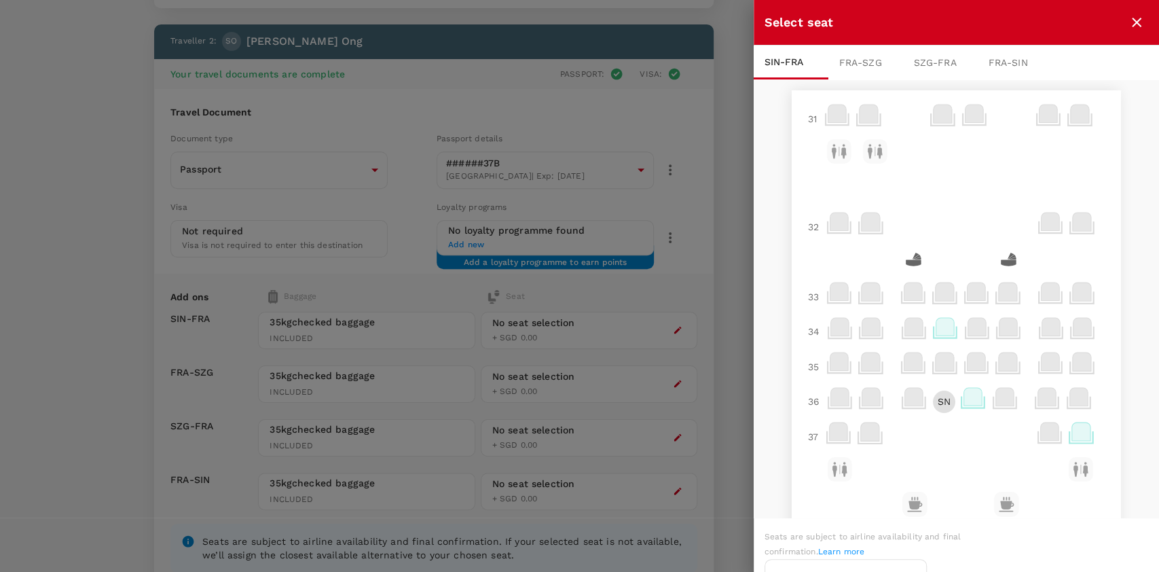
scroll to position [688, 0]
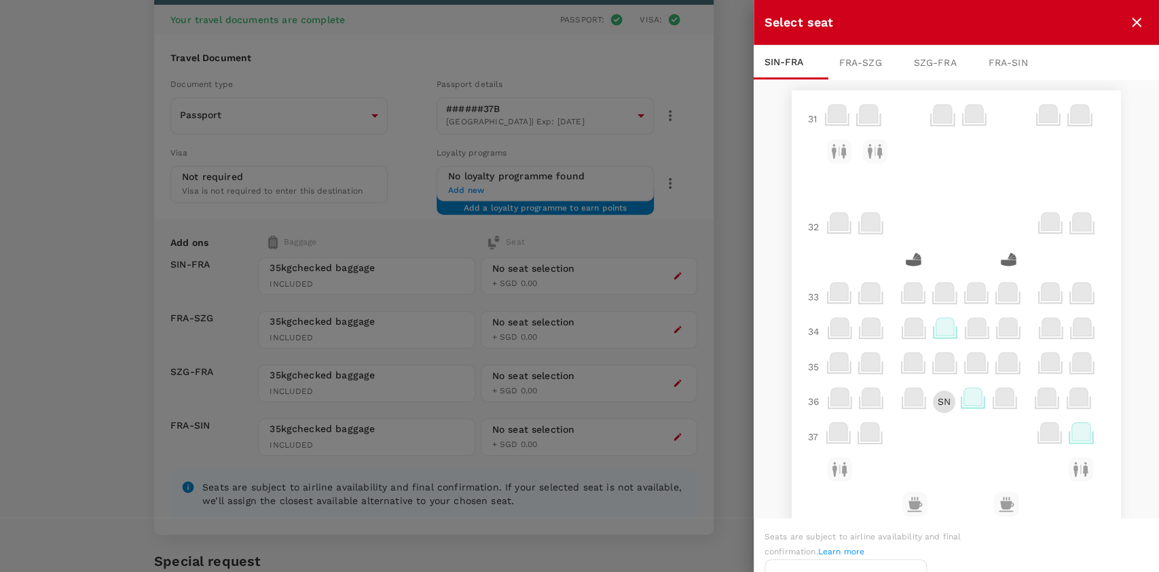
click at [965, 405] on icon at bounding box center [973, 397] width 18 height 18
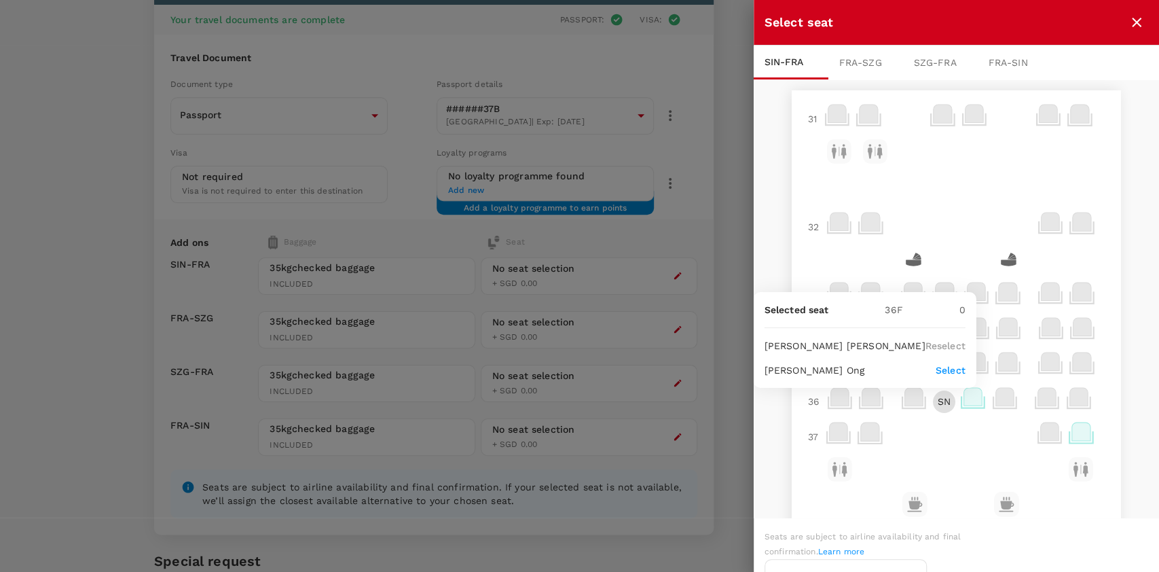
click at [955, 374] on p "Select" at bounding box center [951, 370] width 30 height 14
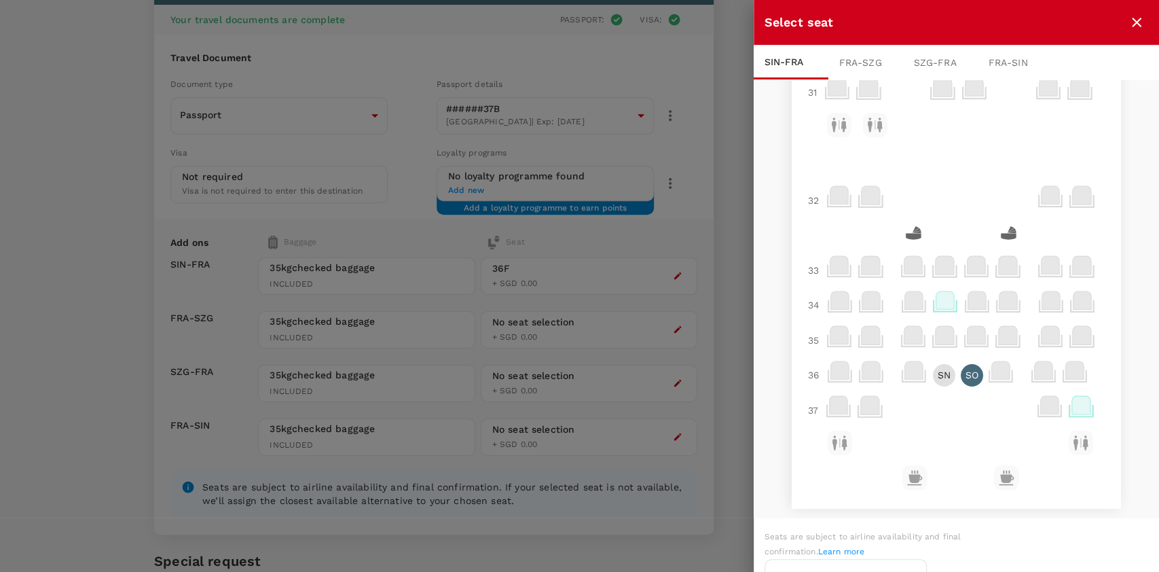
scroll to position [32, 0]
click at [858, 56] on div "FRA - SZG" at bounding box center [865, 62] width 75 height 34
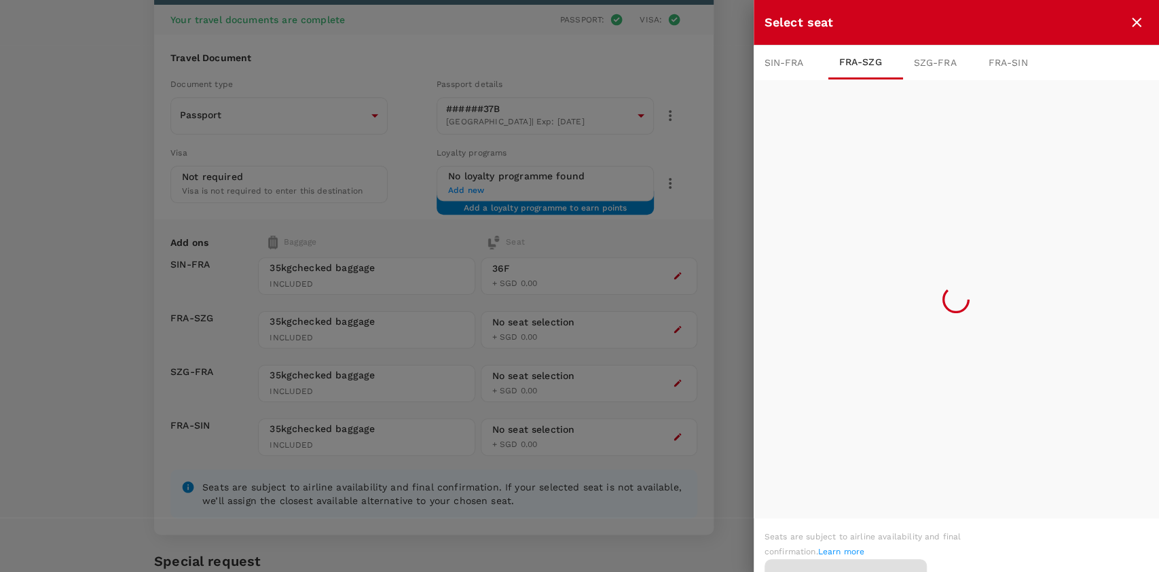
scroll to position [0, 0]
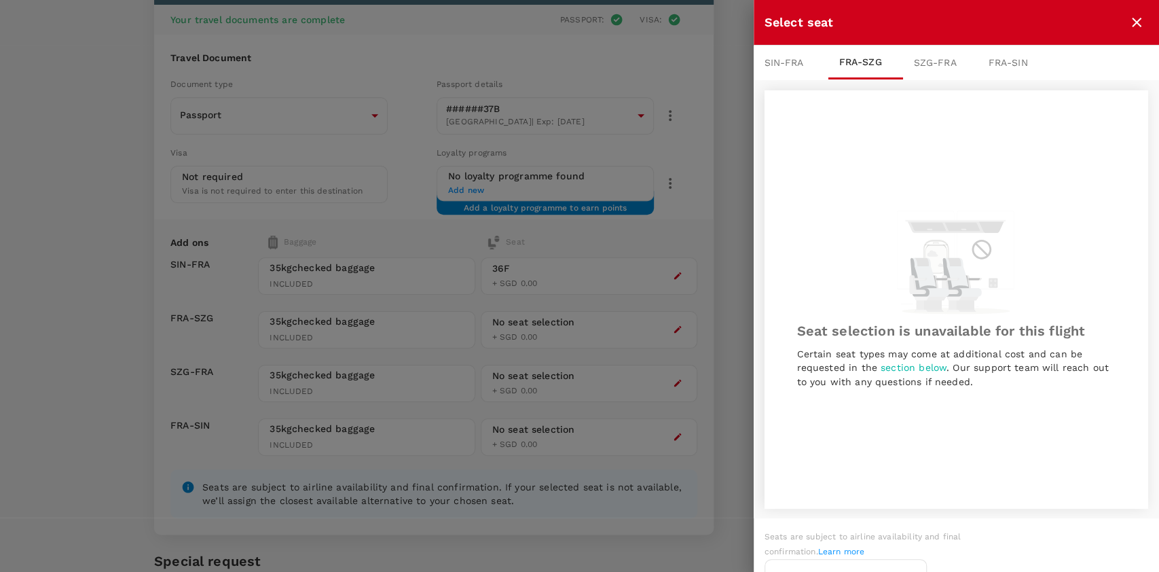
click at [949, 65] on div "SZG - FRA" at bounding box center [940, 62] width 75 height 34
click at [1013, 62] on div "FRA - SIN" at bounding box center [1015, 62] width 75 height 34
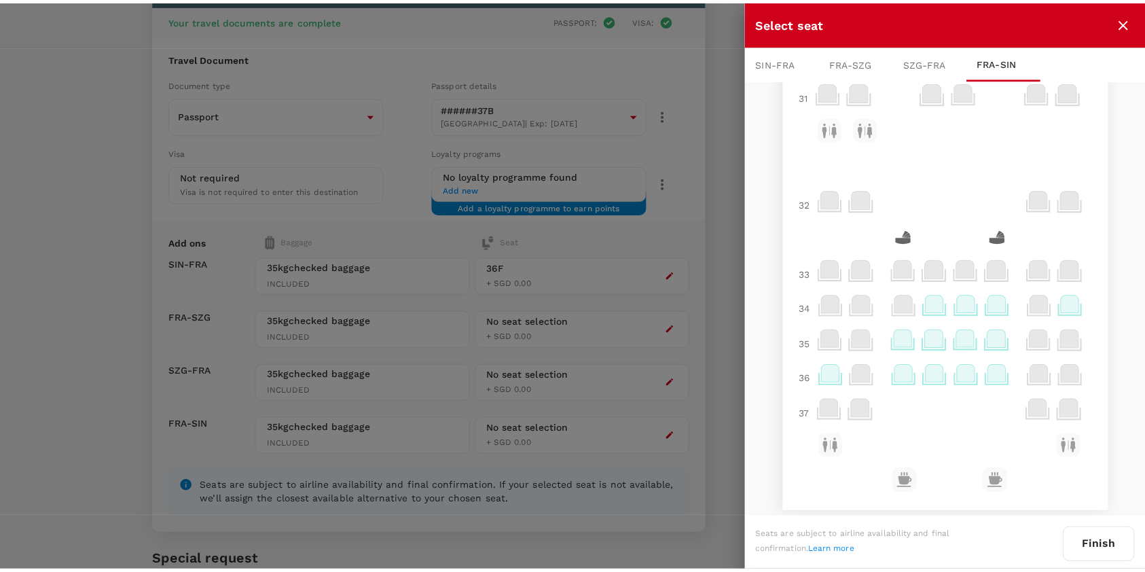
scroll to position [32, 0]
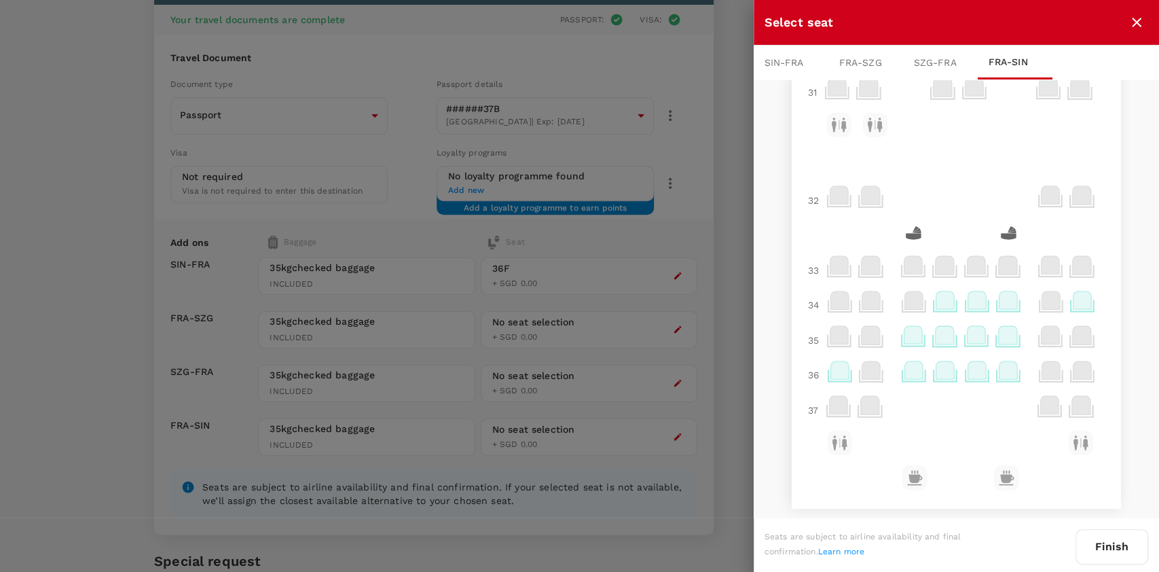
click at [968, 367] on icon at bounding box center [977, 370] width 18 height 18
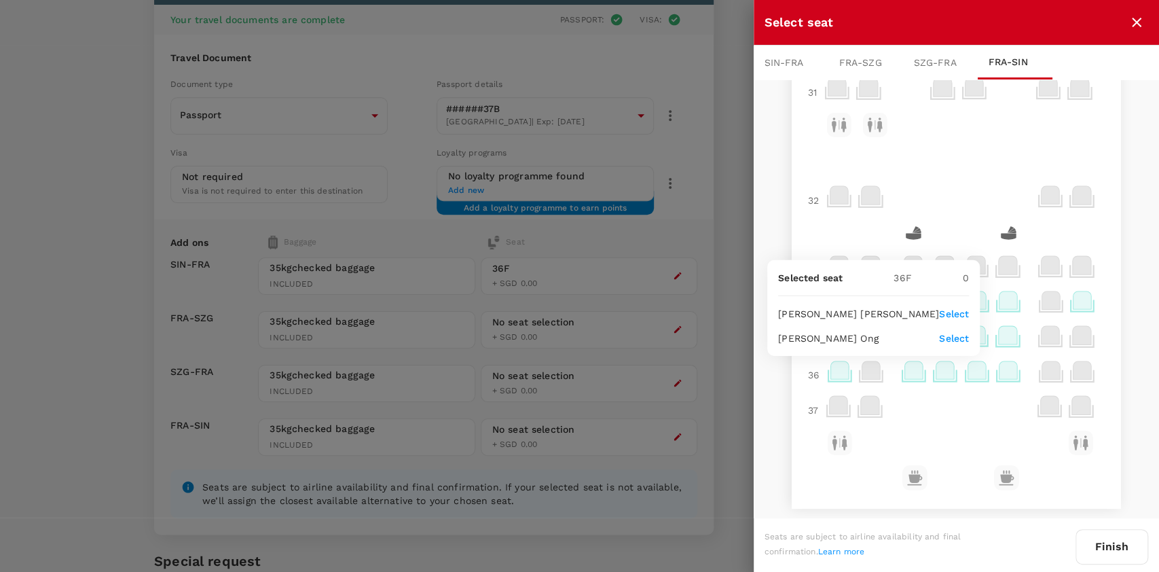
click at [954, 314] on p "Select" at bounding box center [954, 314] width 30 height 14
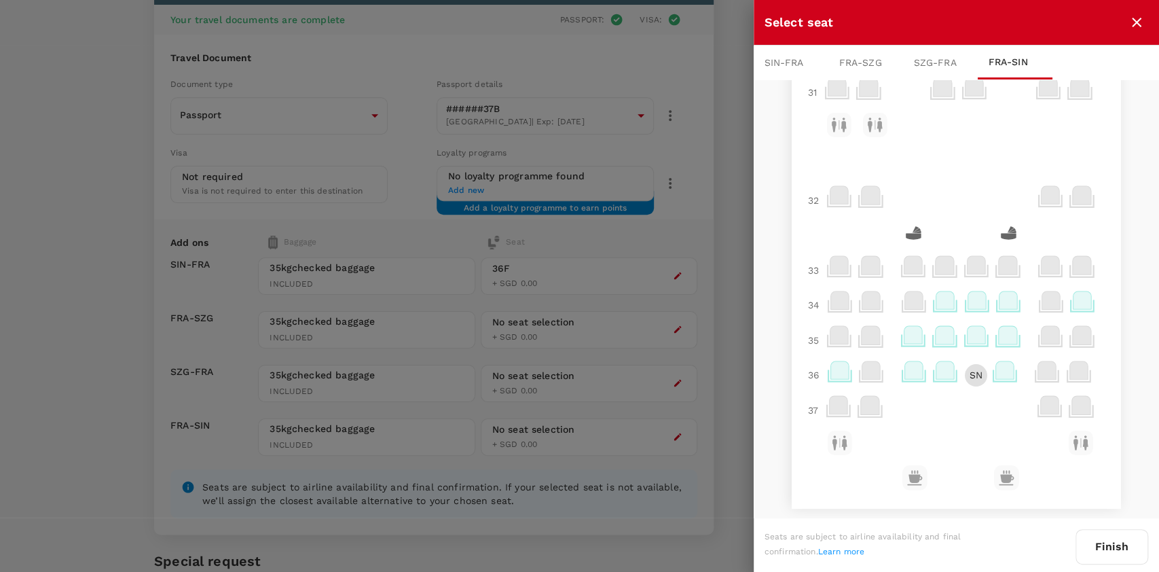
click at [996, 375] on icon at bounding box center [1005, 370] width 18 height 18
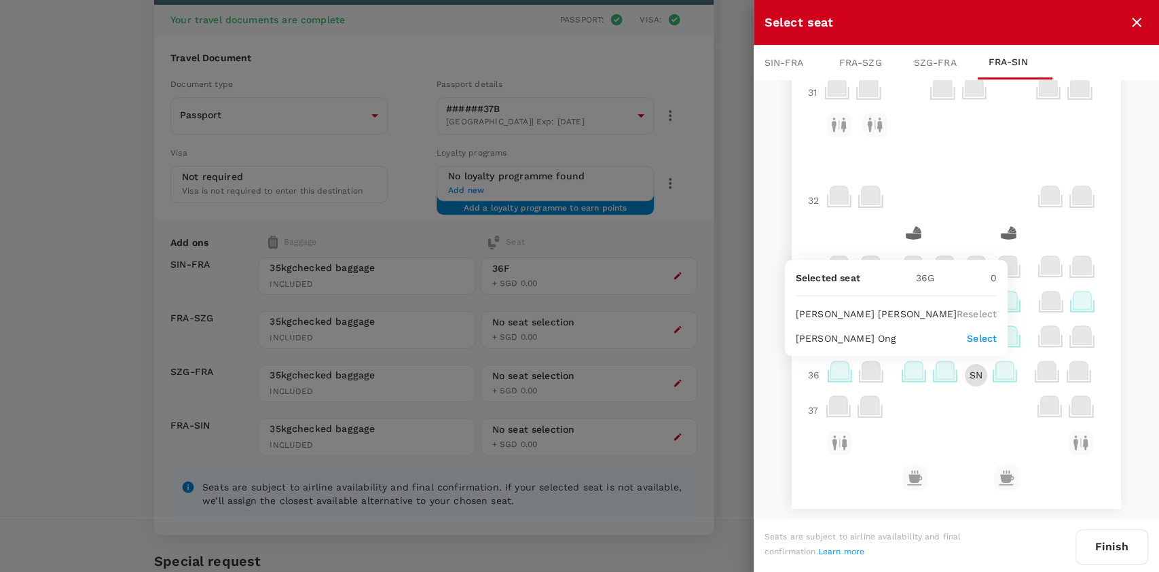
click at [983, 338] on p "Select" at bounding box center [982, 338] width 30 height 14
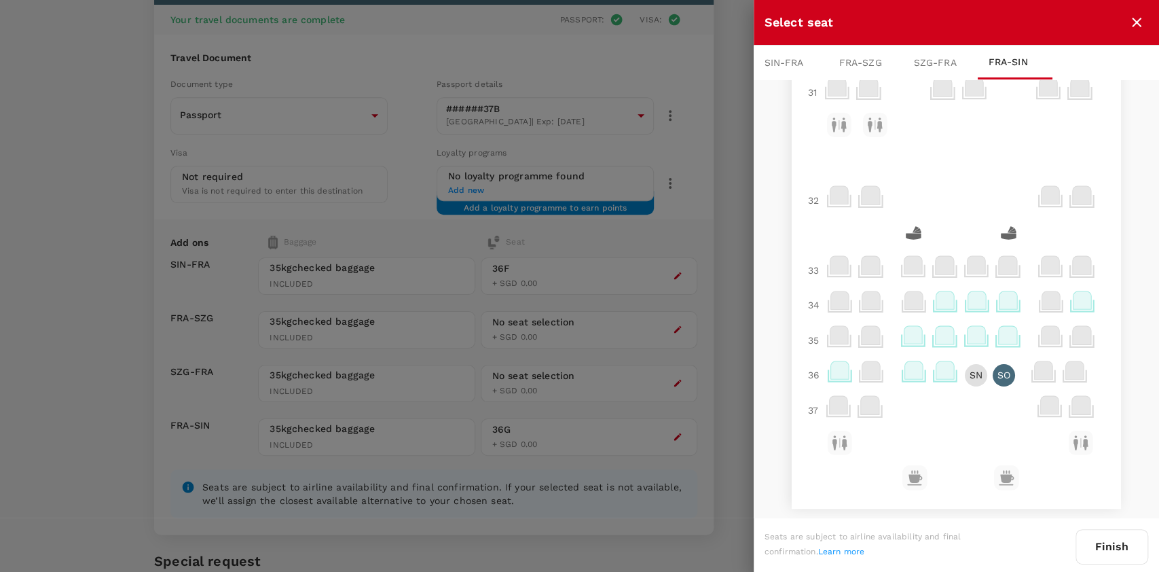
click at [1118, 546] on button "Finish" at bounding box center [1112, 546] width 73 height 35
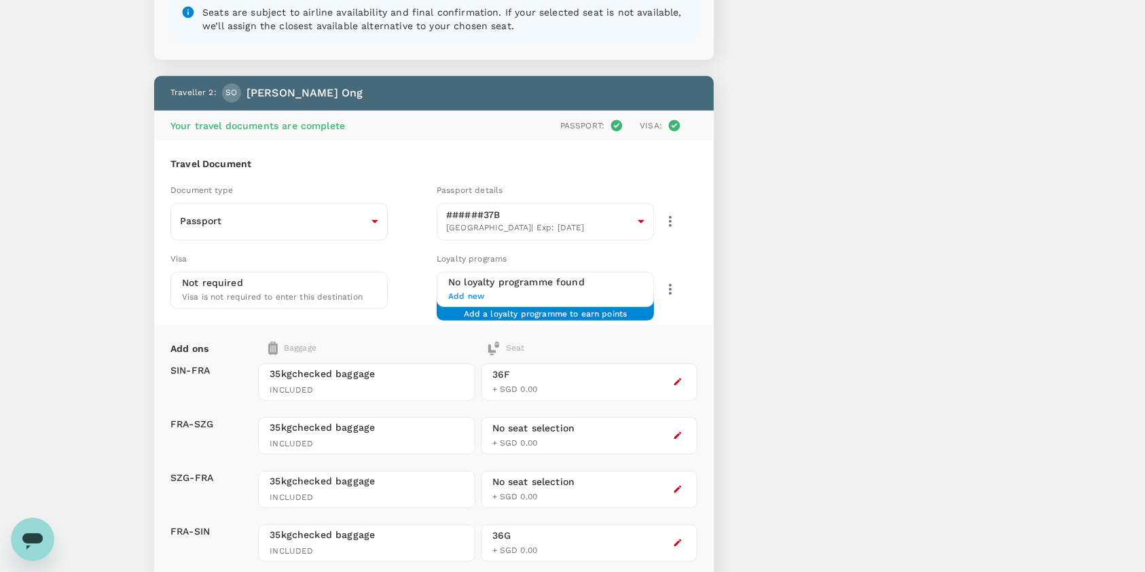
scroll to position [0, 0]
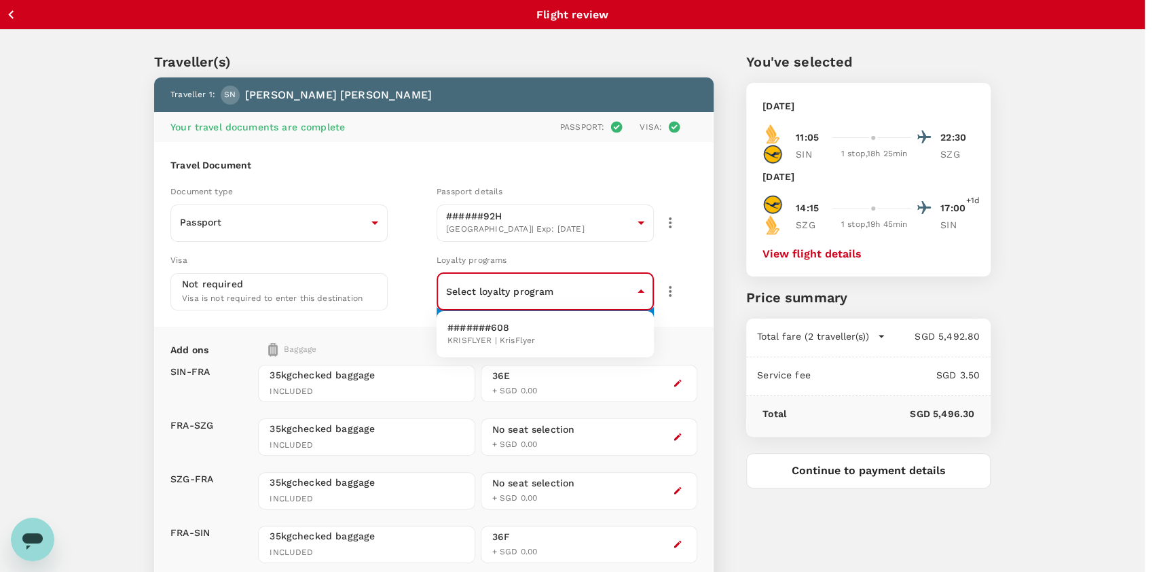
click at [574, 327] on li "#######608 KRISFLYER | KrisFlyer" at bounding box center [545, 333] width 217 height 35
type input "2c1e5f96-7868-400f-a56e-879801071506"
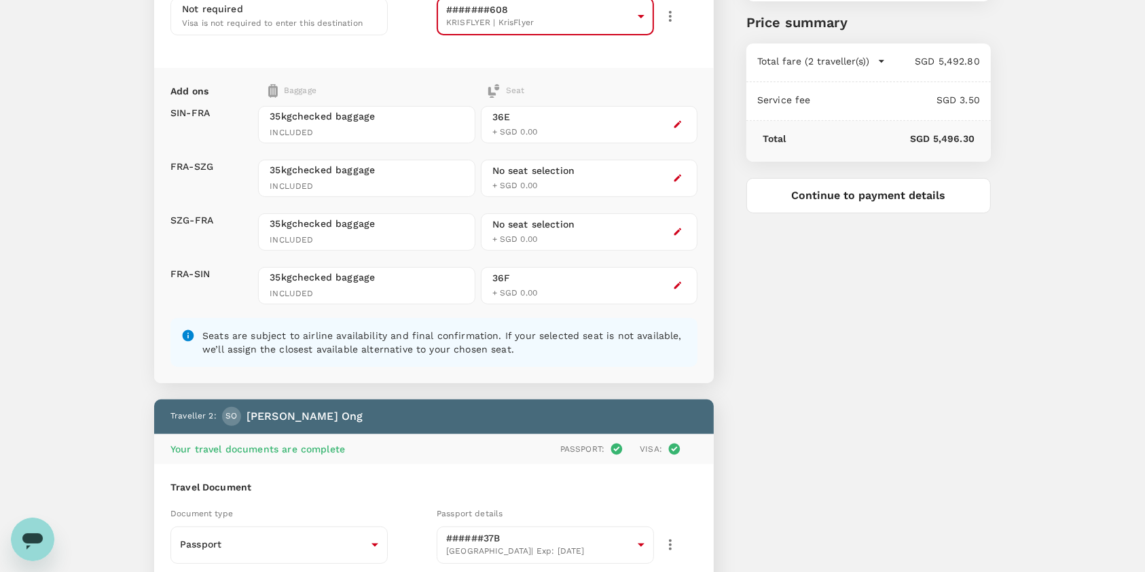
scroll to position [452, 0]
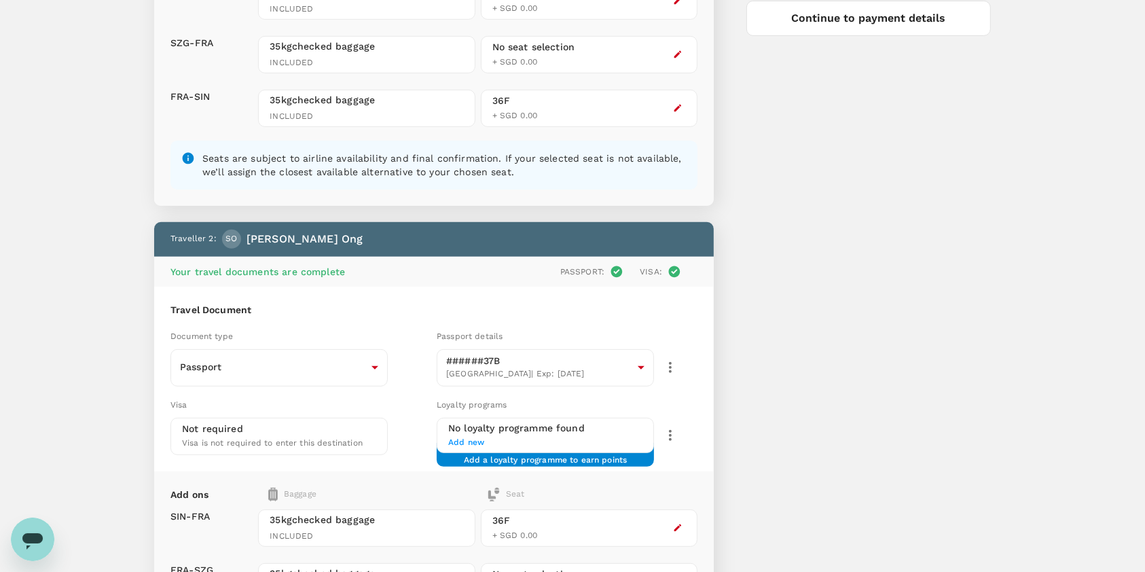
click at [603, 424] on h6 "No loyalty programme found" at bounding box center [545, 428] width 194 height 15
click at [473, 437] on span "Add new" at bounding box center [545, 443] width 194 height 14
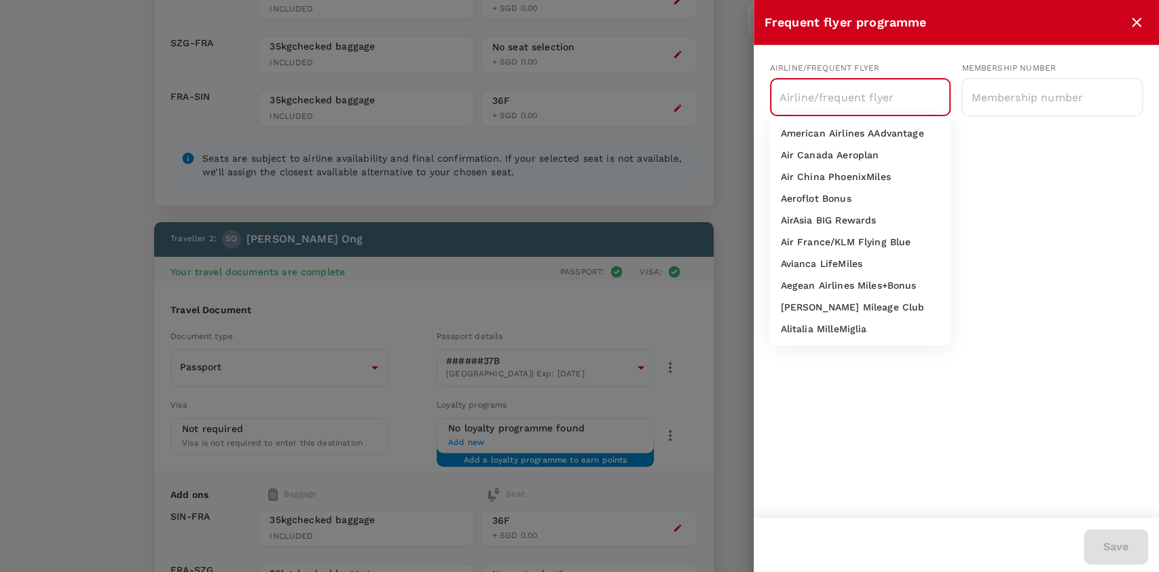
click at [888, 100] on input "text" at bounding box center [850, 97] width 149 height 26
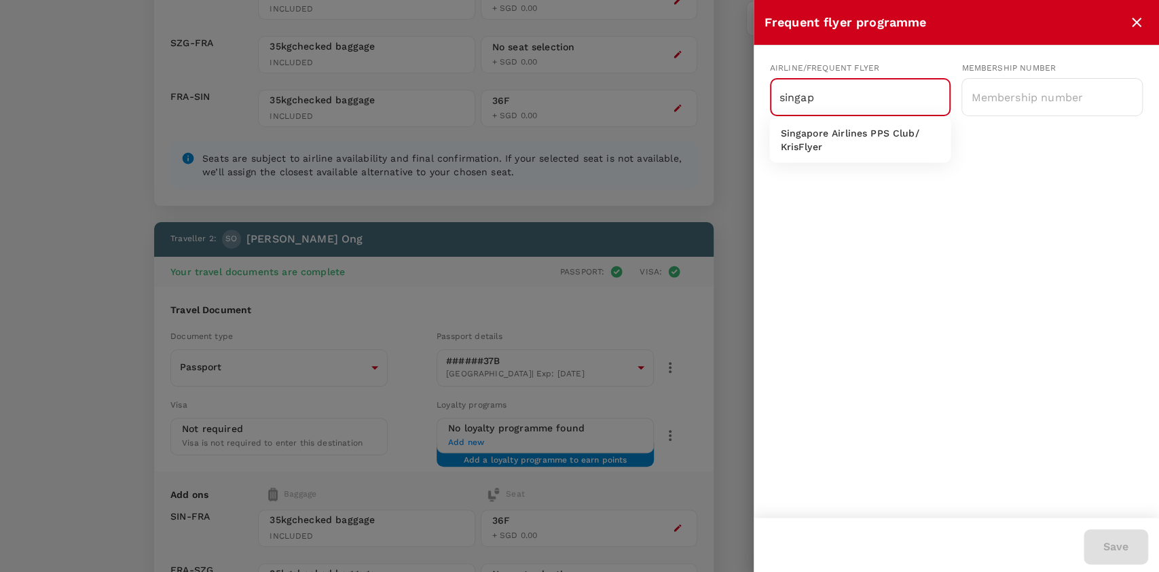
click at [871, 143] on p "Singapore Airlines PPS Club/ KrisFlyer" at bounding box center [860, 139] width 160 height 27
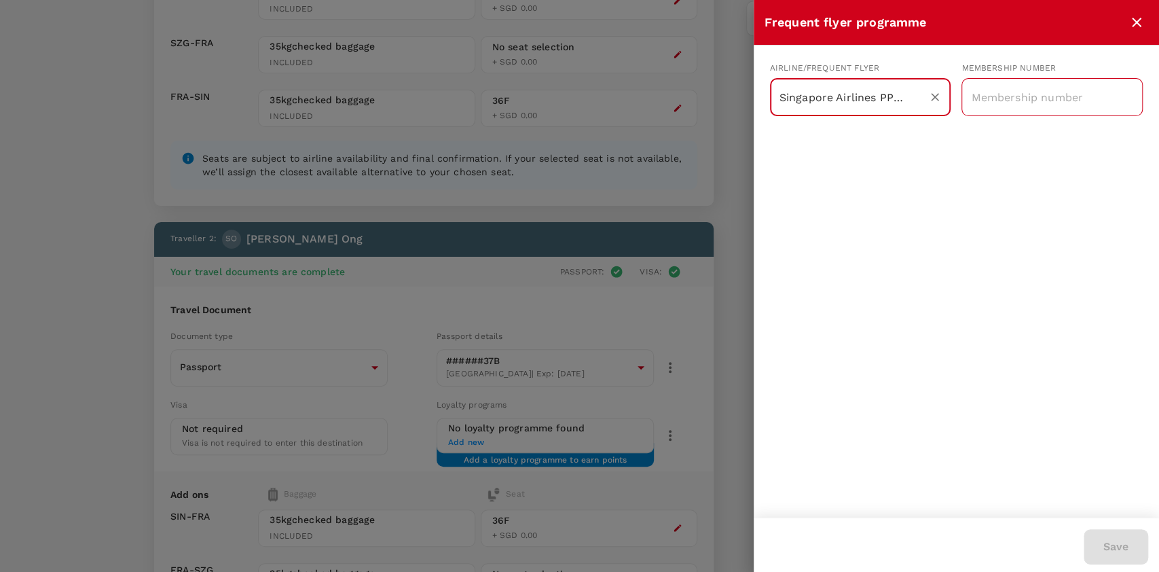
type input "Singapore Airlines PPS Club/ KrisFlyer"
click at [1021, 103] on input "text" at bounding box center [1051, 97] width 181 height 34
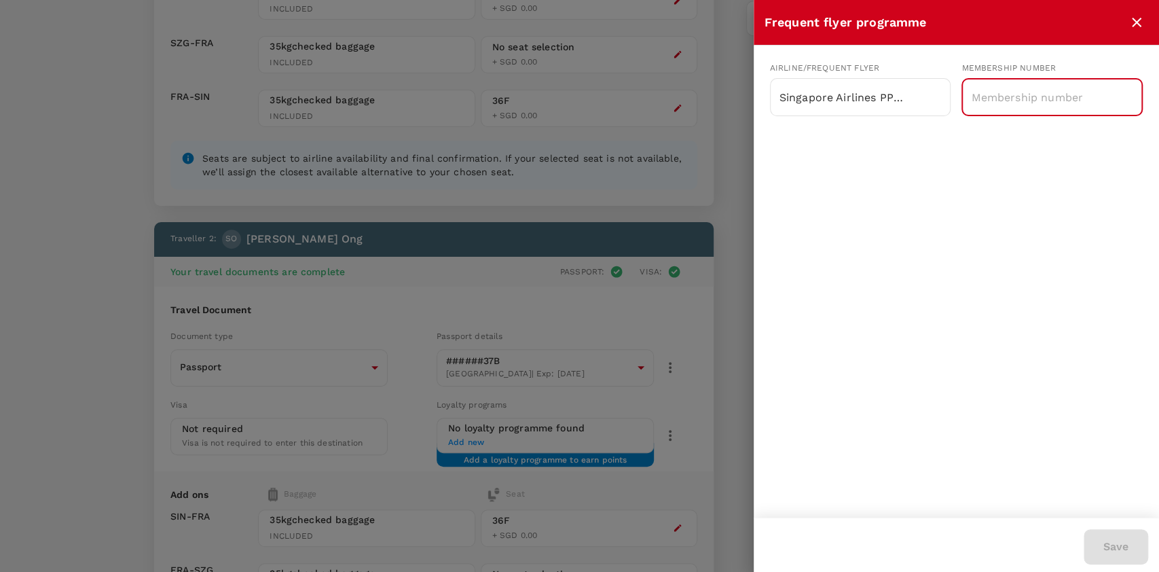
click at [706, 219] on div at bounding box center [579, 286] width 1159 height 572
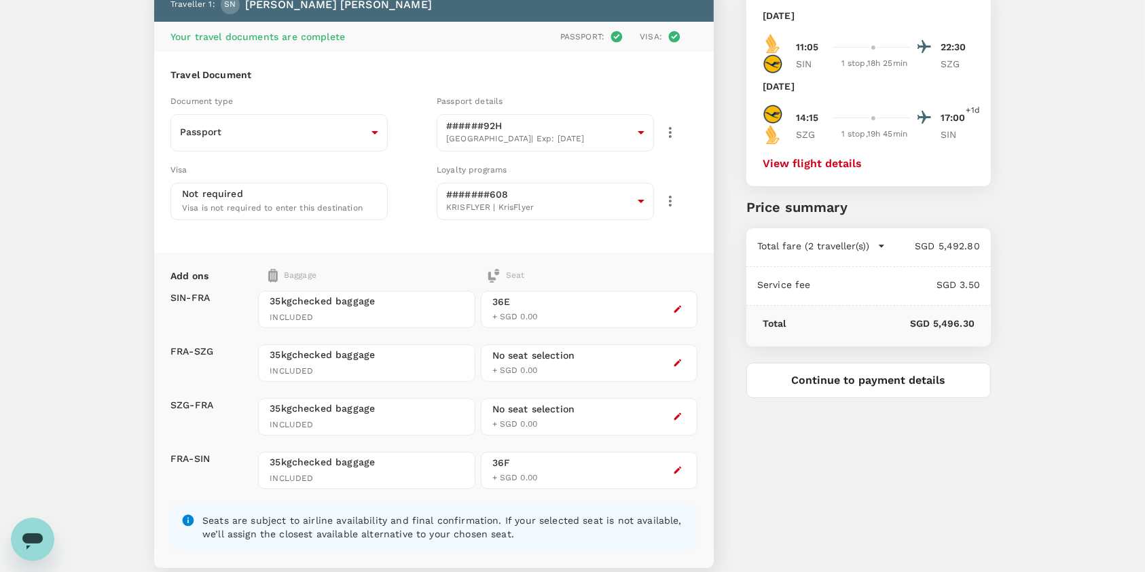
scroll to position [634, 0]
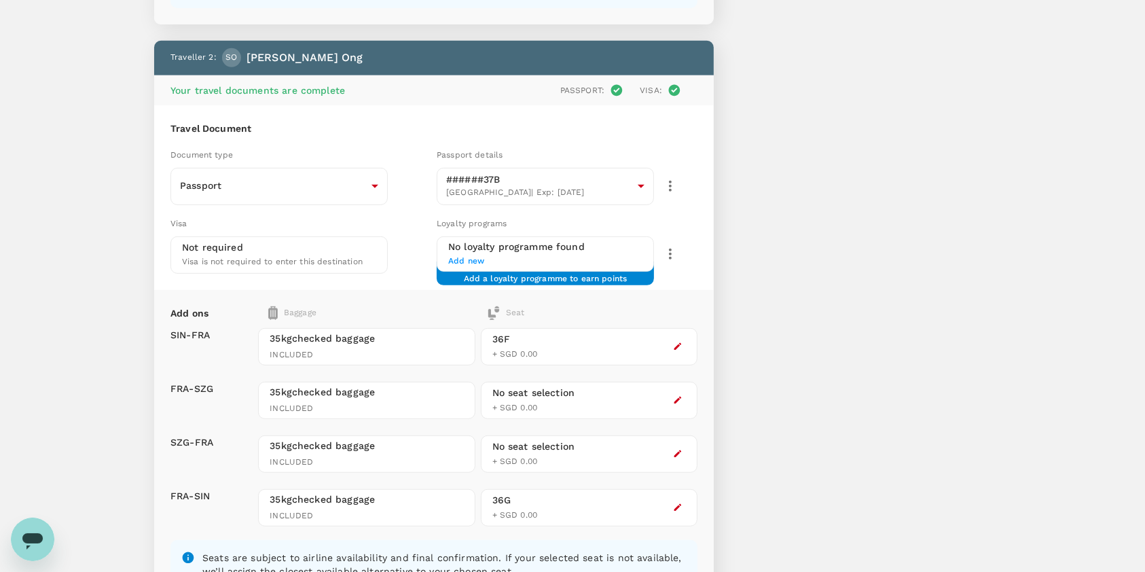
click at [462, 255] on span "Add new" at bounding box center [545, 262] width 194 height 14
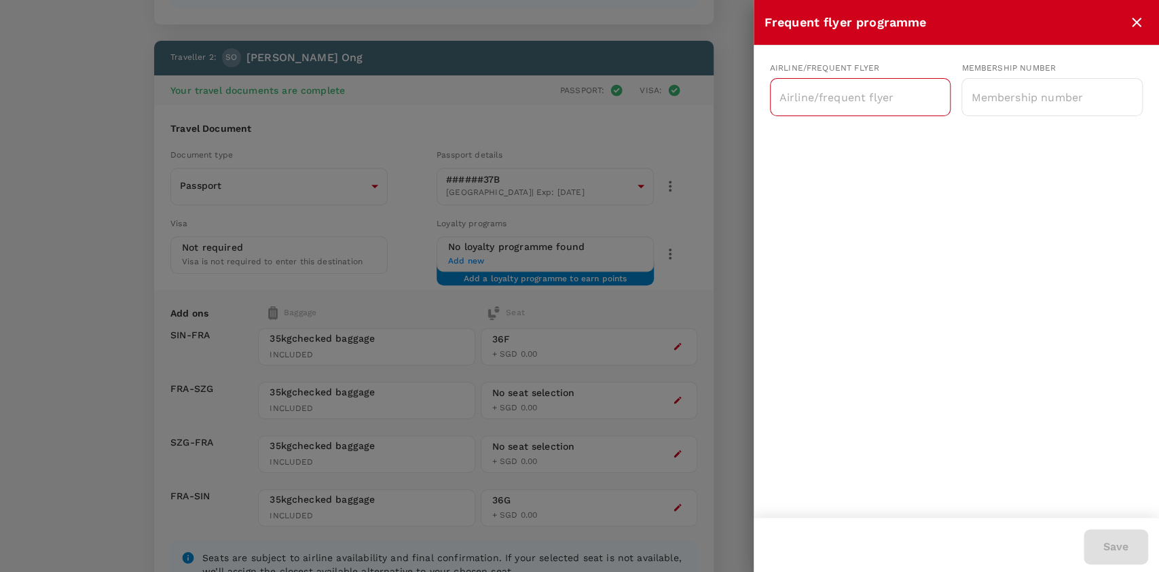
click at [870, 98] on input "text" at bounding box center [850, 97] width 149 height 26
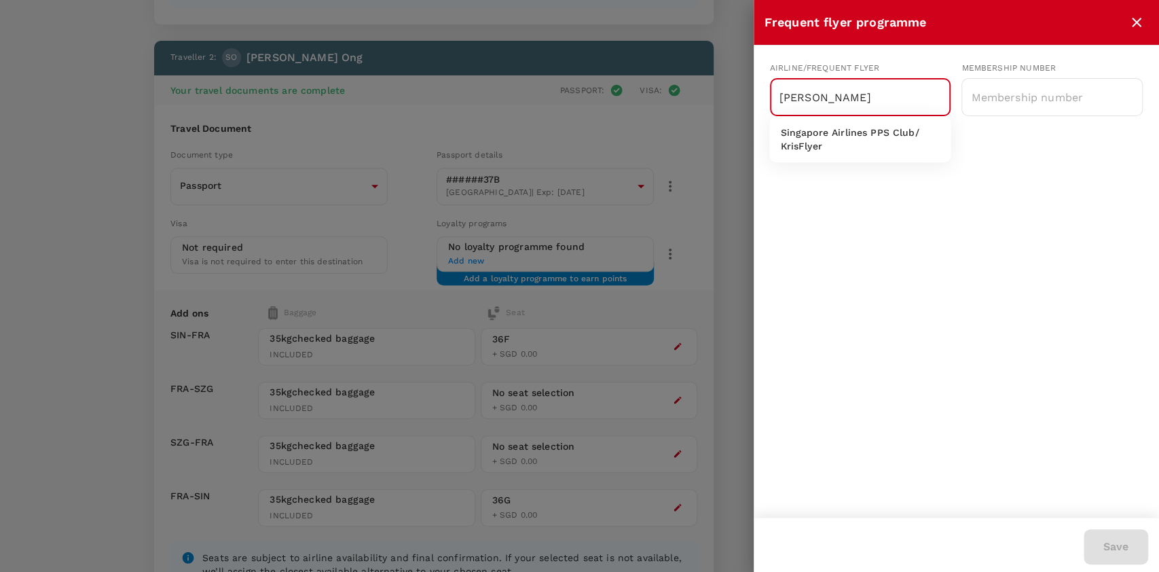
click at [859, 132] on p "Singapore Airlines PPS Club/ KrisFlyer" at bounding box center [860, 139] width 160 height 27
type input "Singapore Airlines PPS Club/ KrisFlyer"
click at [995, 95] on input "text" at bounding box center [1051, 97] width 181 height 34
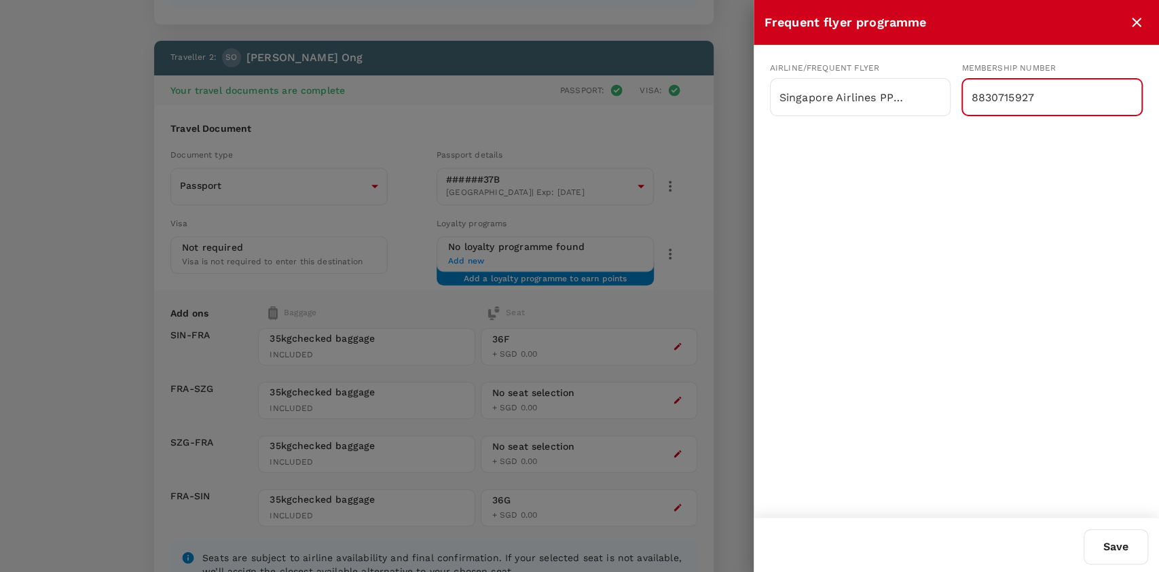
type input "8830715927"
click at [1116, 531] on button "Save" at bounding box center [1116, 546] width 65 height 35
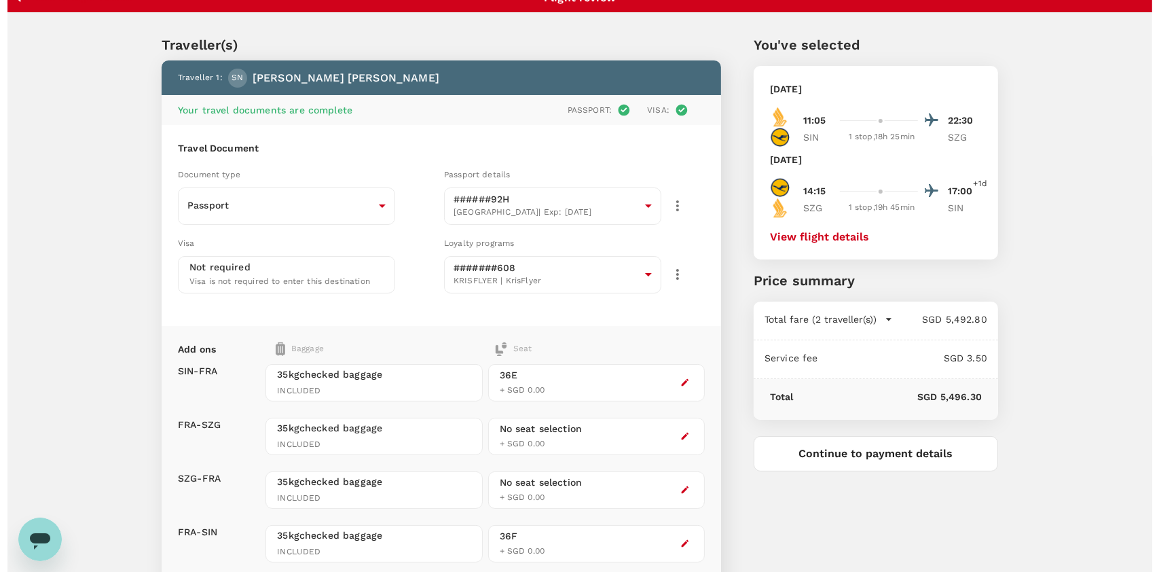
scroll to position [0, 0]
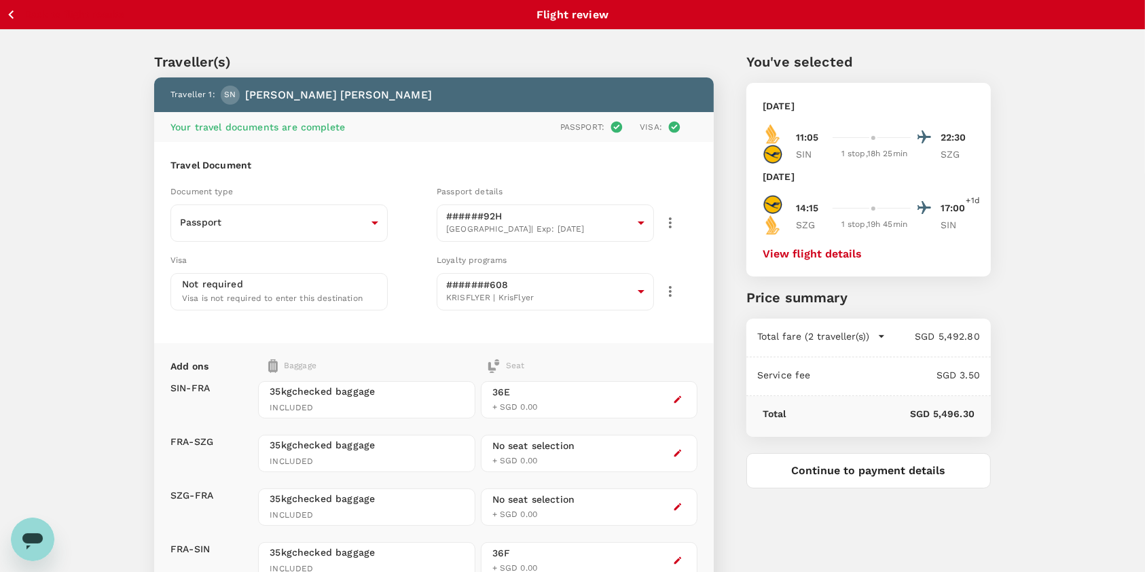
click at [805, 259] on div "View flight details" at bounding box center [869, 253] width 212 height 14
click at [809, 252] on button "View flight details" at bounding box center [812, 254] width 99 height 12
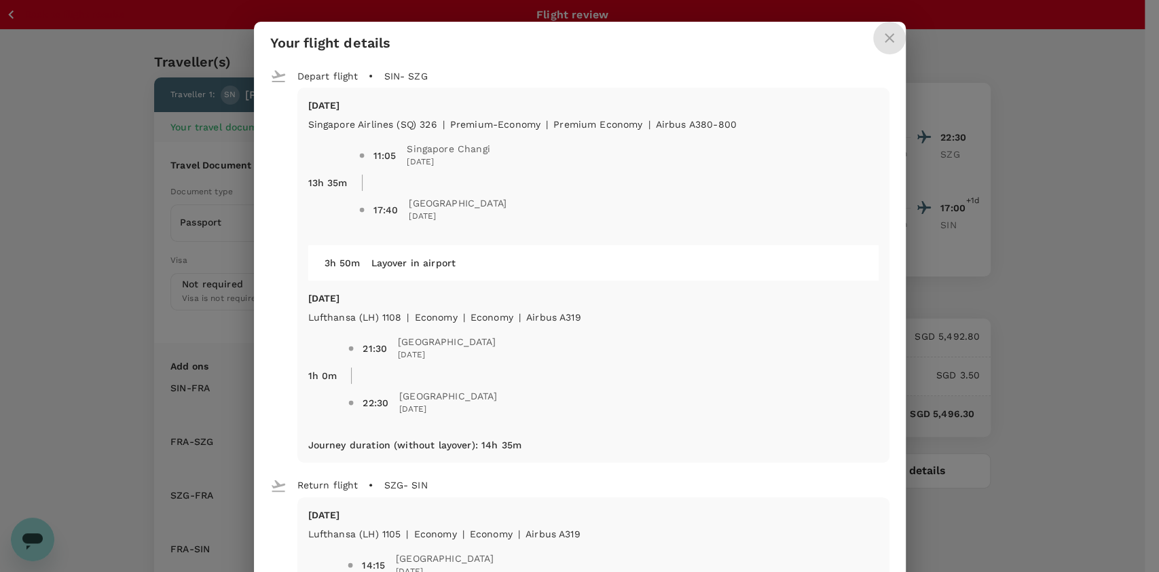
click at [887, 35] on icon "close" at bounding box center [889, 38] width 16 height 16
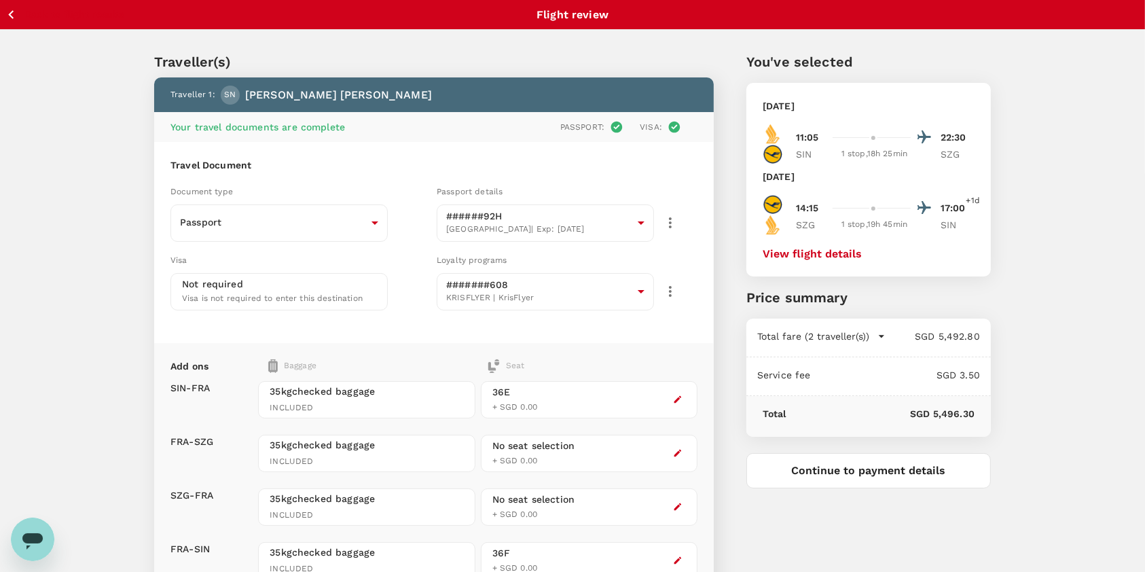
click at [19, 12] on icon "button" at bounding box center [11, 14] width 17 height 17
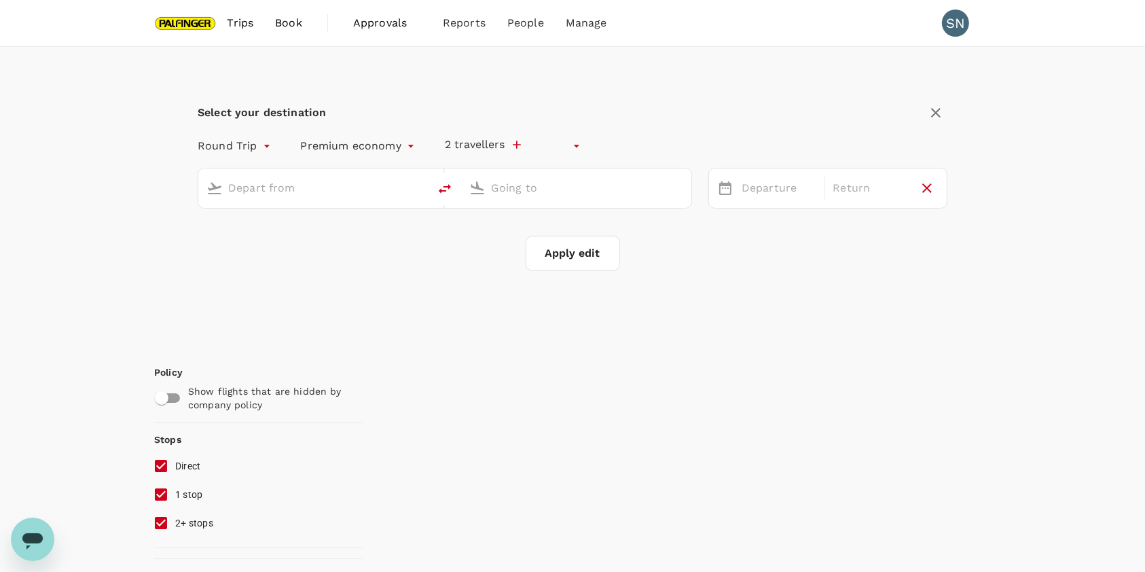
type input "undefined, undefined (any)"
type input "[GEOGRAPHIC_DATA], [GEOGRAPHIC_DATA] (any)"
type input "Salzburg (SZG)"
